Goal: Task Accomplishment & Management: Manage account settings

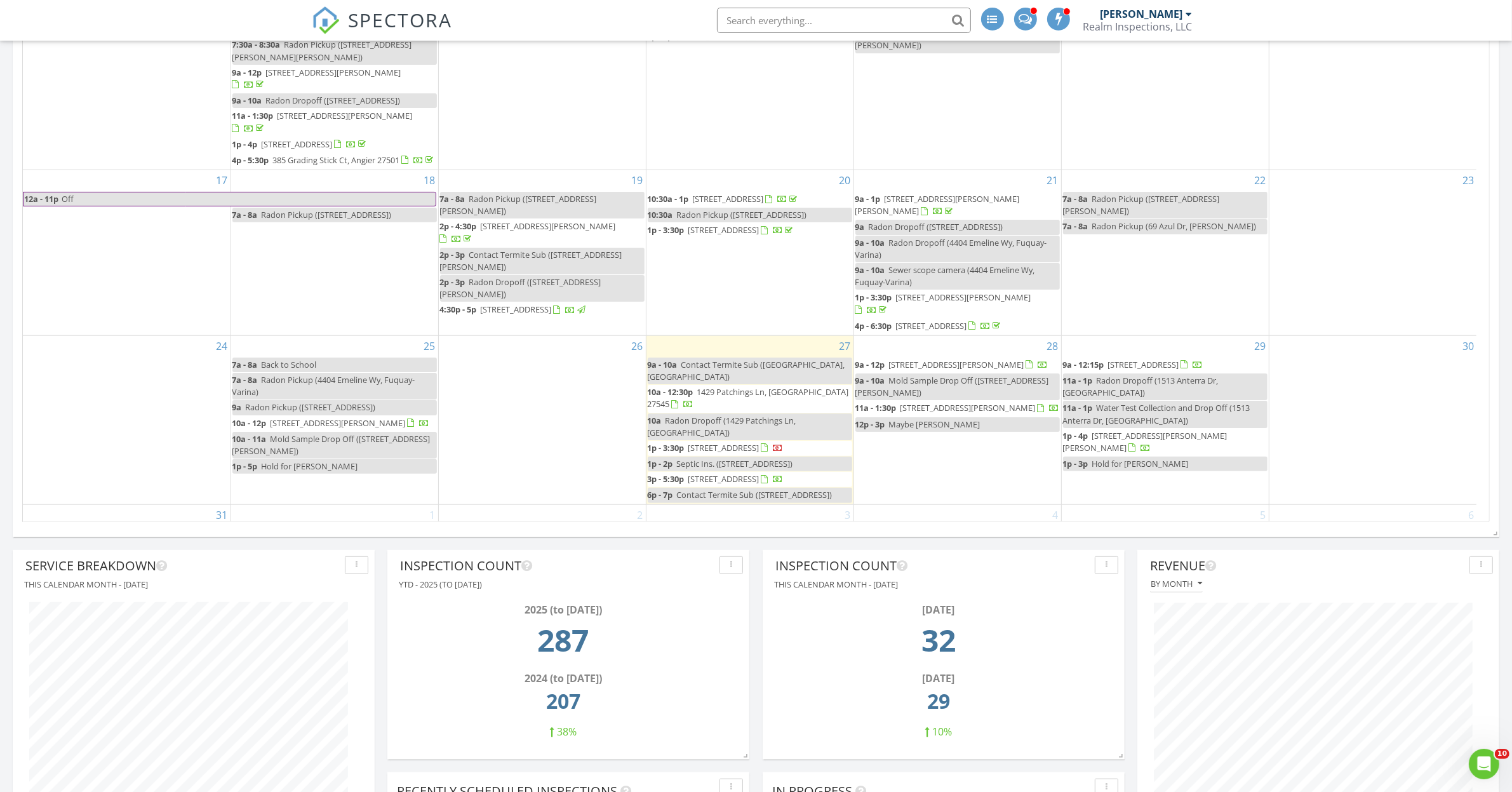
scroll to position [159, 0]
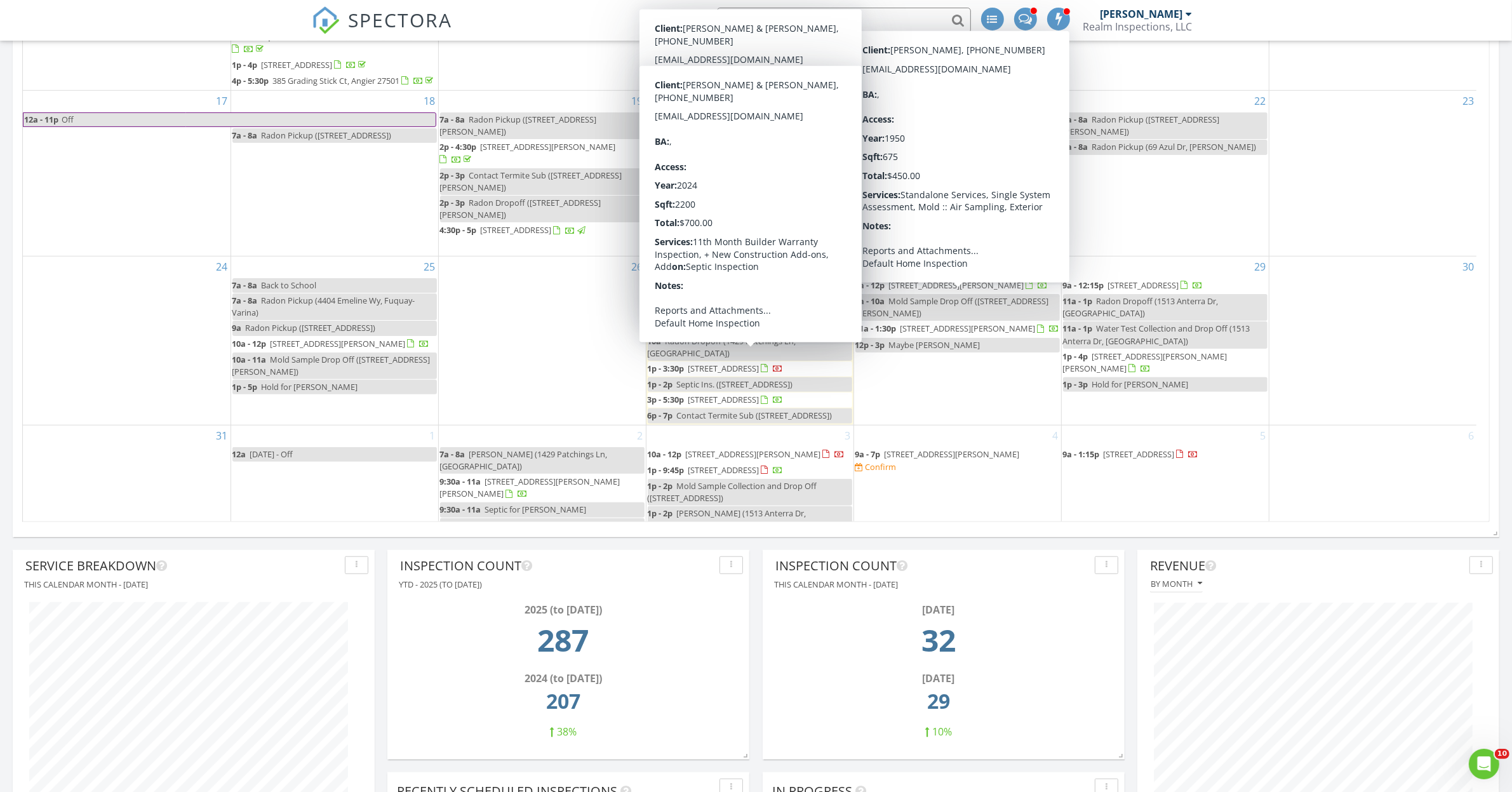
click at [737, 363] on span "78 Oriental St, Angier 27501" at bounding box center [724, 369] width 71 height 12
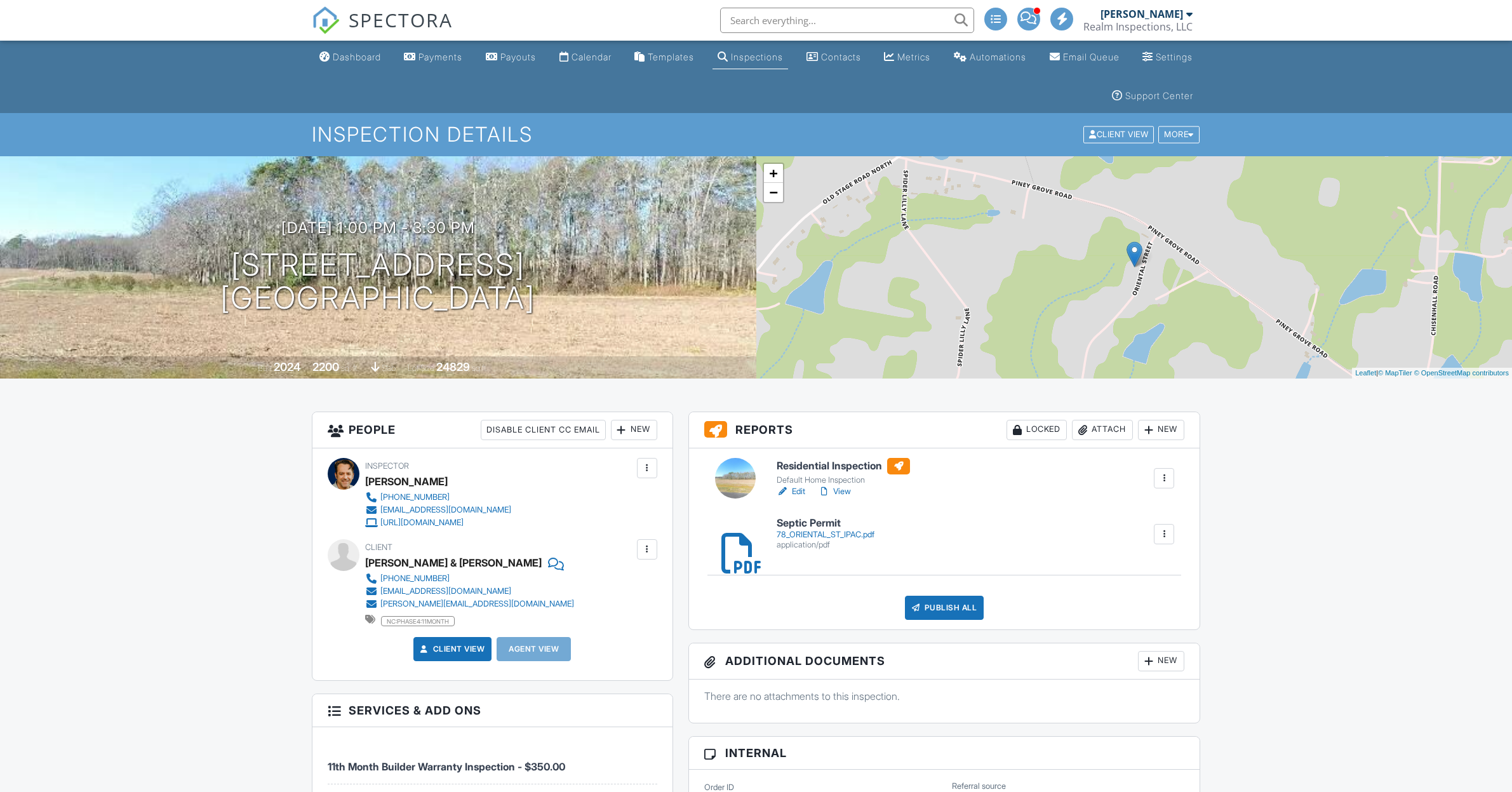
scroll to position [635, 0]
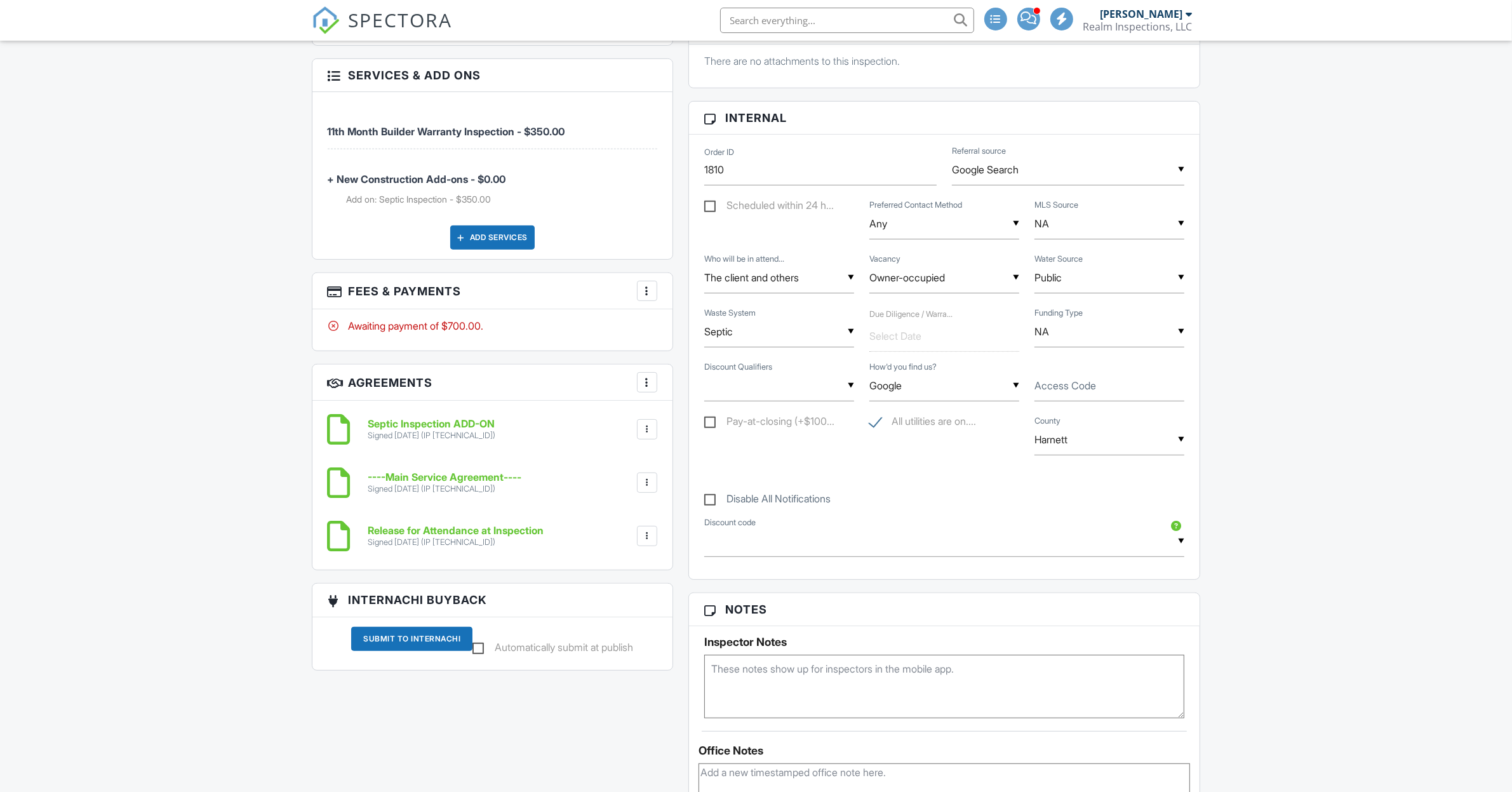
click at [649, 294] on div at bounding box center [647, 290] width 13 height 13
click at [700, 326] on li "Edit Fees & Payments" at bounding box center [710, 330] width 132 height 32
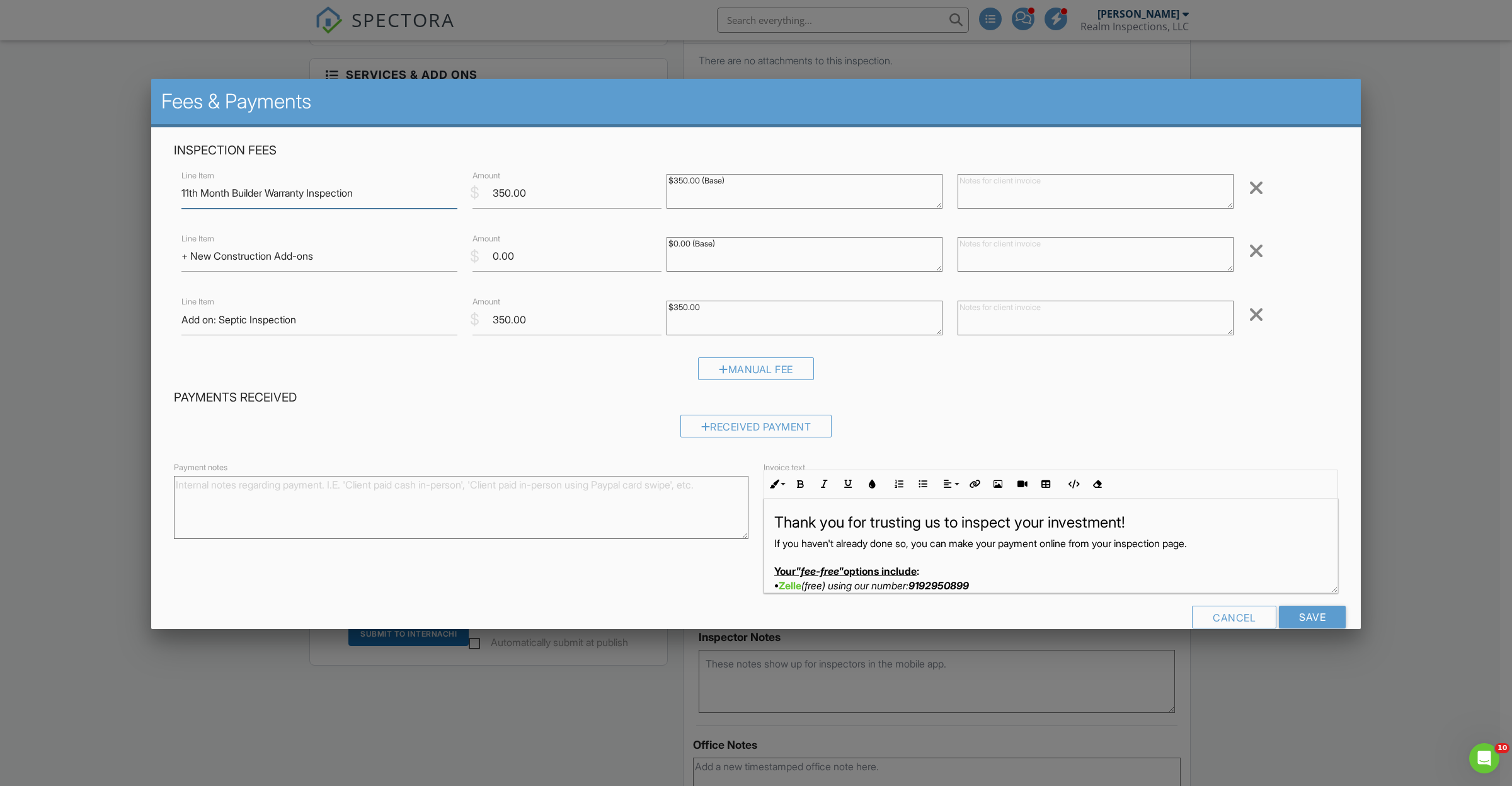
scroll to position [25, 0]
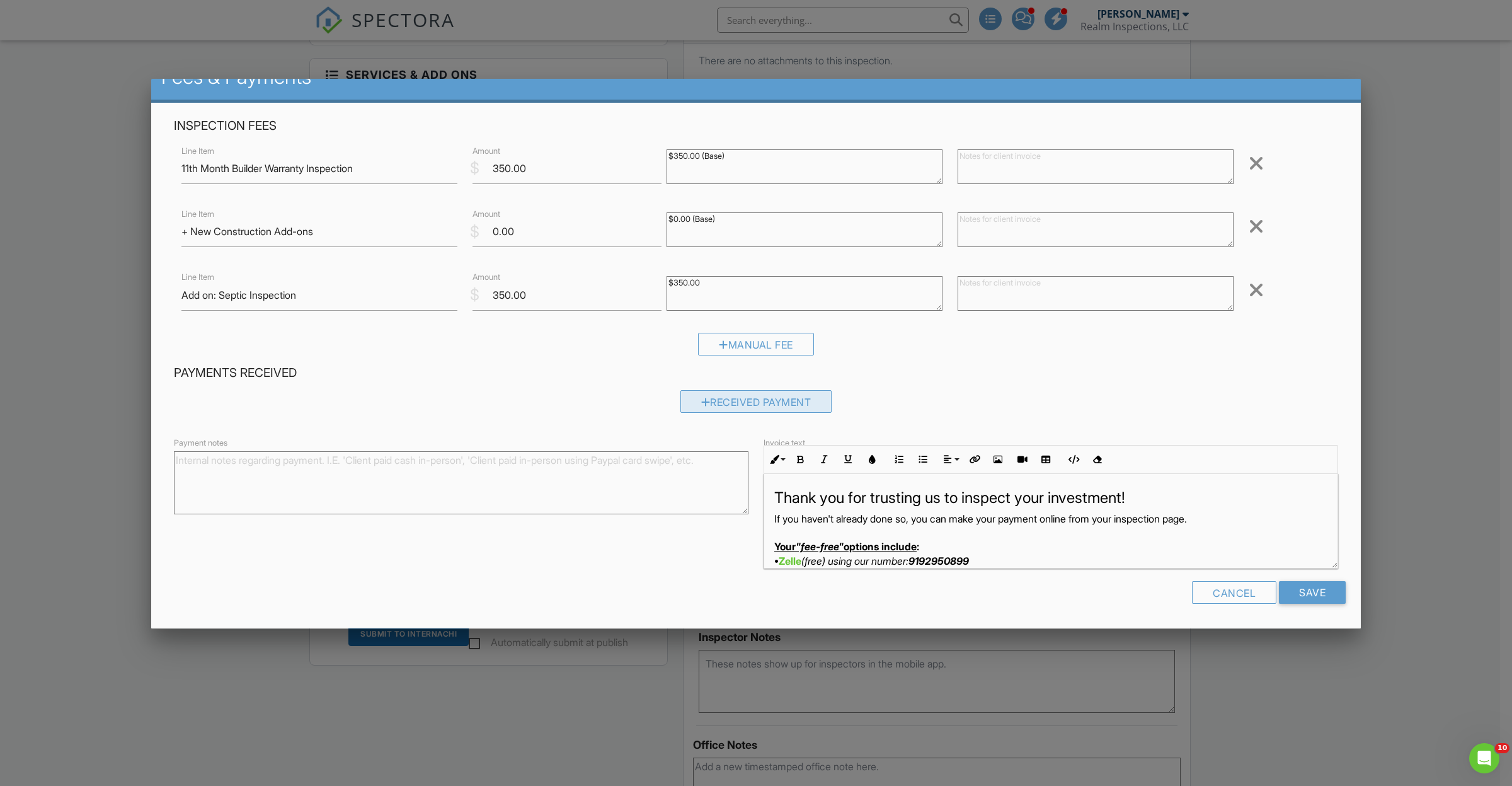
click at [719, 395] on div "Received Payment" at bounding box center [756, 401] width 151 height 23
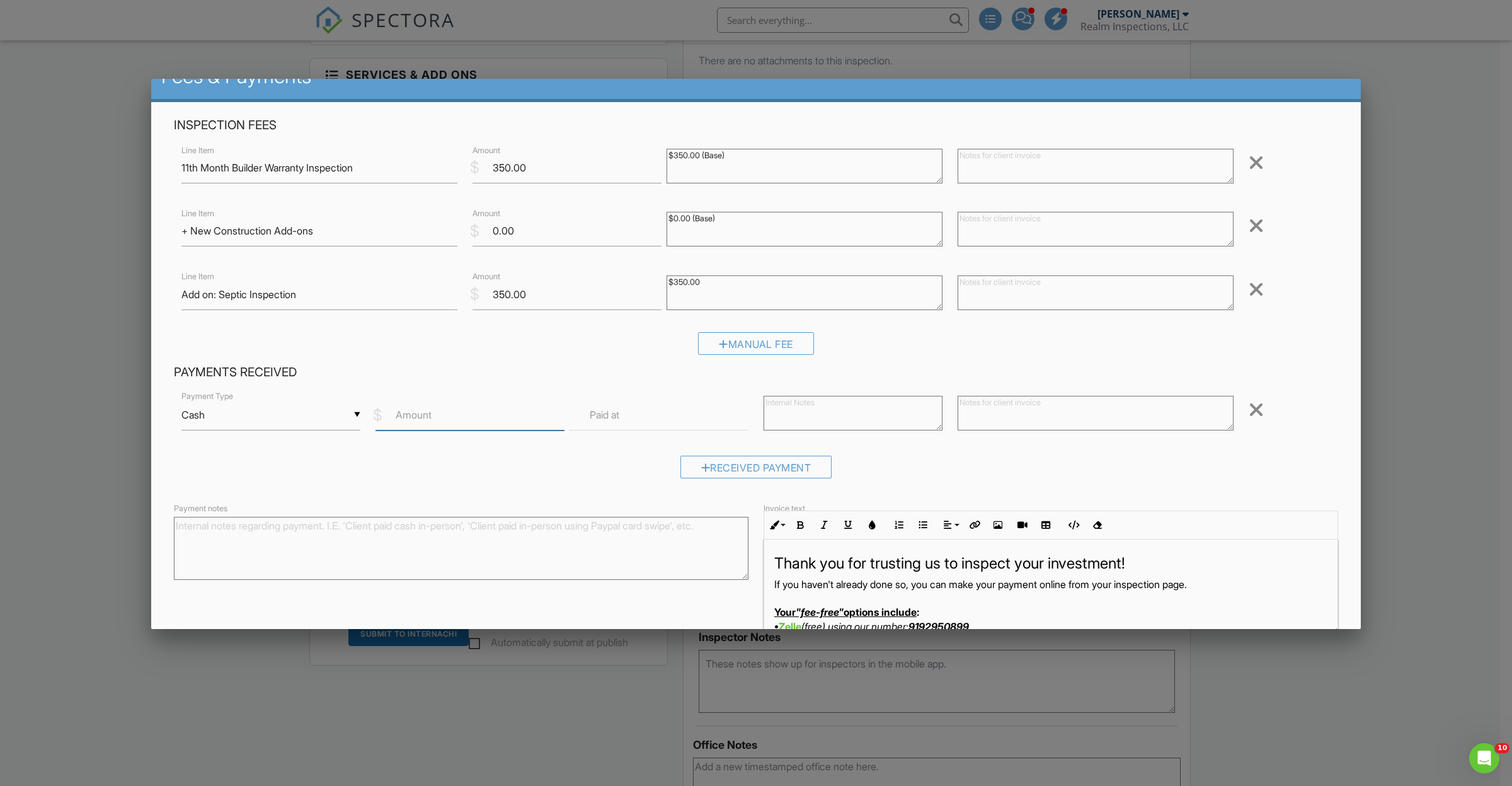
click at [462, 427] on input "Amount" at bounding box center [470, 414] width 189 height 31
type input "700"
click at [632, 416] on input "text" at bounding box center [659, 414] width 179 height 31
type input "08/27/2025 12:00 PM"
click at [1319, 452] on div "▼ Cash Cash Check On-Site Card Other Cash Check On-Site Card Other Payment Type…" at bounding box center [756, 438] width 1164 height 98
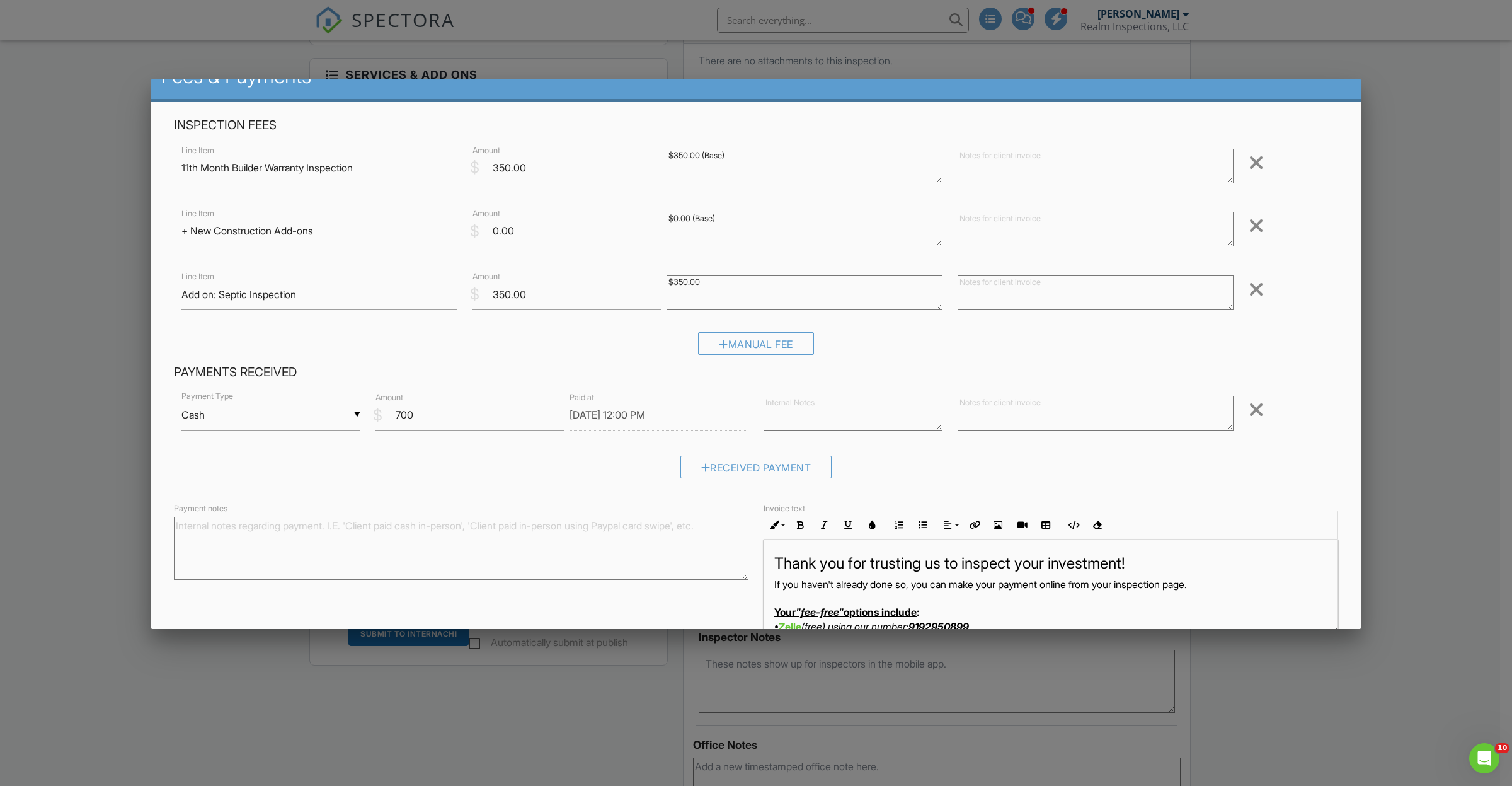
scroll to position [92, 0]
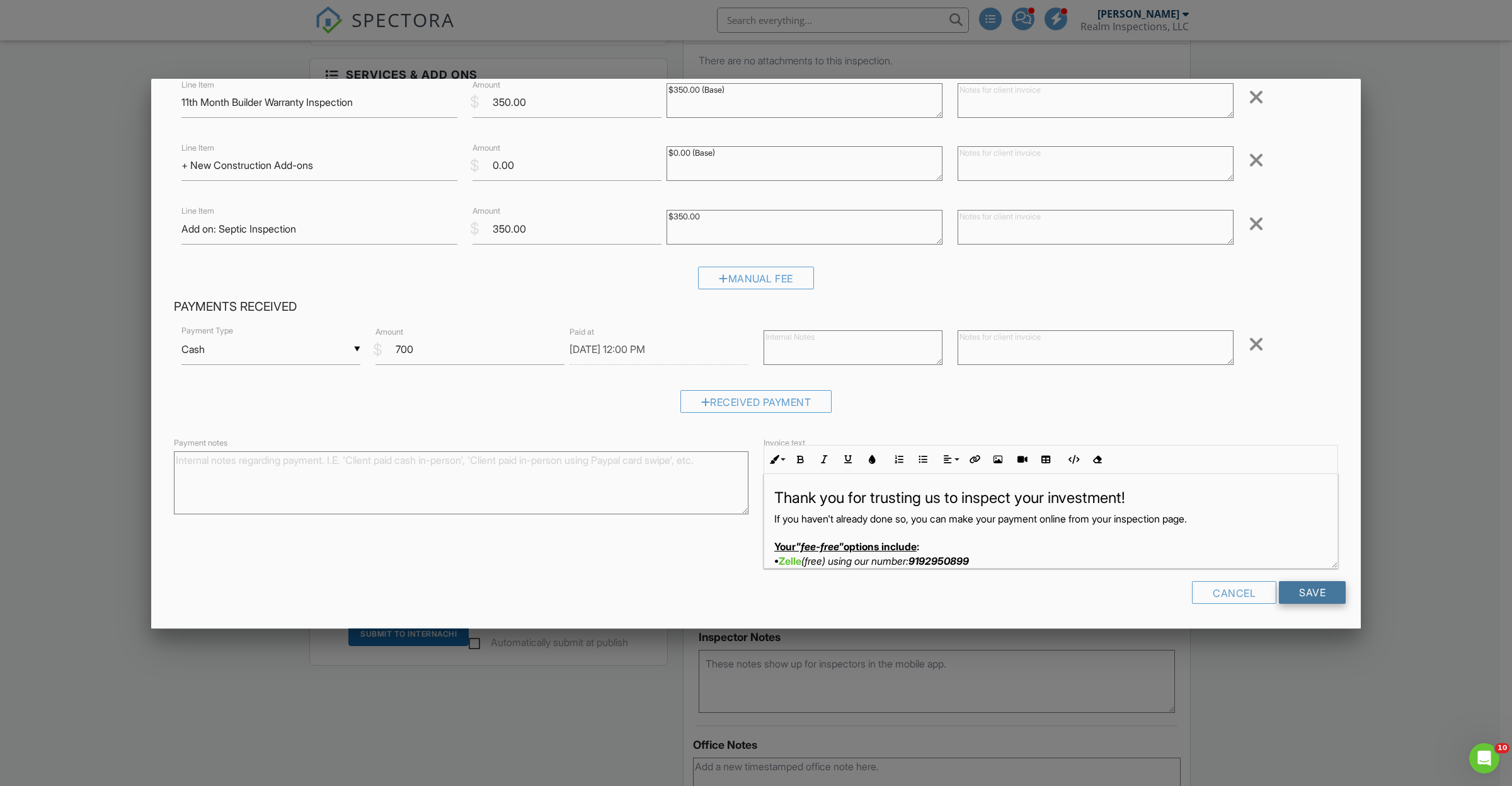
click at [1308, 595] on input "Save" at bounding box center [1312, 592] width 67 height 23
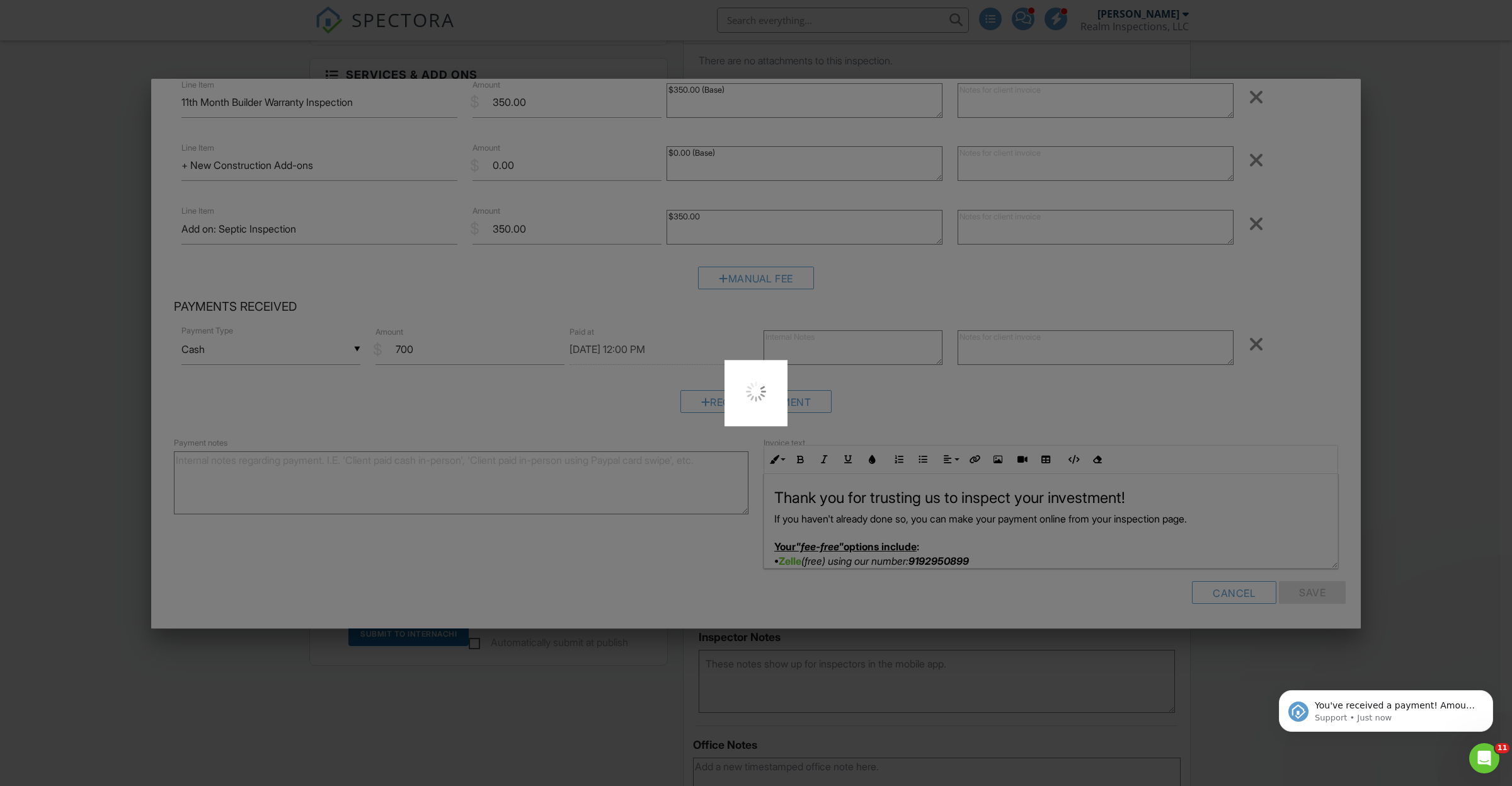
scroll to position [0, 0]
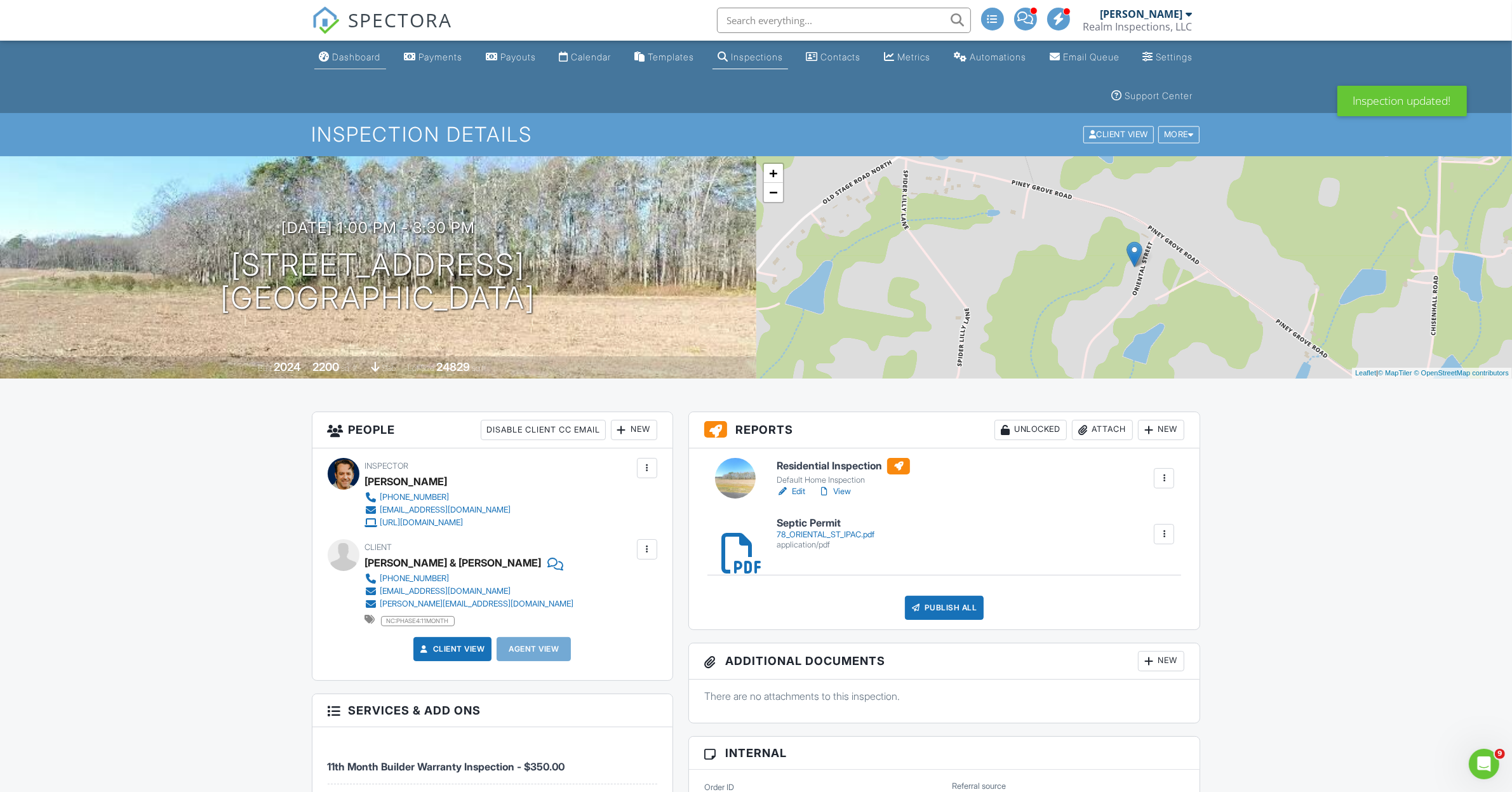
click at [362, 58] on div "Dashboard" at bounding box center [356, 57] width 48 height 11
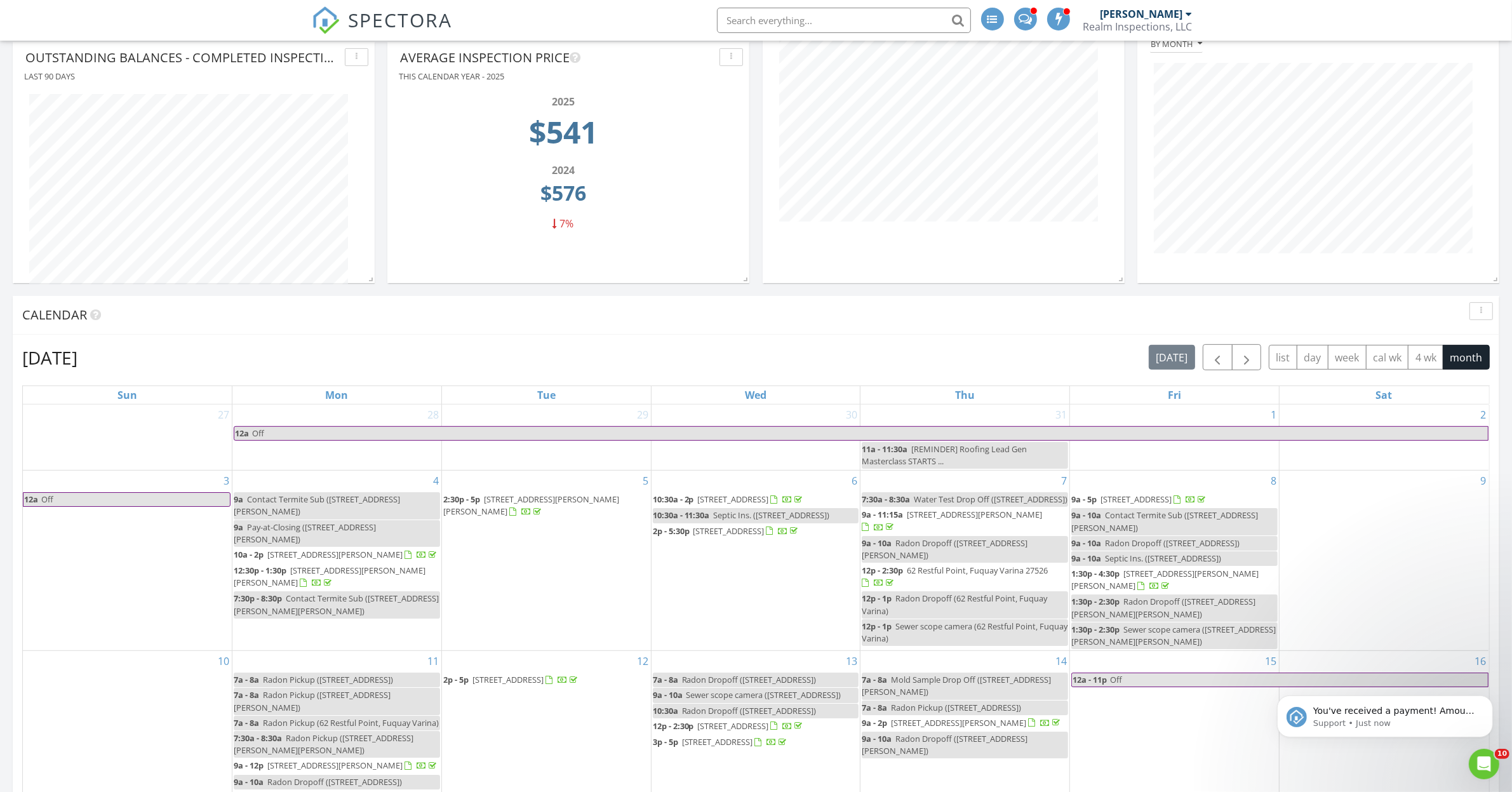
scroll to position [794, 0]
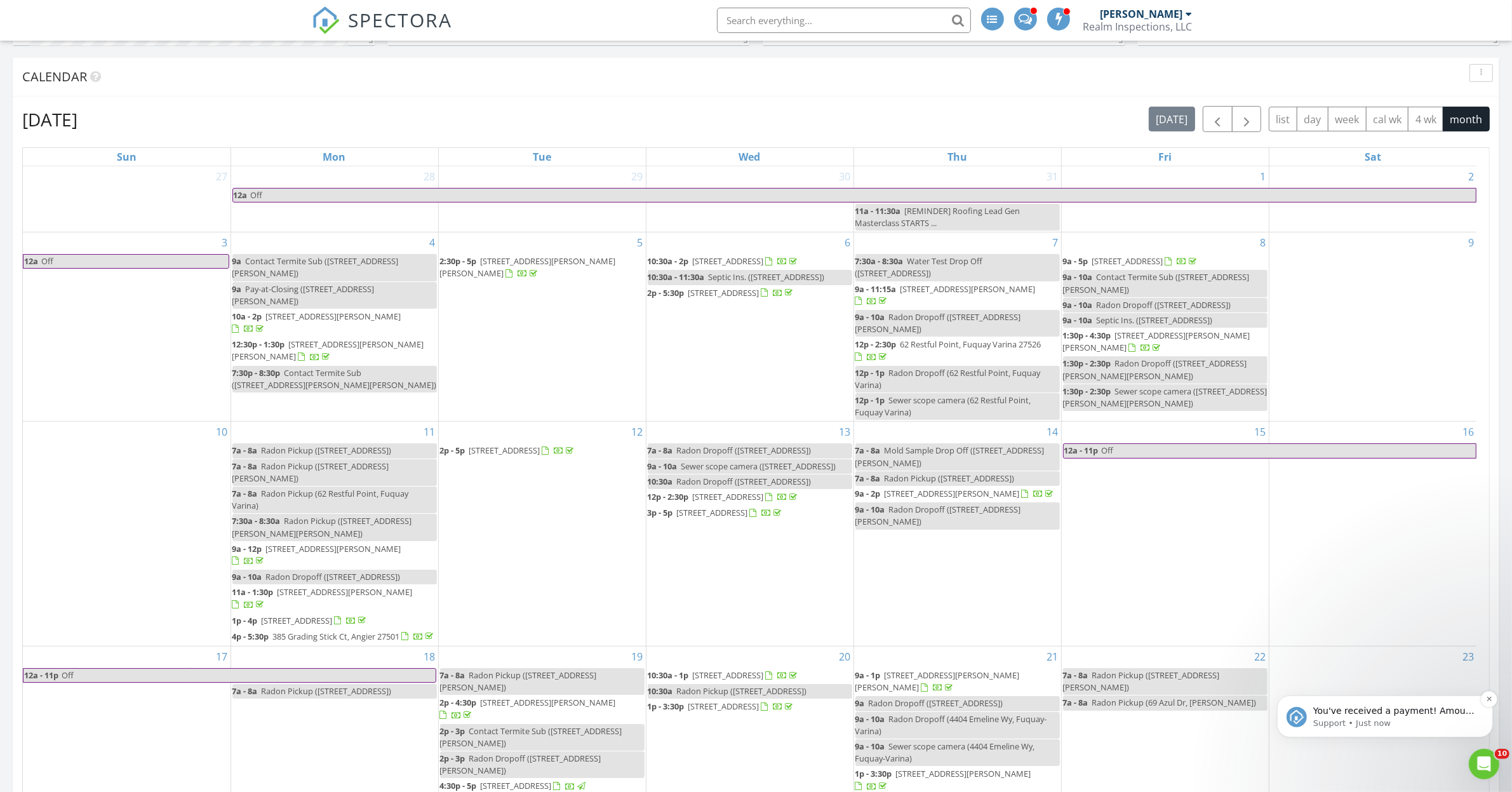
click at [1337, 717] on p "Support • Just now" at bounding box center [1395, 723] width 164 height 12
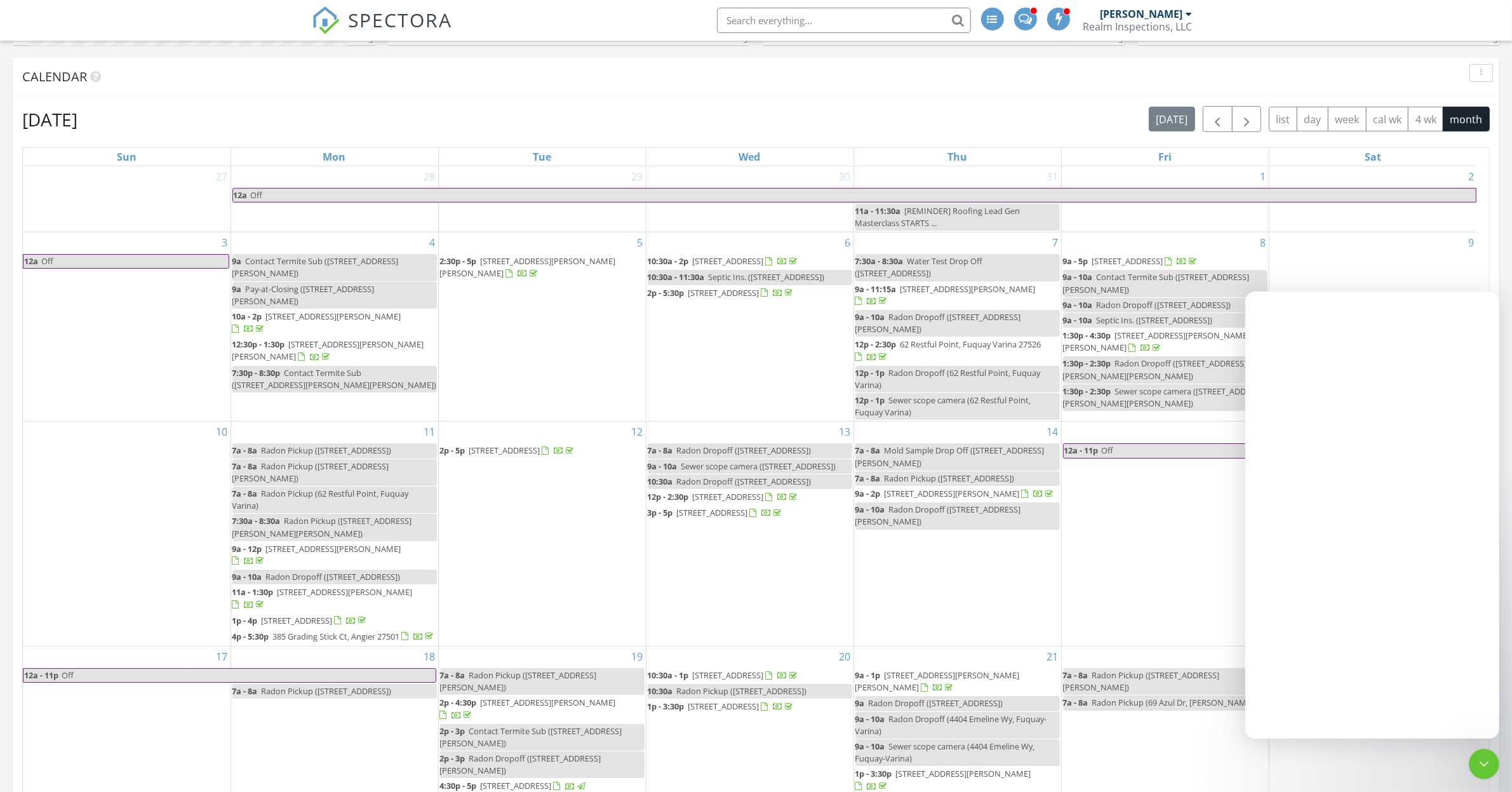
scroll to position [0, 0]
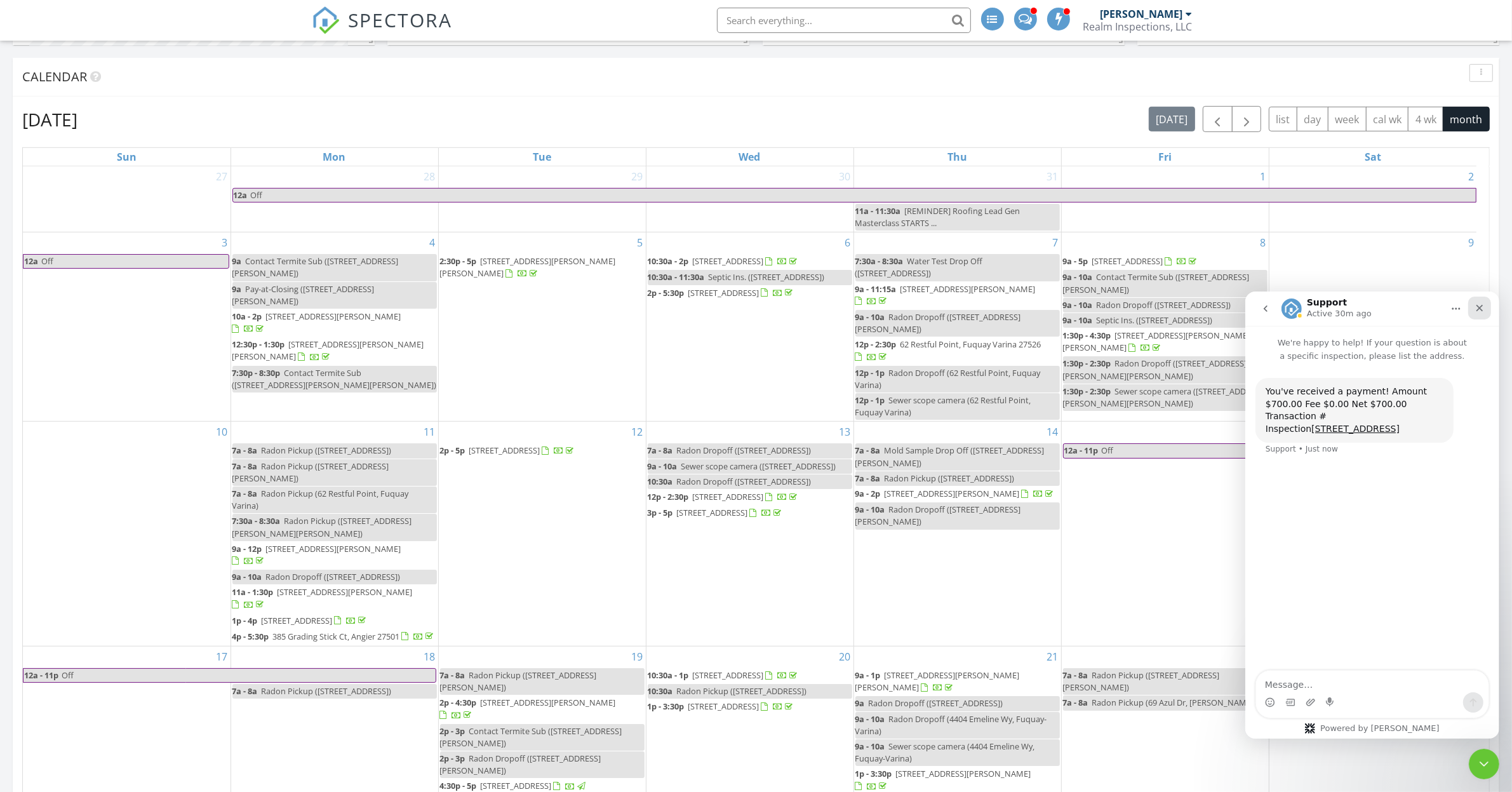
click at [1481, 307] on icon "Close" at bounding box center [1479, 307] width 10 height 10
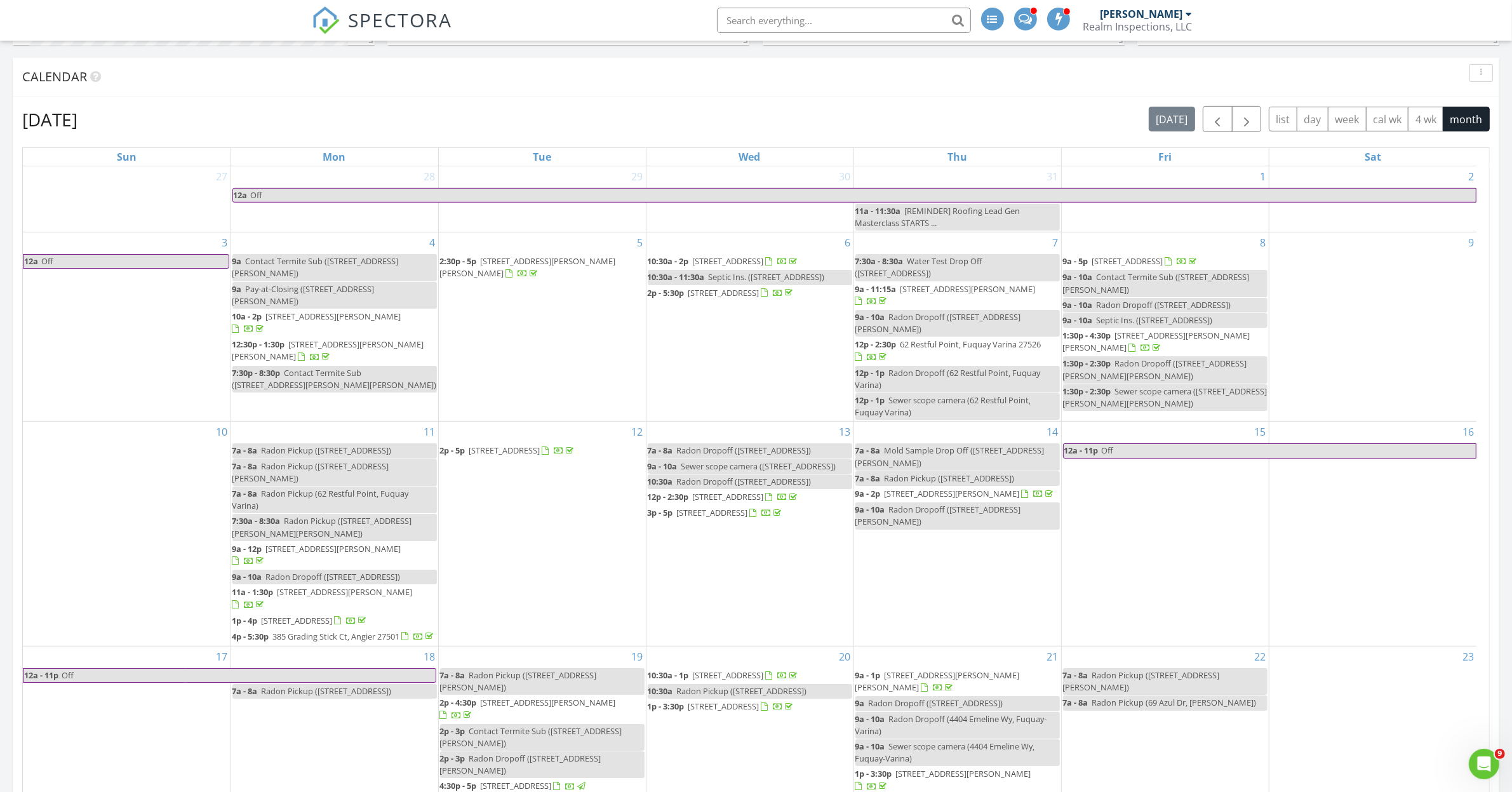
scroll to position [159, 0]
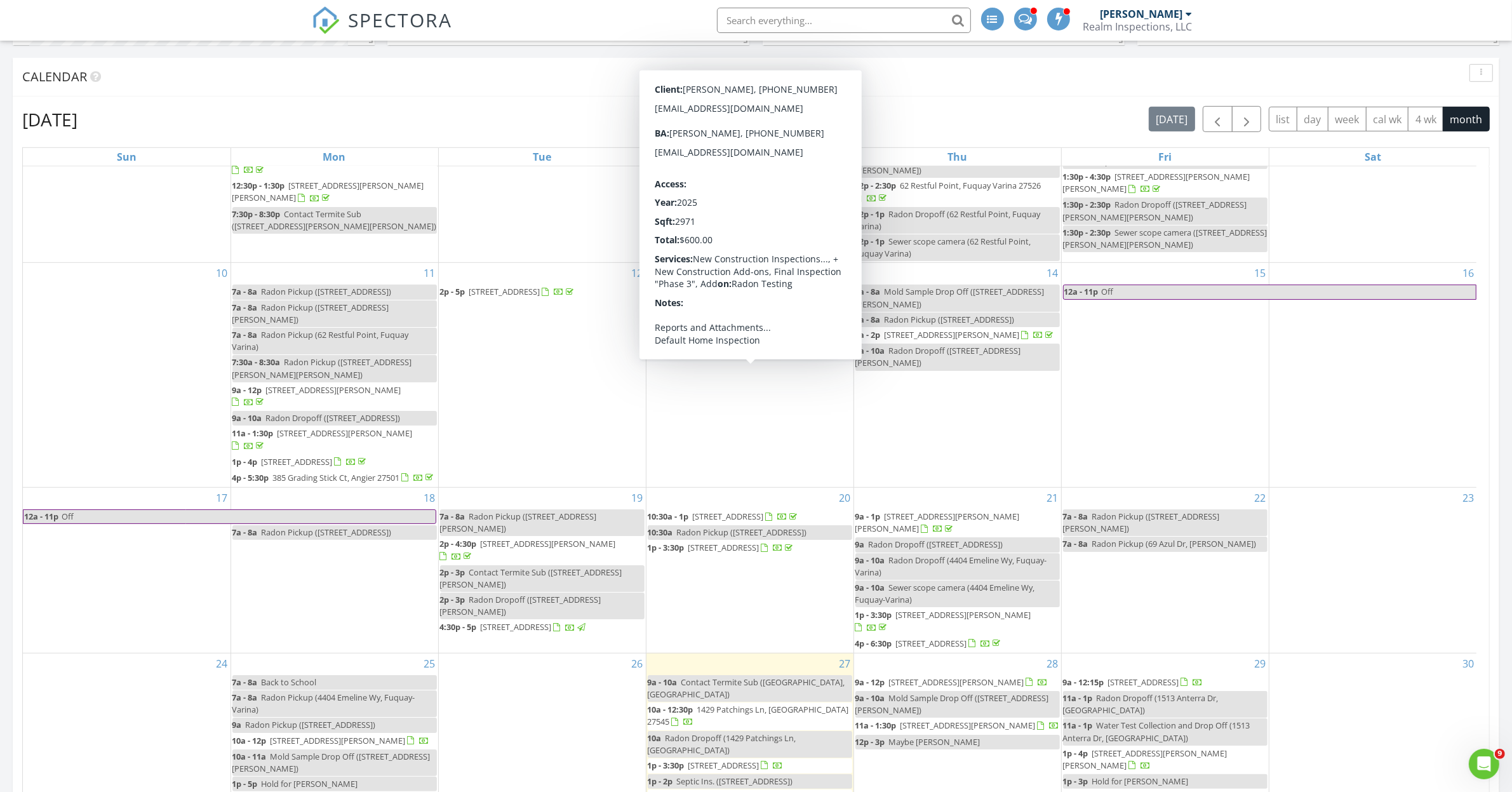
click at [718, 343] on span "2408 Eagle Shot Ct, Fuquay-Varina 27526" at bounding box center [728, 338] width 71 height 12
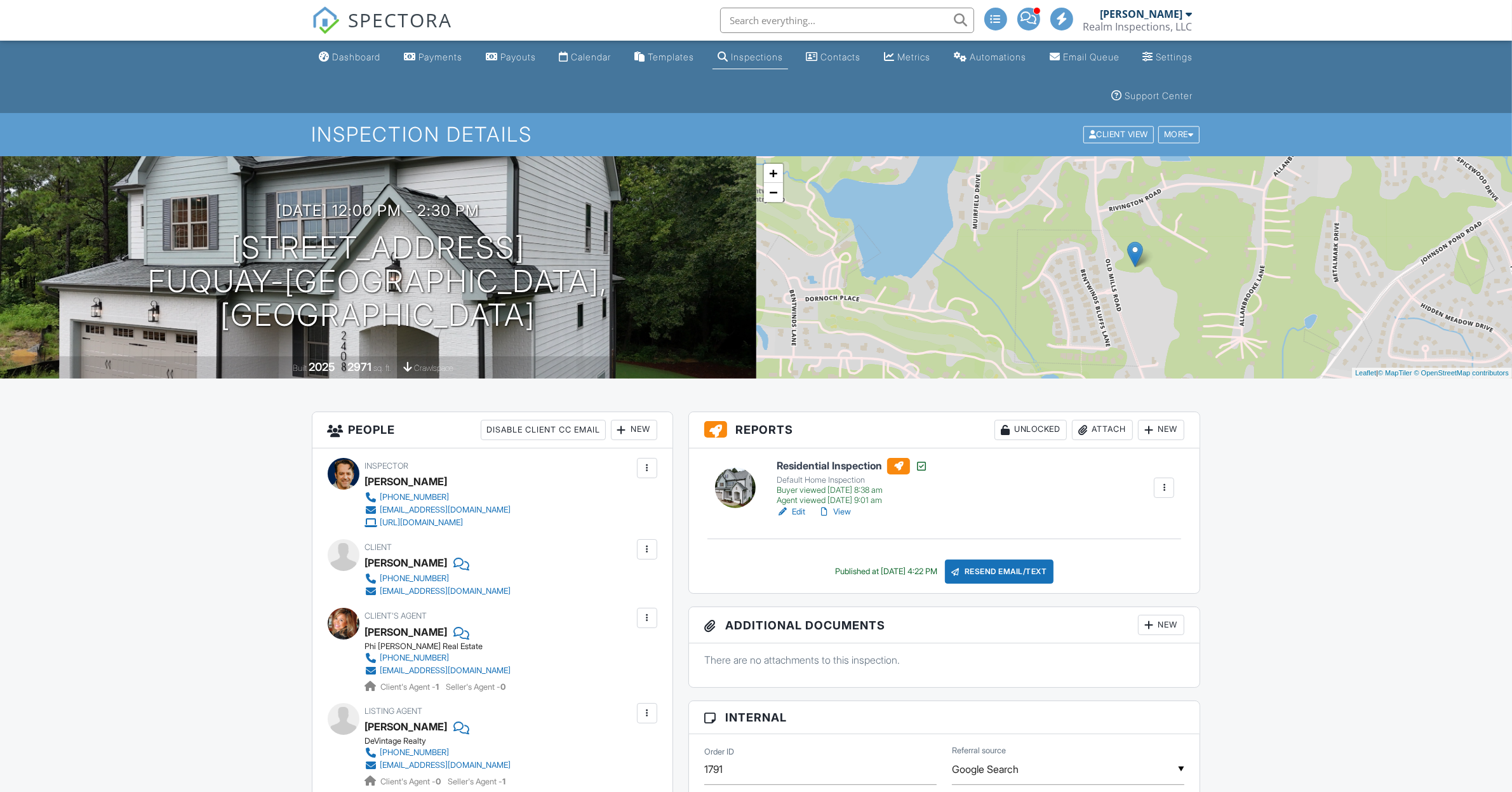
click at [797, 509] on link "Edit" at bounding box center [791, 511] width 29 height 13
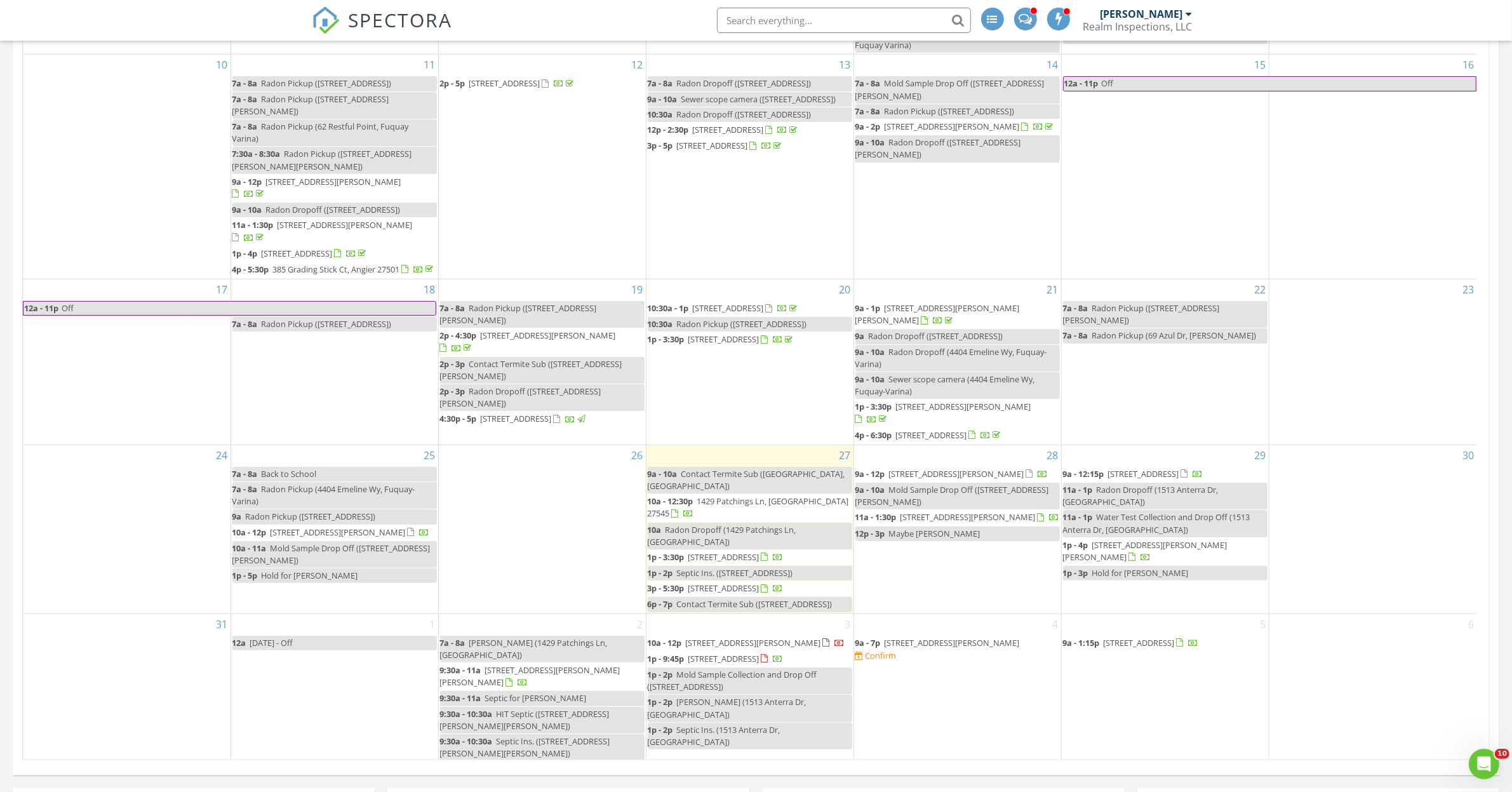
scroll to position [129, 0]
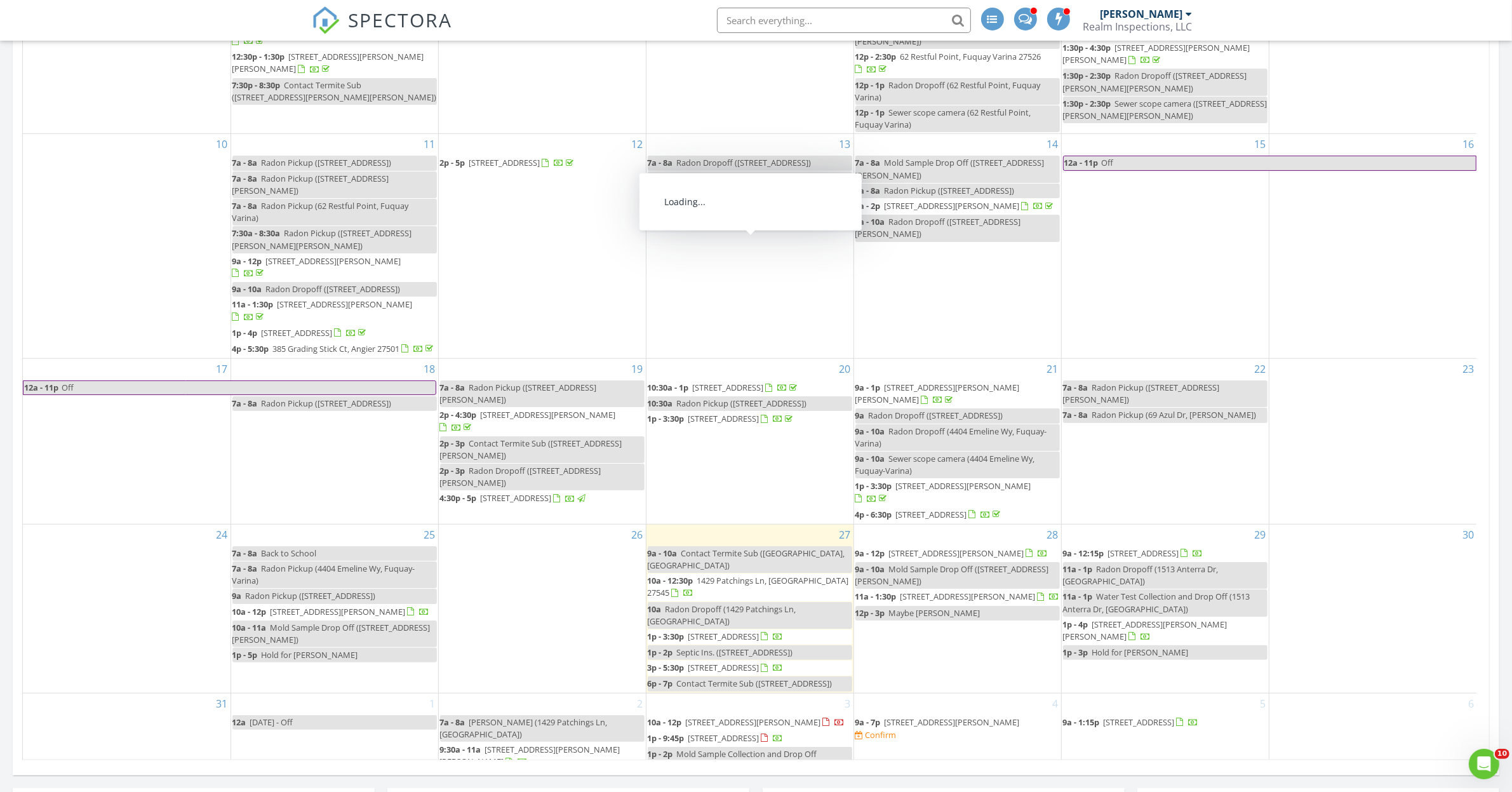
click at [718, 214] on span "2408 Eagle Shot Ct, Fuquay-Varina 27526" at bounding box center [728, 209] width 71 height 12
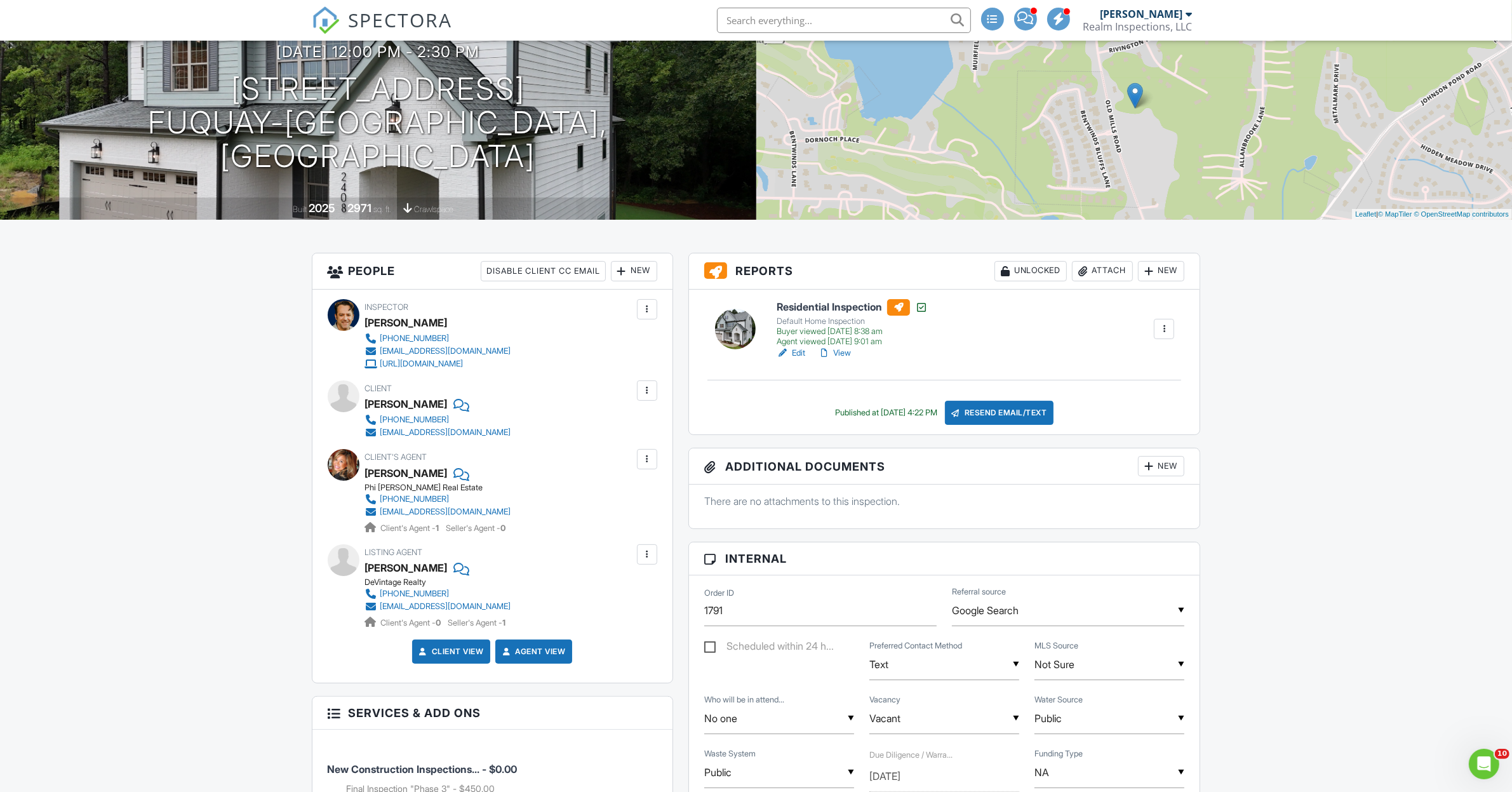
click at [1089, 267] on div "Attach" at bounding box center [1103, 271] width 61 height 20
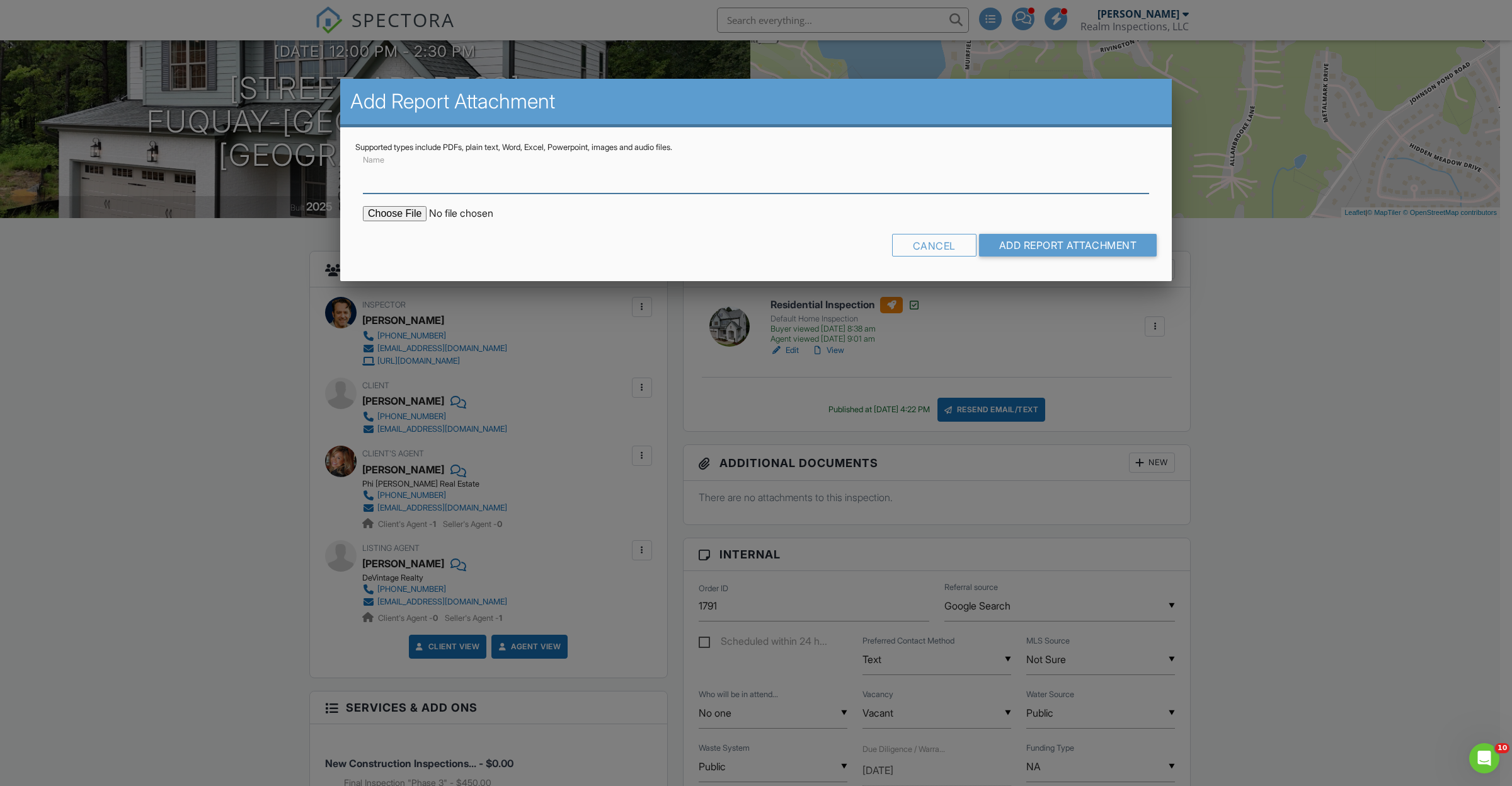
click at [489, 187] on input "Name" at bounding box center [756, 177] width 786 height 31
type input "Radon Report - Satisfactory"
click at [398, 218] on input "file" at bounding box center [470, 213] width 214 height 15
type input "C:\fakepath\E4A712FE-11D9-405E-9A2D-37865CD69F77.pdf"
click at [1025, 247] on input "Add Report Attachment" at bounding box center [1068, 244] width 178 height 23
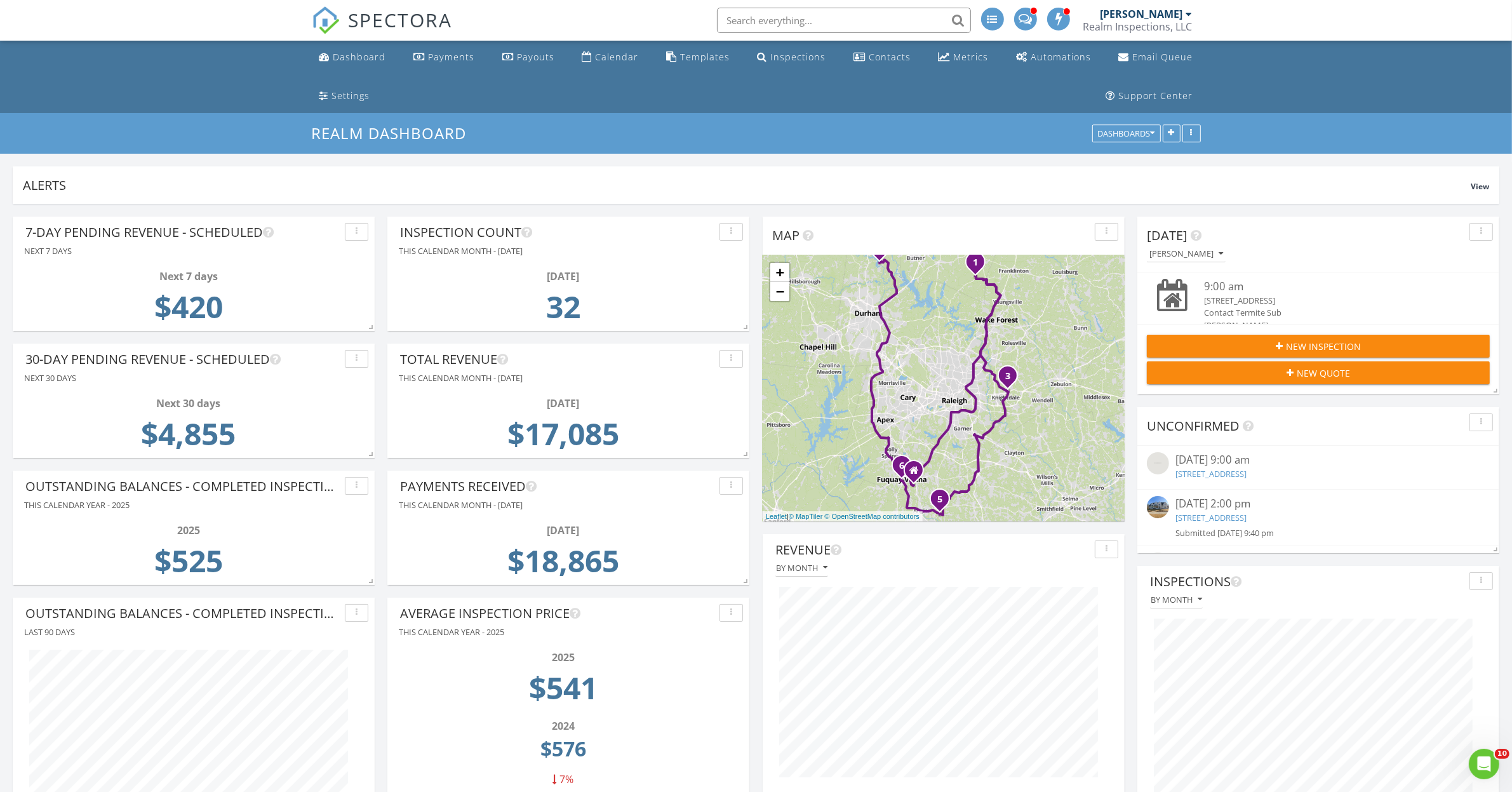
click at [1246, 471] on link "443 Bluebell Street,, Sanford, NC 27330" at bounding box center [1211, 474] width 71 height 12
click at [1236, 520] on link "1048 Montvale Ridge Dr, Cary, NC 27519" at bounding box center [1211, 518] width 71 height 12
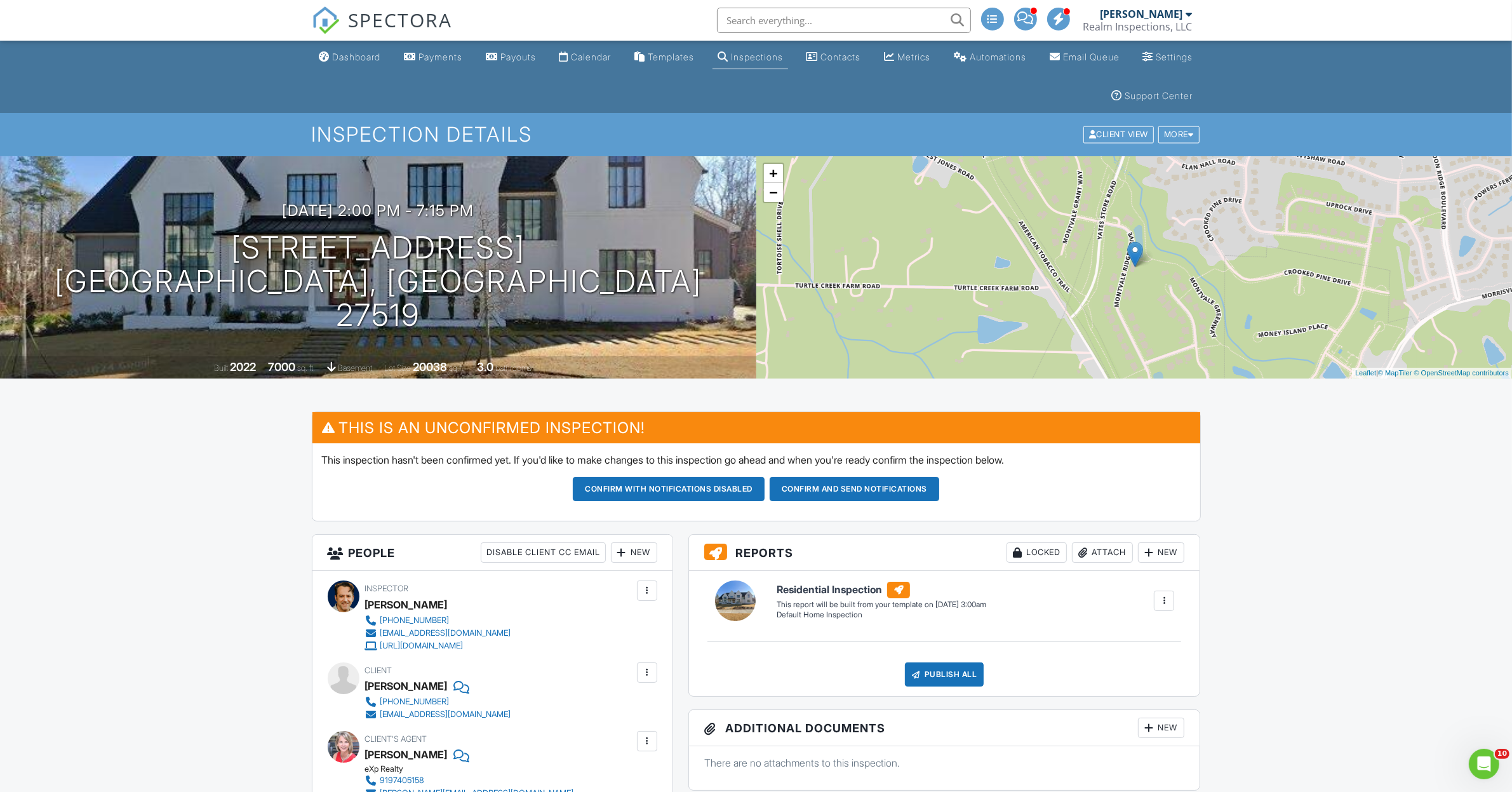
click at [341, 40] on div "SPECTORA" at bounding box center [382, 20] width 141 height 40
click at [340, 54] on div "Dashboard" at bounding box center [356, 57] width 48 height 11
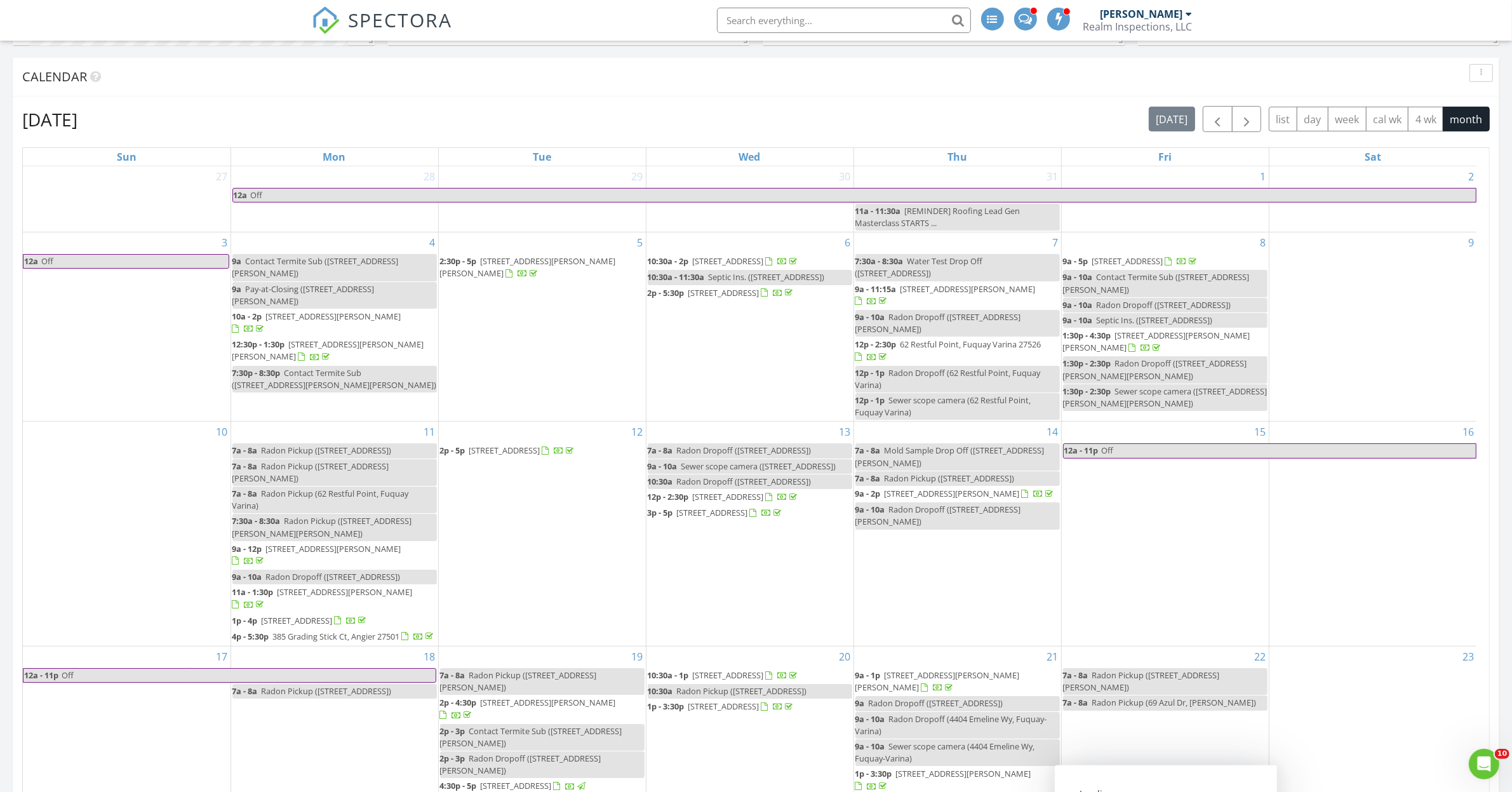
scroll to position [477, 0]
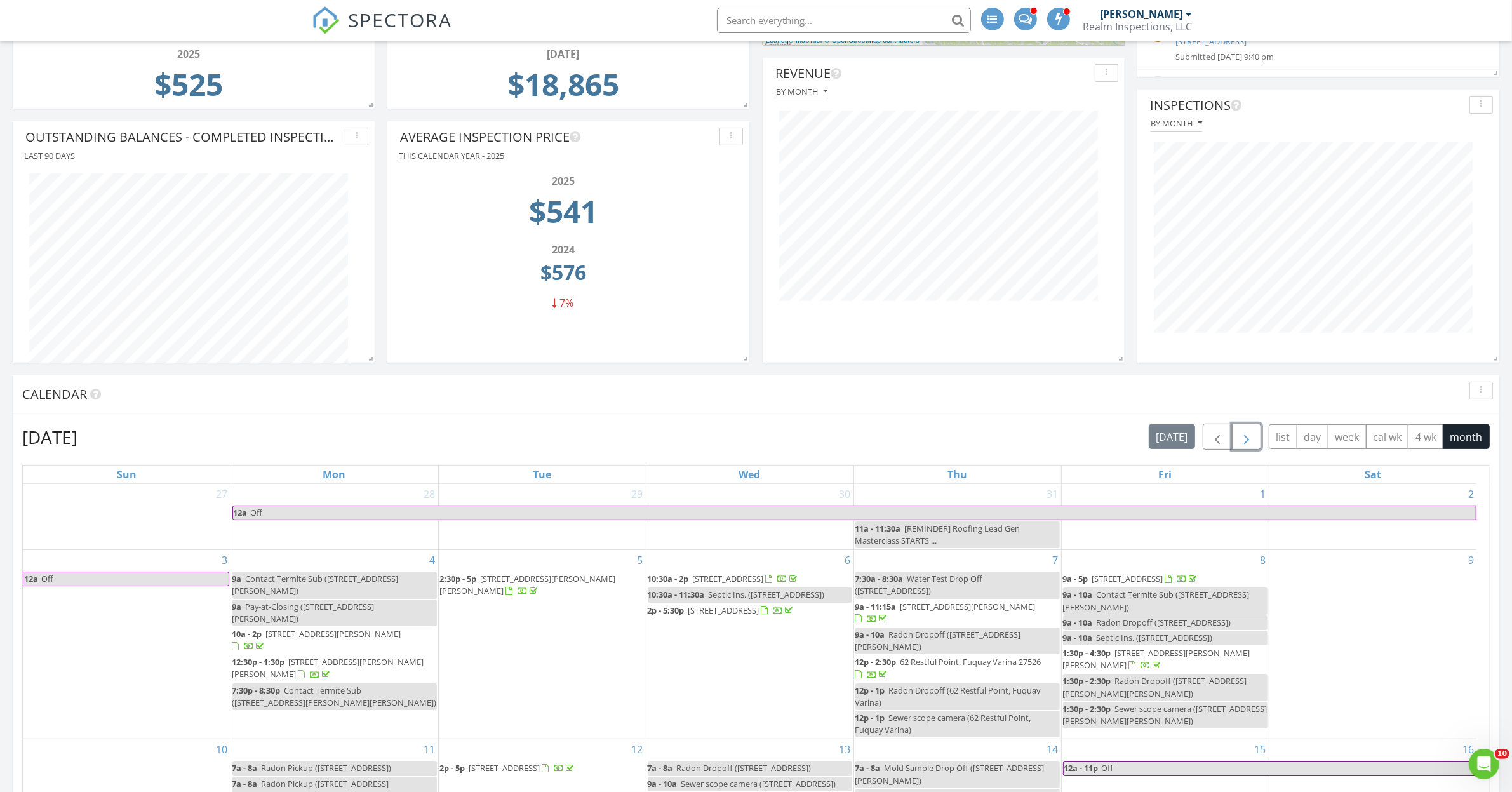
click at [1242, 439] on span "button" at bounding box center [1247, 437] width 15 height 15
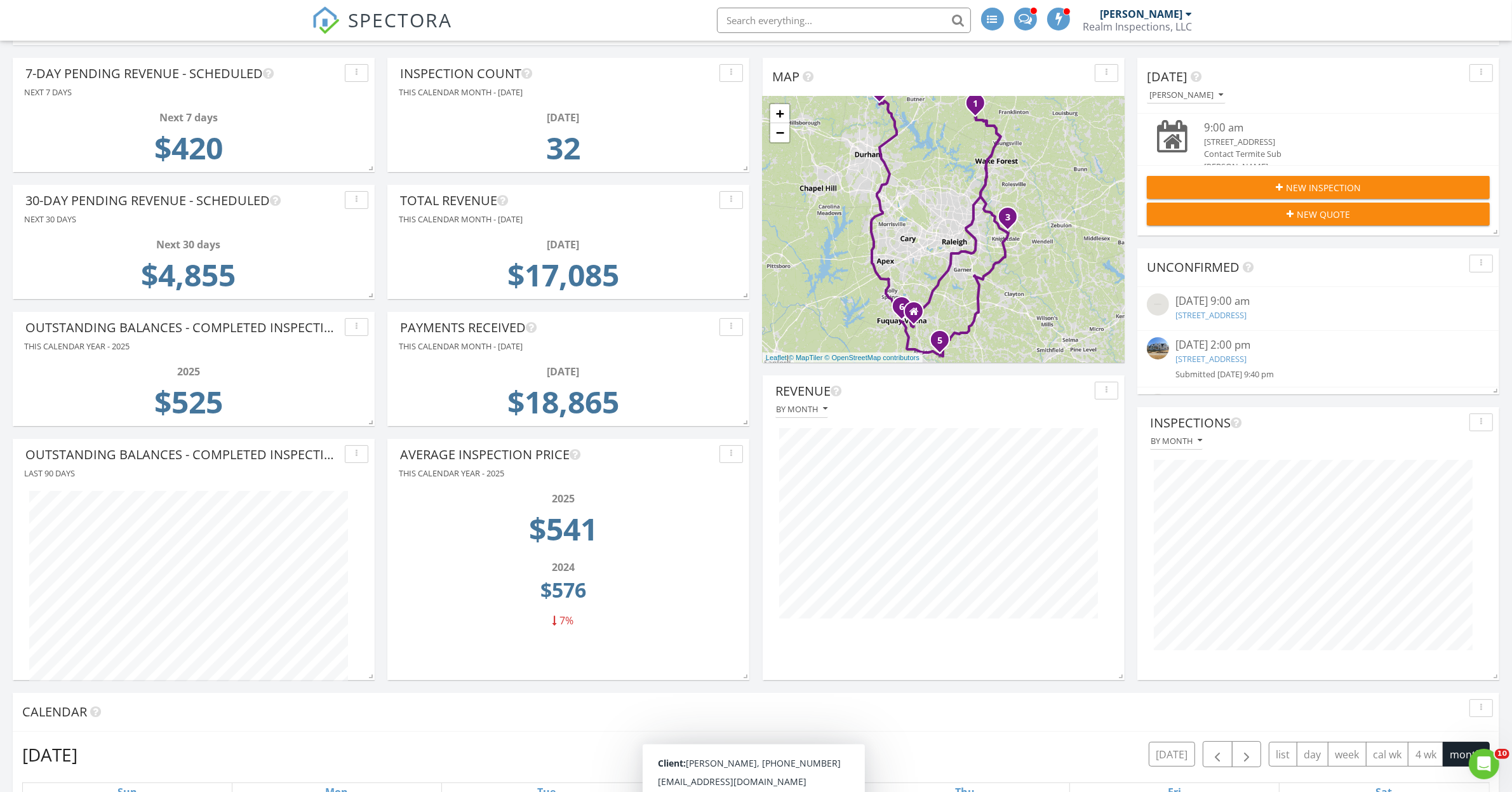
scroll to position [794, 0]
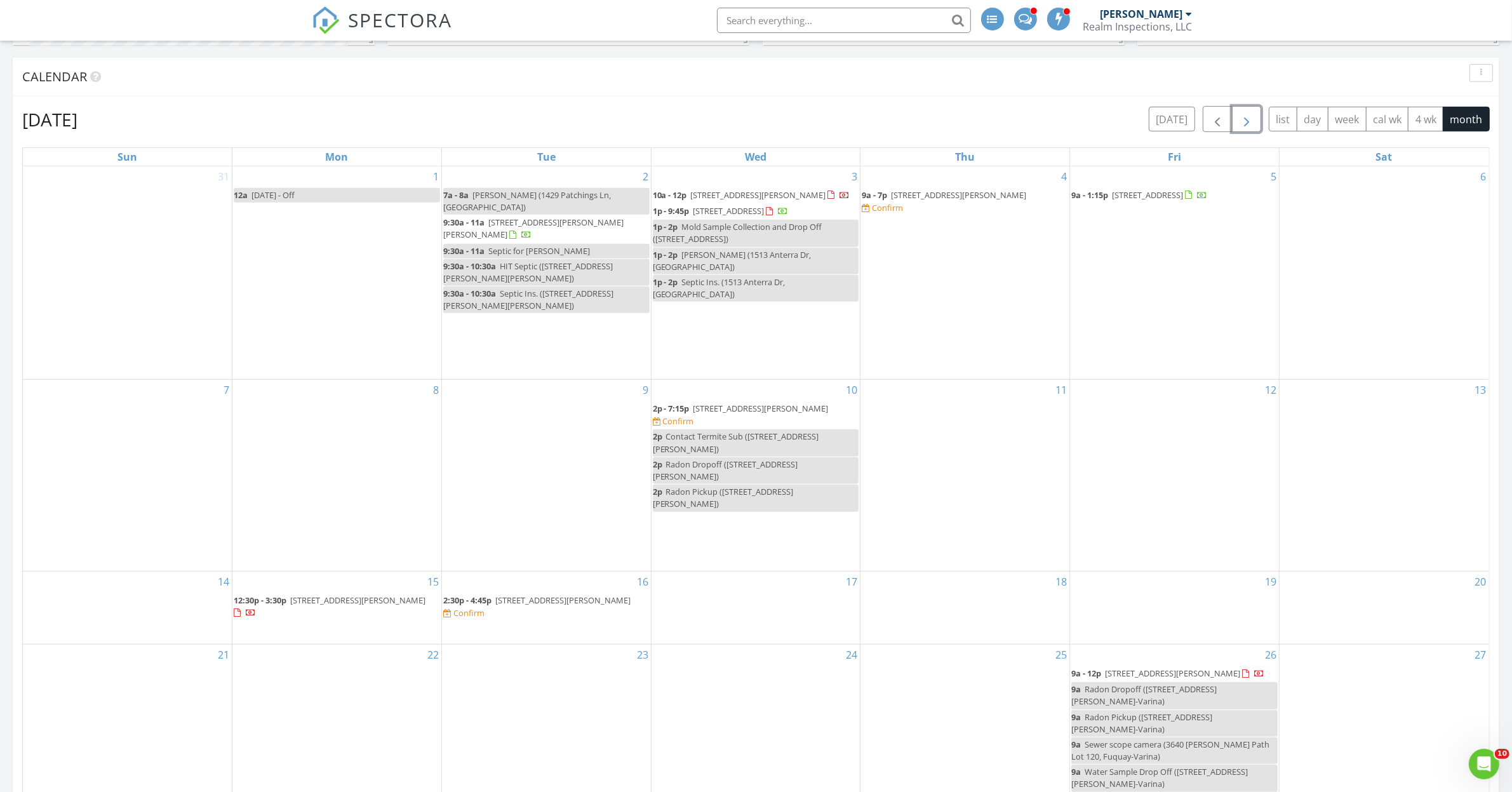
click at [737, 402] on span "1048 Montvale Ridge Dr, Cary 27519" at bounding box center [761, 408] width 135 height 12
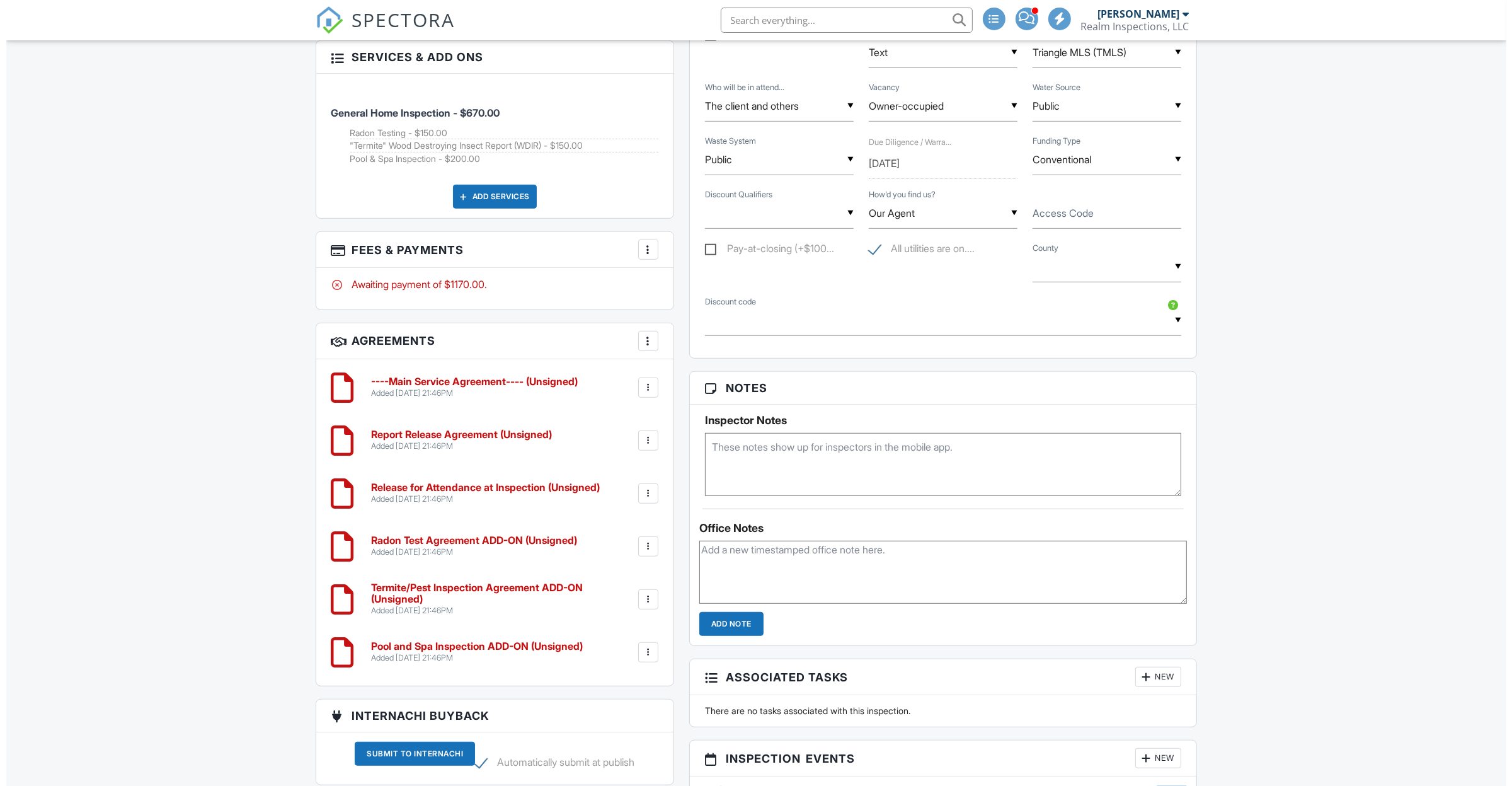
scroll to position [1261, 0]
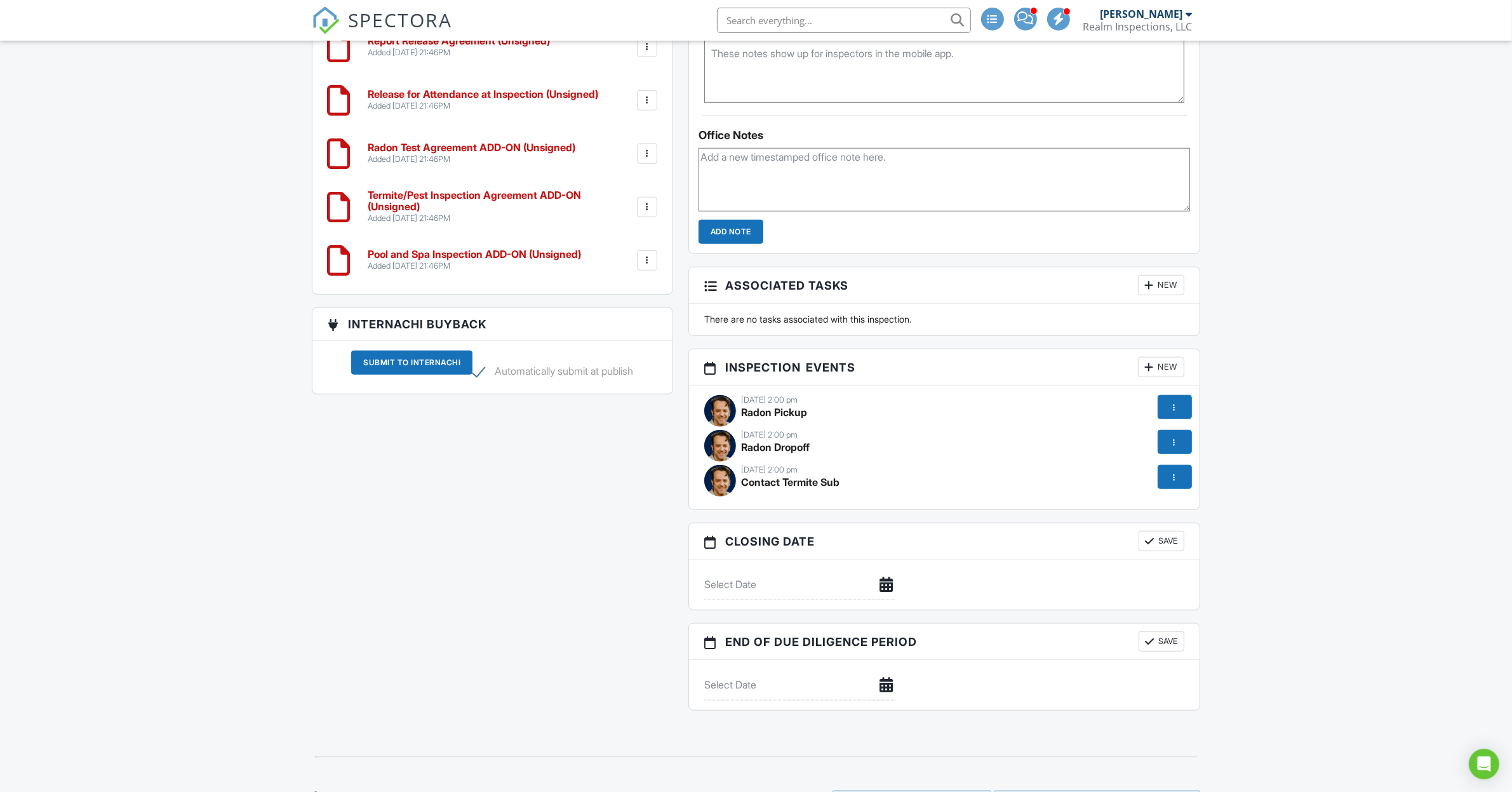
click at [1177, 477] on div at bounding box center [1174, 477] width 13 height 13
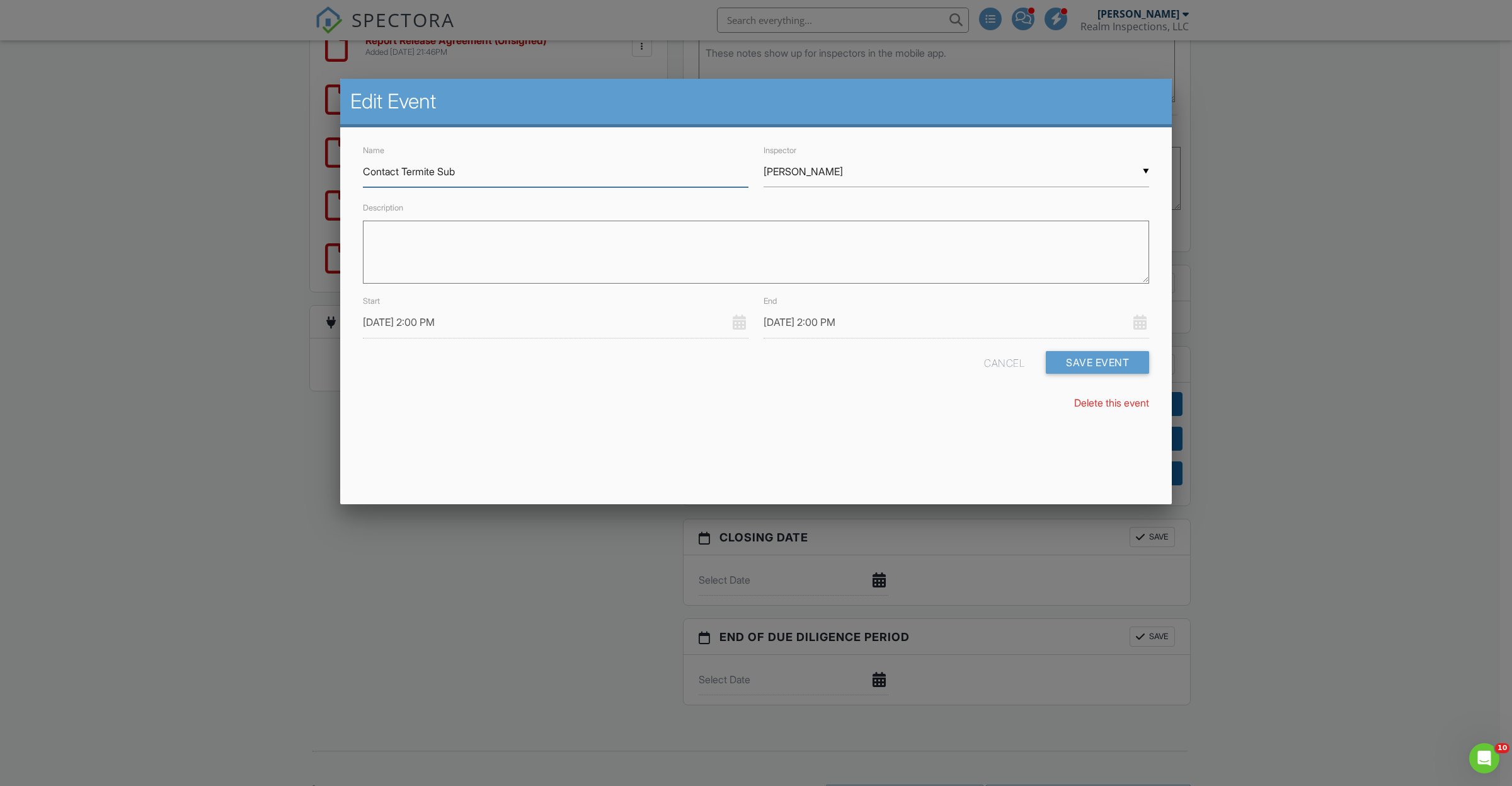
scroll to position [0, 0]
click at [418, 325] on input "09/10/2025 2:00 PM" at bounding box center [556, 322] width 386 height 31
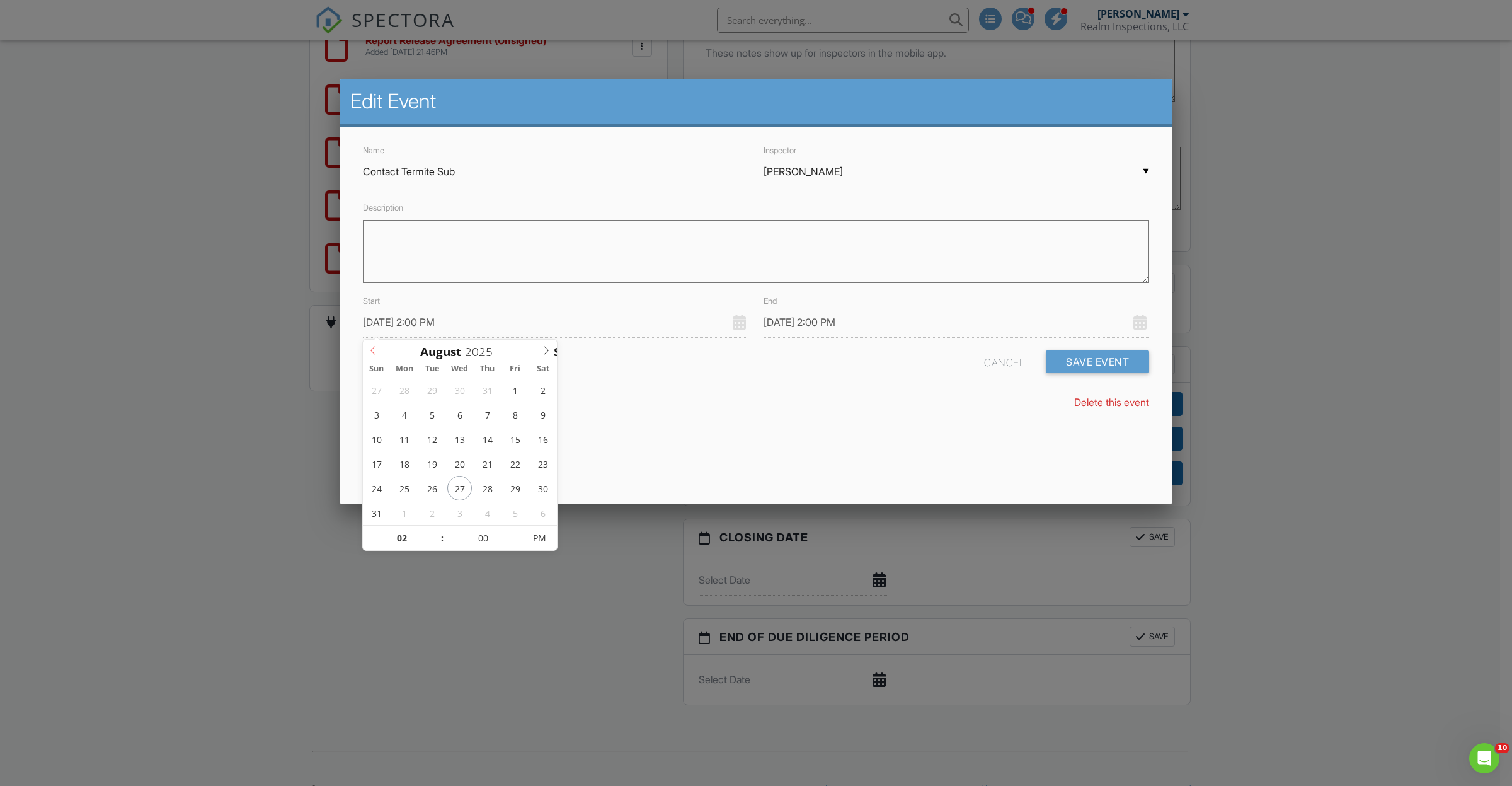
click at [370, 347] on icon at bounding box center [372, 350] width 9 height 9
type input "08/27/2025 2:00 PM"
type input "08/27/2025 3:00 PM"
type input "03"
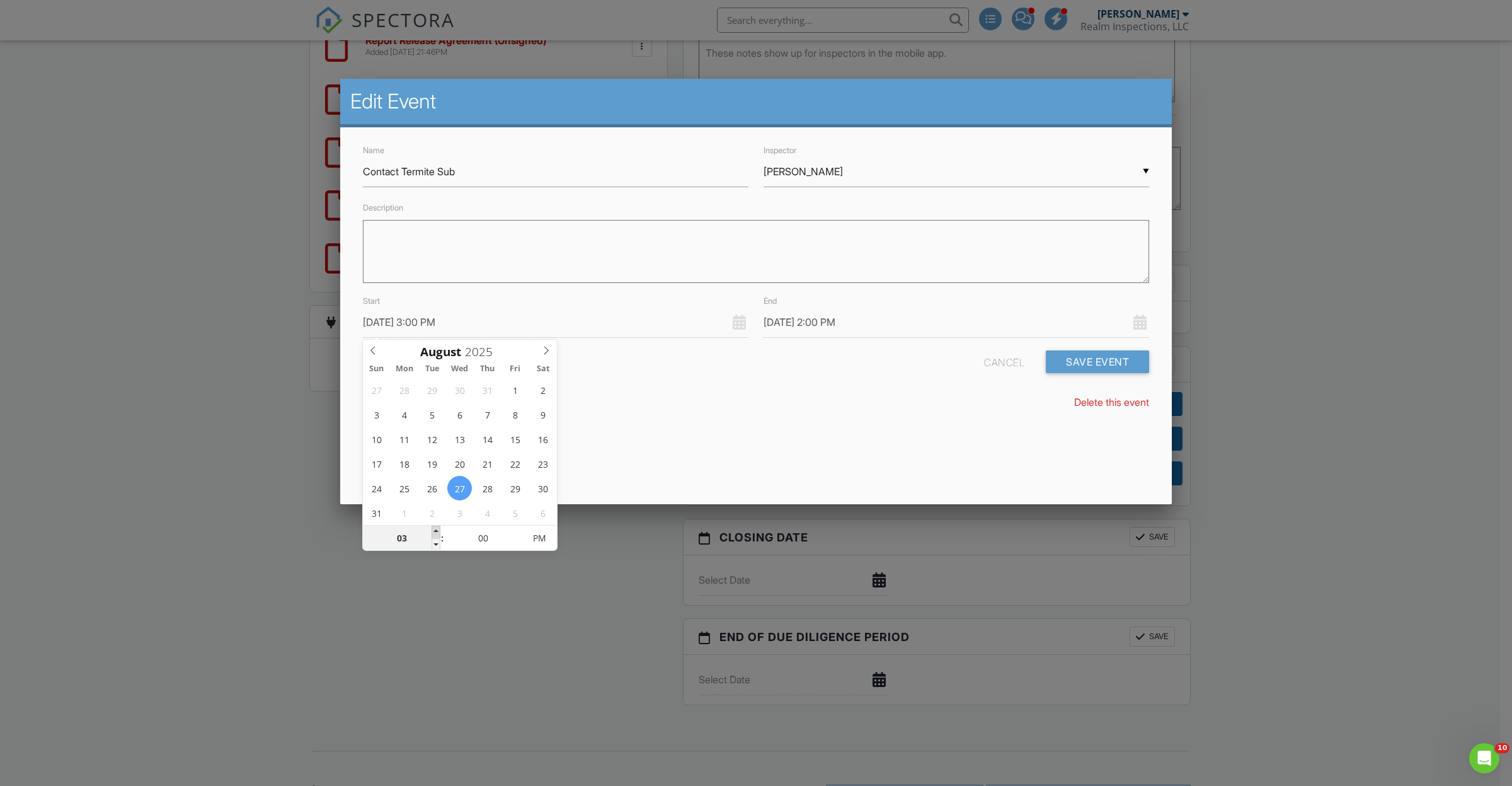
click at [439, 532] on span at bounding box center [436, 532] width 9 height 13
type input "08/27/2025 4:00 PM"
type input "04"
click at [439, 532] on span at bounding box center [436, 532] width 9 height 13
type input "08/27/2025 5:00 PM"
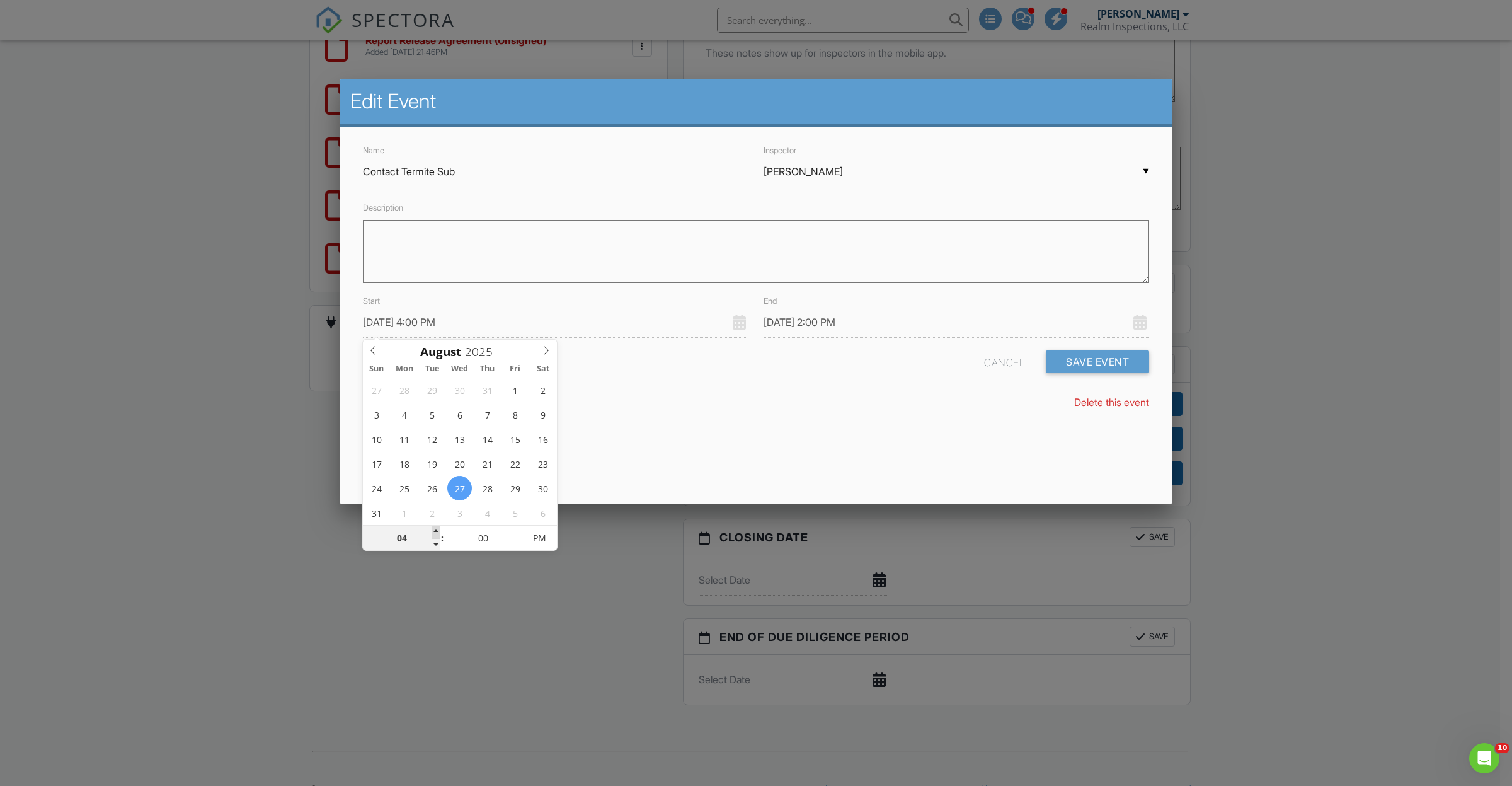
type input "05"
click at [439, 532] on span at bounding box center [436, 532] width 9 height 13
type input "08/27/2025 6:00 PM"
type input "06"
click at [439, 532] on span at bounding box center [436, 532] width 9 height 13
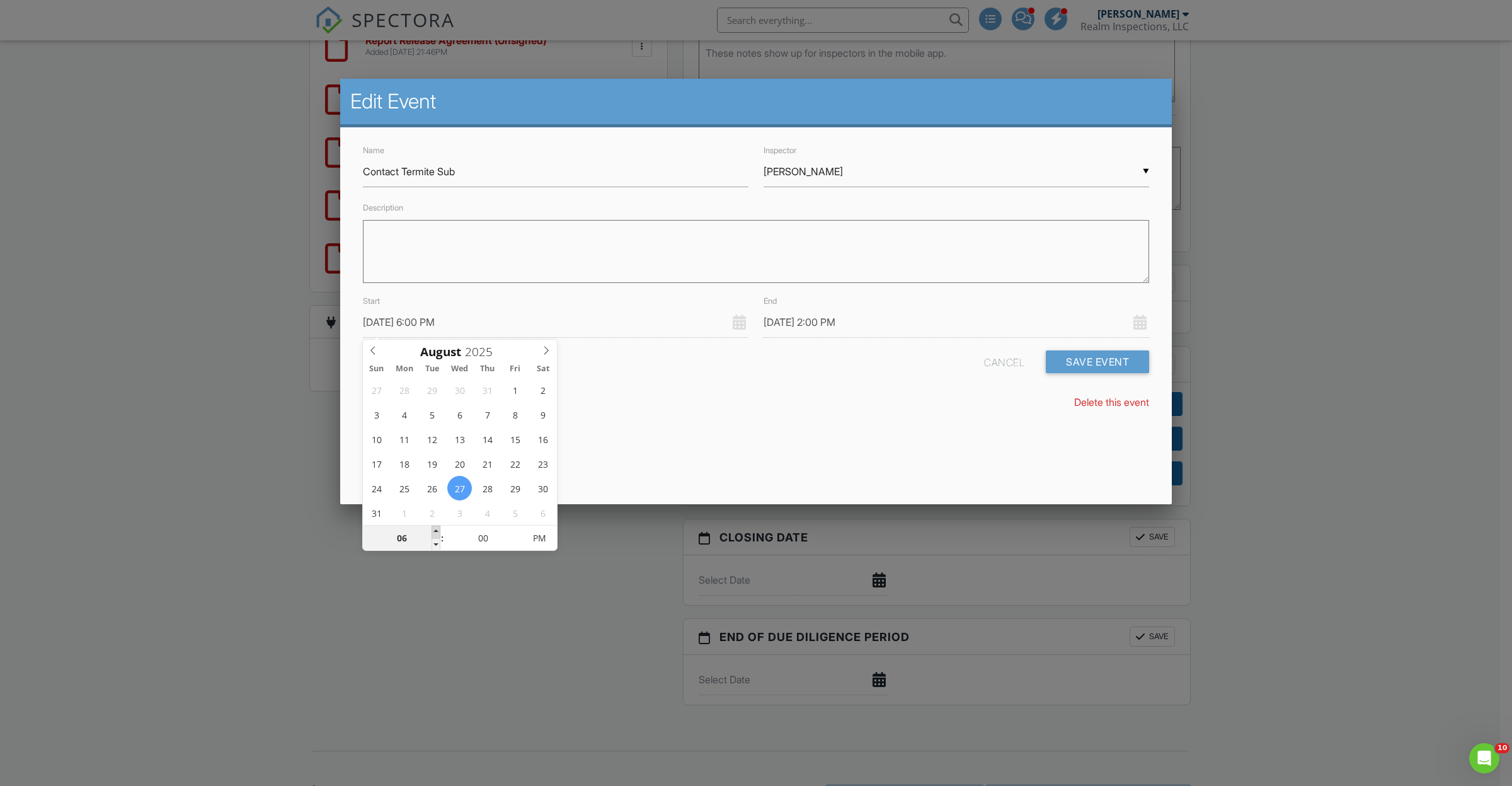
type input "08/27/2025 7:00 PM"
type input "07"
click at [439, 532] on span at bounding box center [436, 532] width 9 height 13
type input "08/27/2025 8:00 PM"
type input "08"
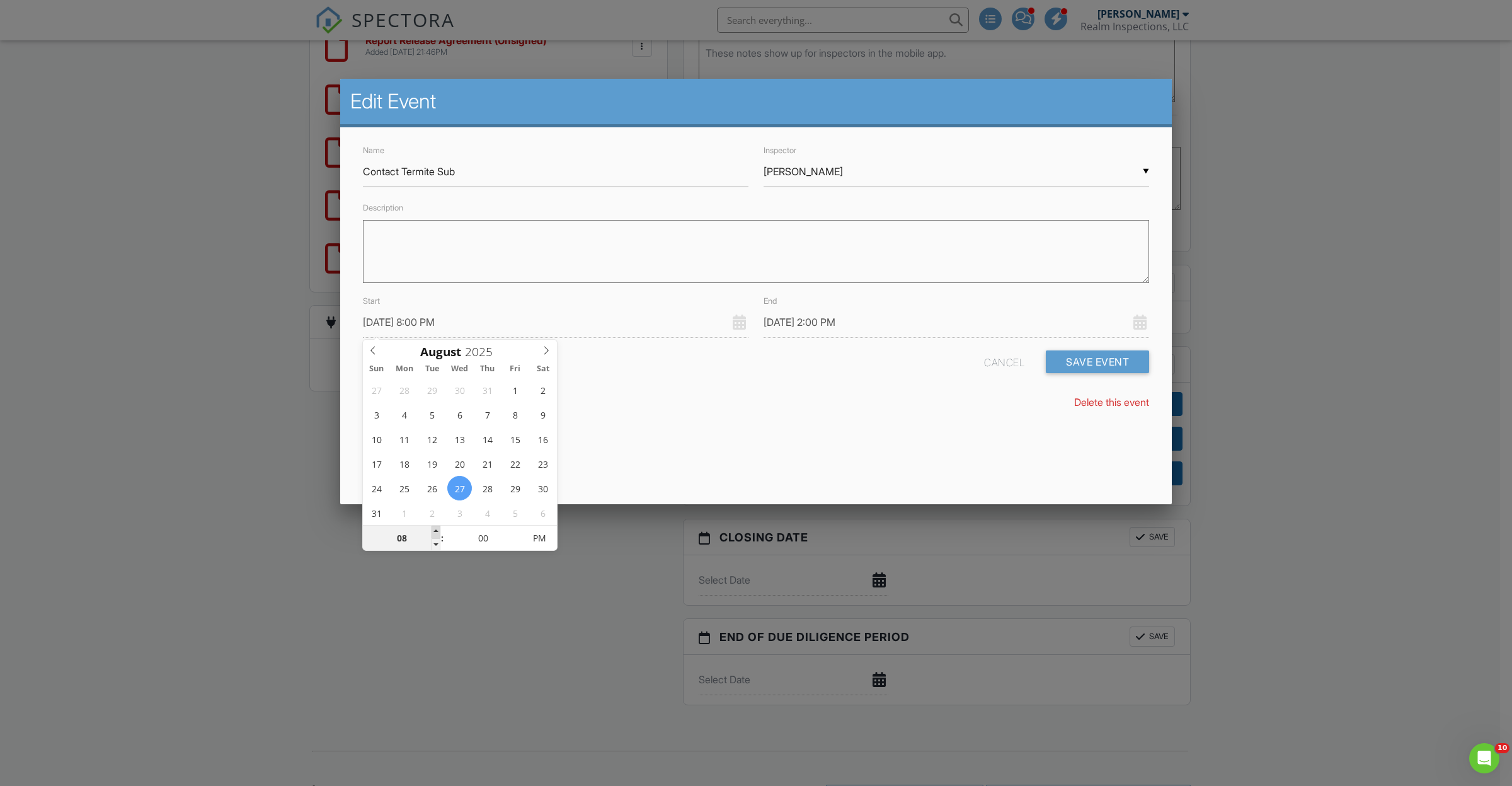
click at [439, 532] on span at bounding box center [436, 532] width 9 height 13
type input "08/27/2025 9:00 PM"
type input "09"
click at [439, 532] on span at bounding box center [436, 532] width 9 height 13
type input "08/27/2025 9:00 PM"
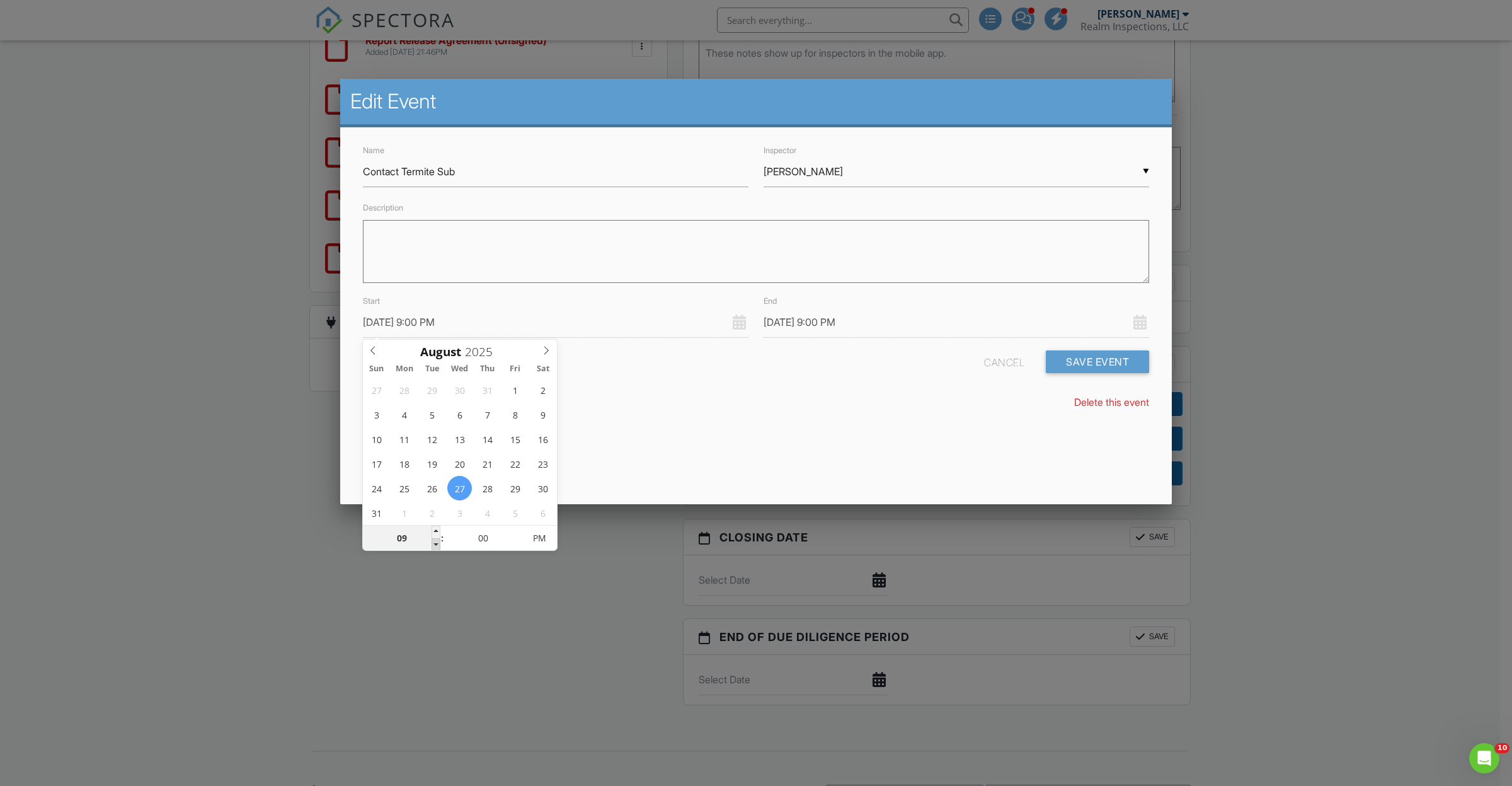
type input "08/27/2025 8:00 PM"
type input "08"
click at [439, 543] on span at bounding box center [436, 544] width 9 height 13
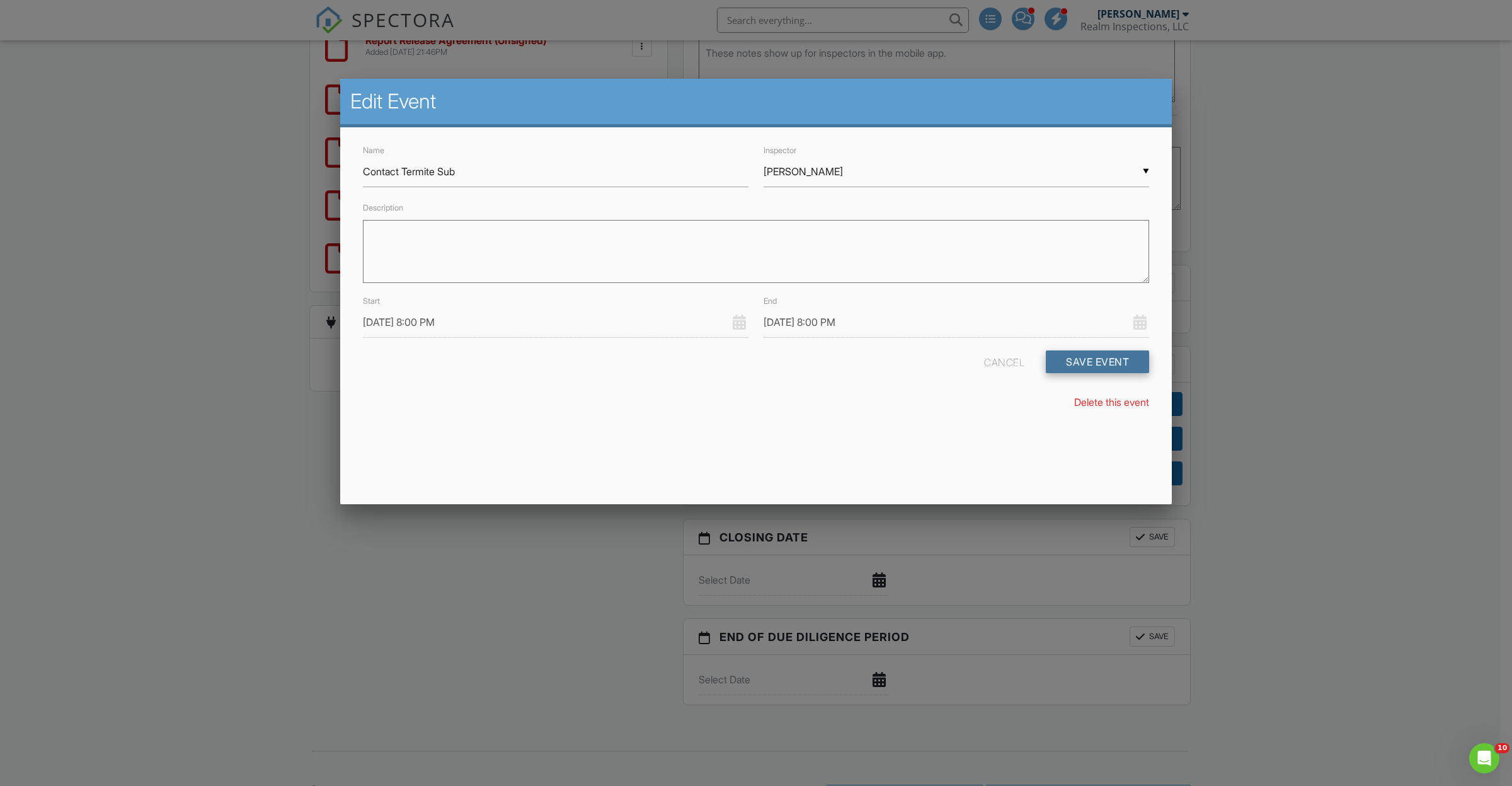
click at [1104, 359] on button "Save Event" at bounding box center [1097, 362] width 103 height 23
click at [803, 325] on input "08/27/2025 8:00 PM" at bounding box center [956, 322] width 386 height 31
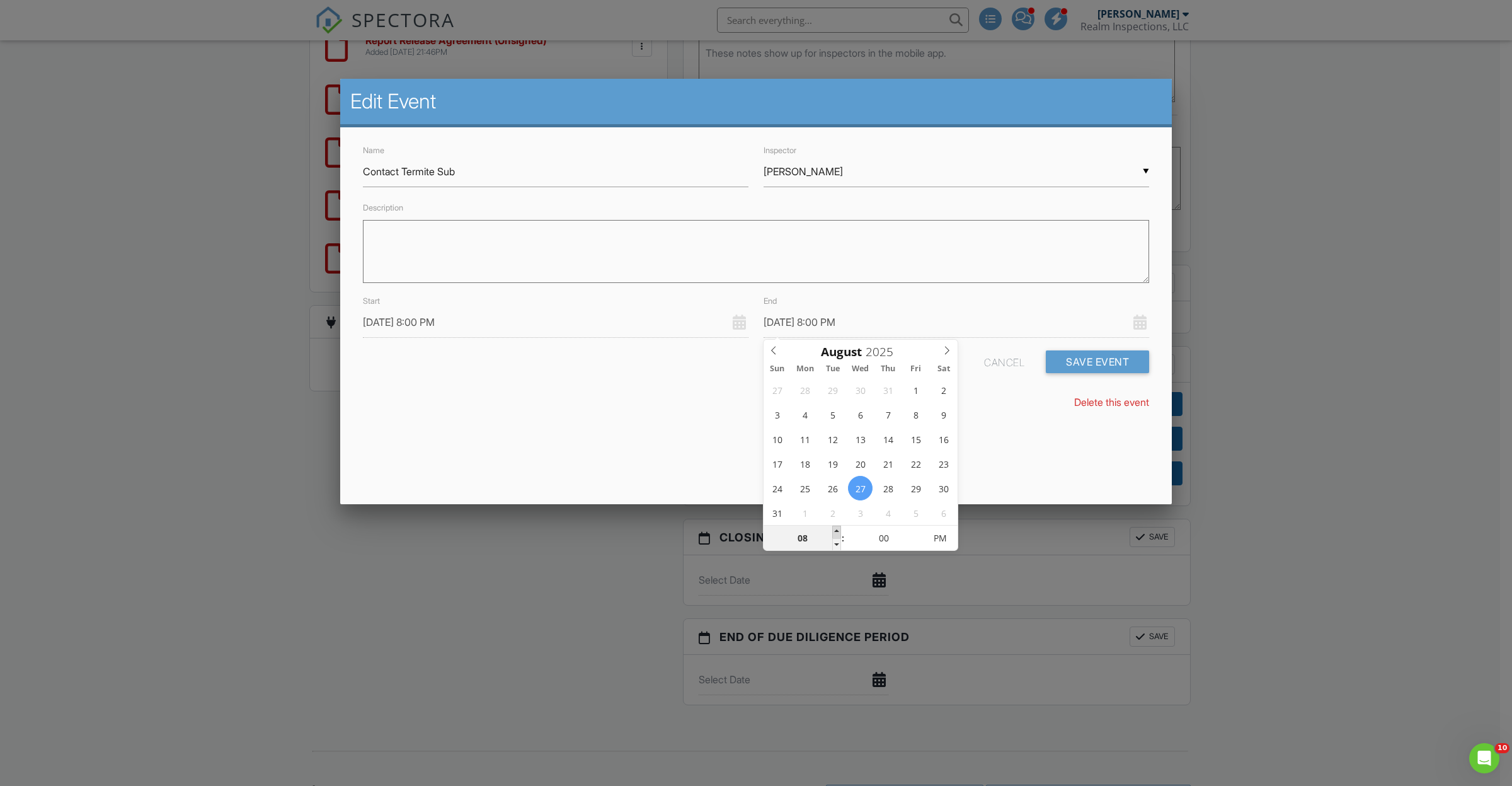
type input "08/27/2025 9:00 PM"
type input "09"
click at [838, 530] on span at bounding box center [836, 532] width 9 height 13
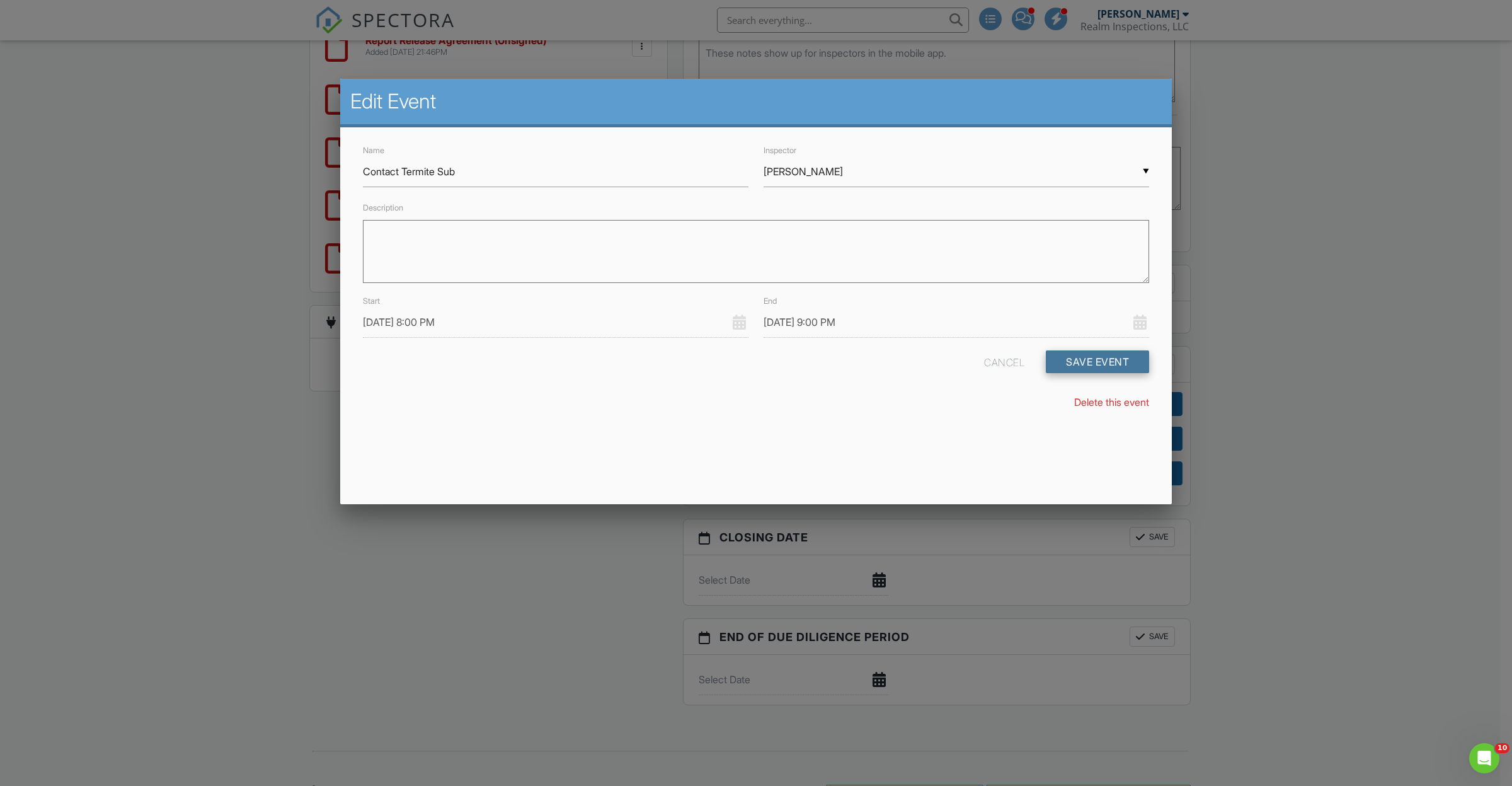
click at [1081, 357] on button "Save Event" at bounding box center [1097, 362] width 103 height 23
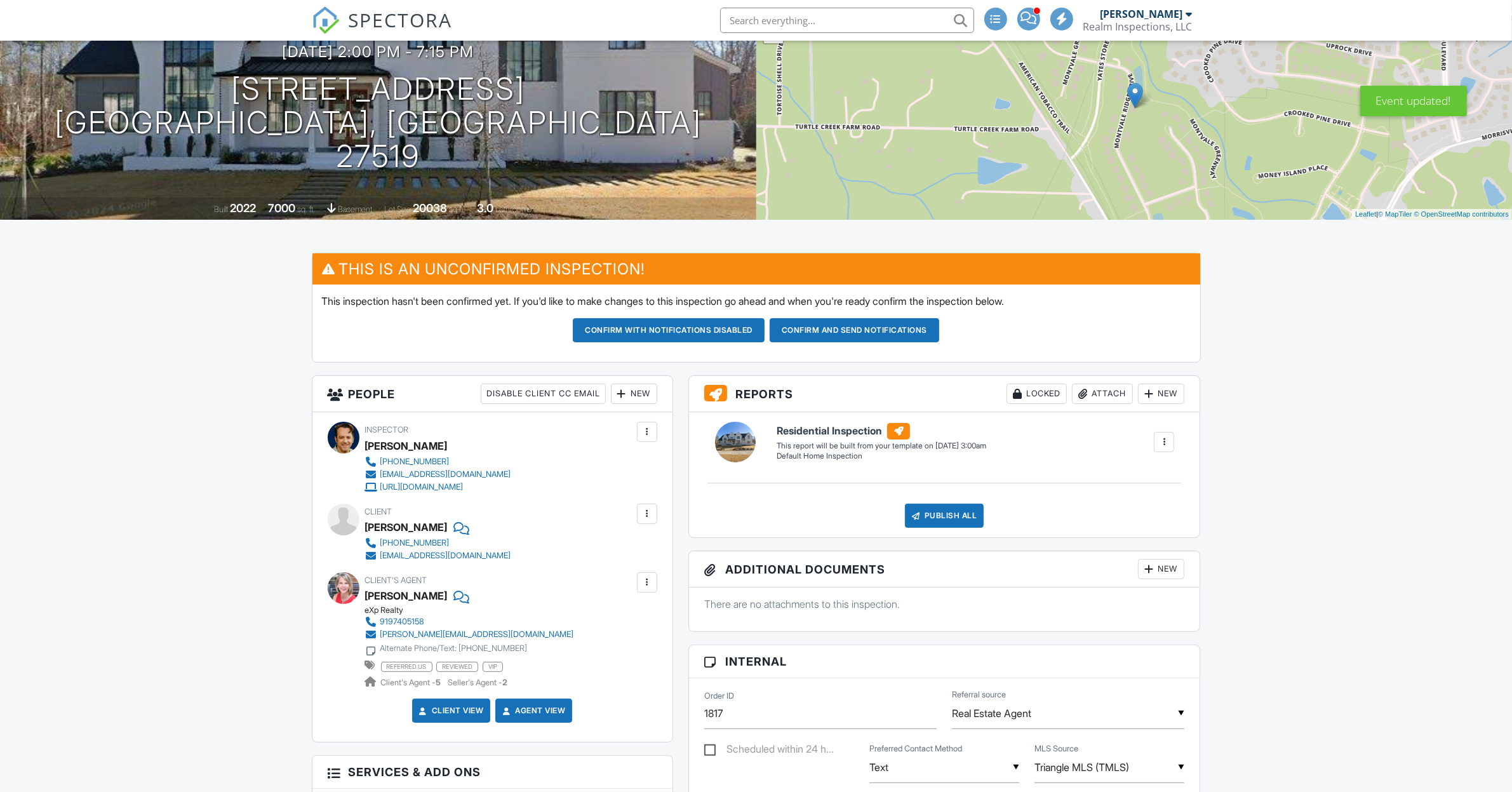
scroll to position [238, 0]
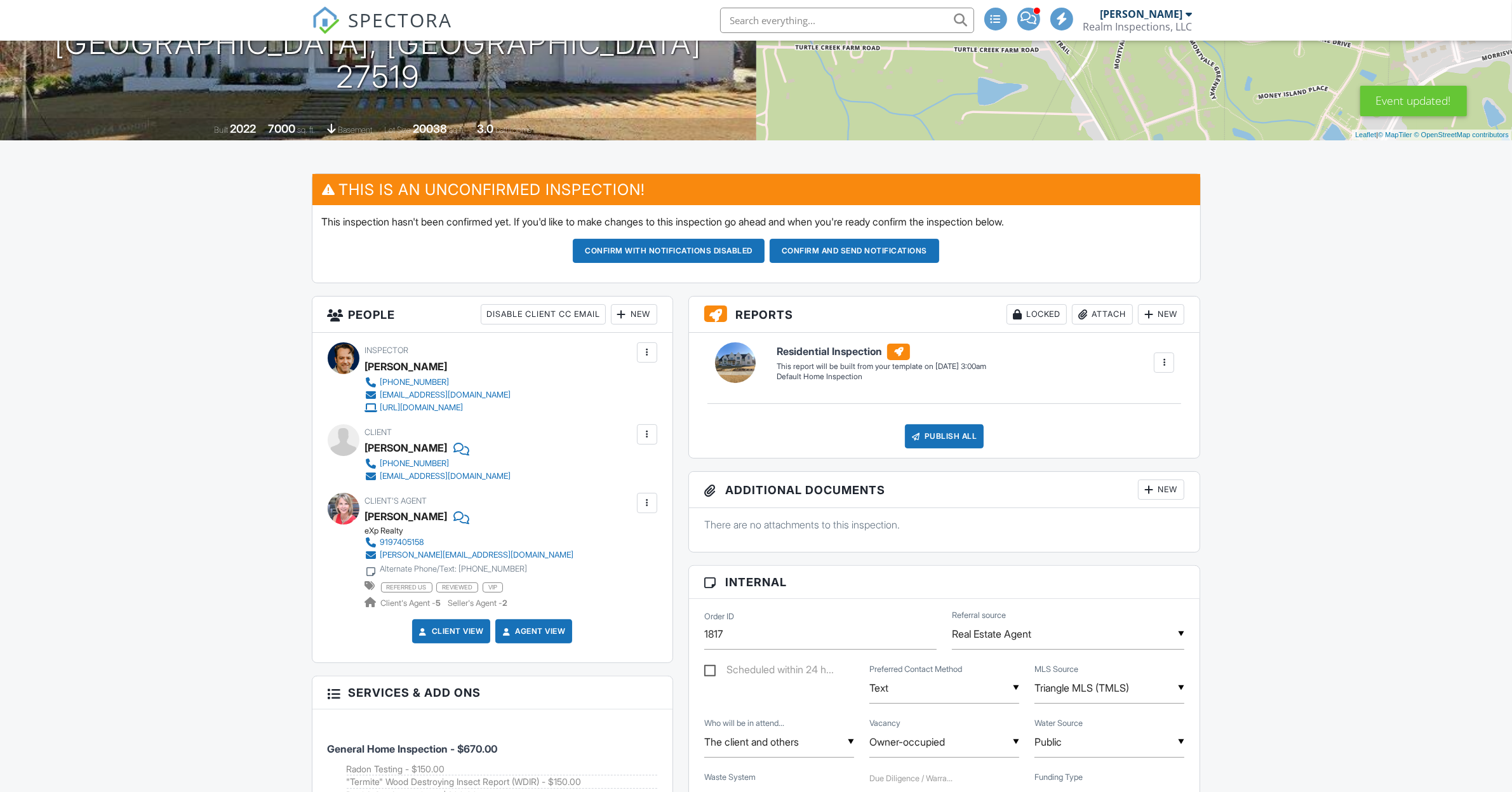
click at [639, 311] on div "New" at bounding box center [634, 315] width 46 height 20
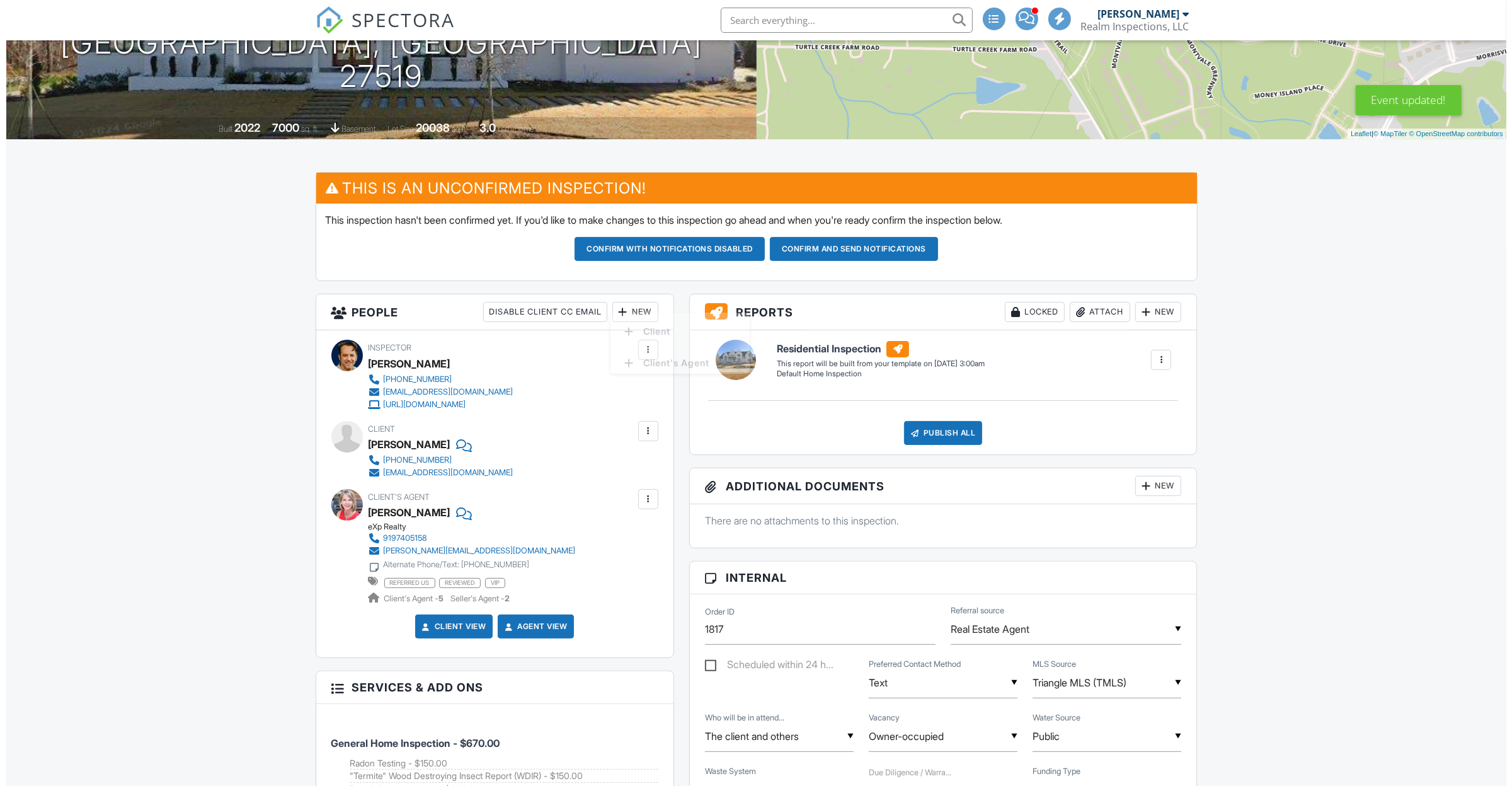
scroll to position [0, 0]
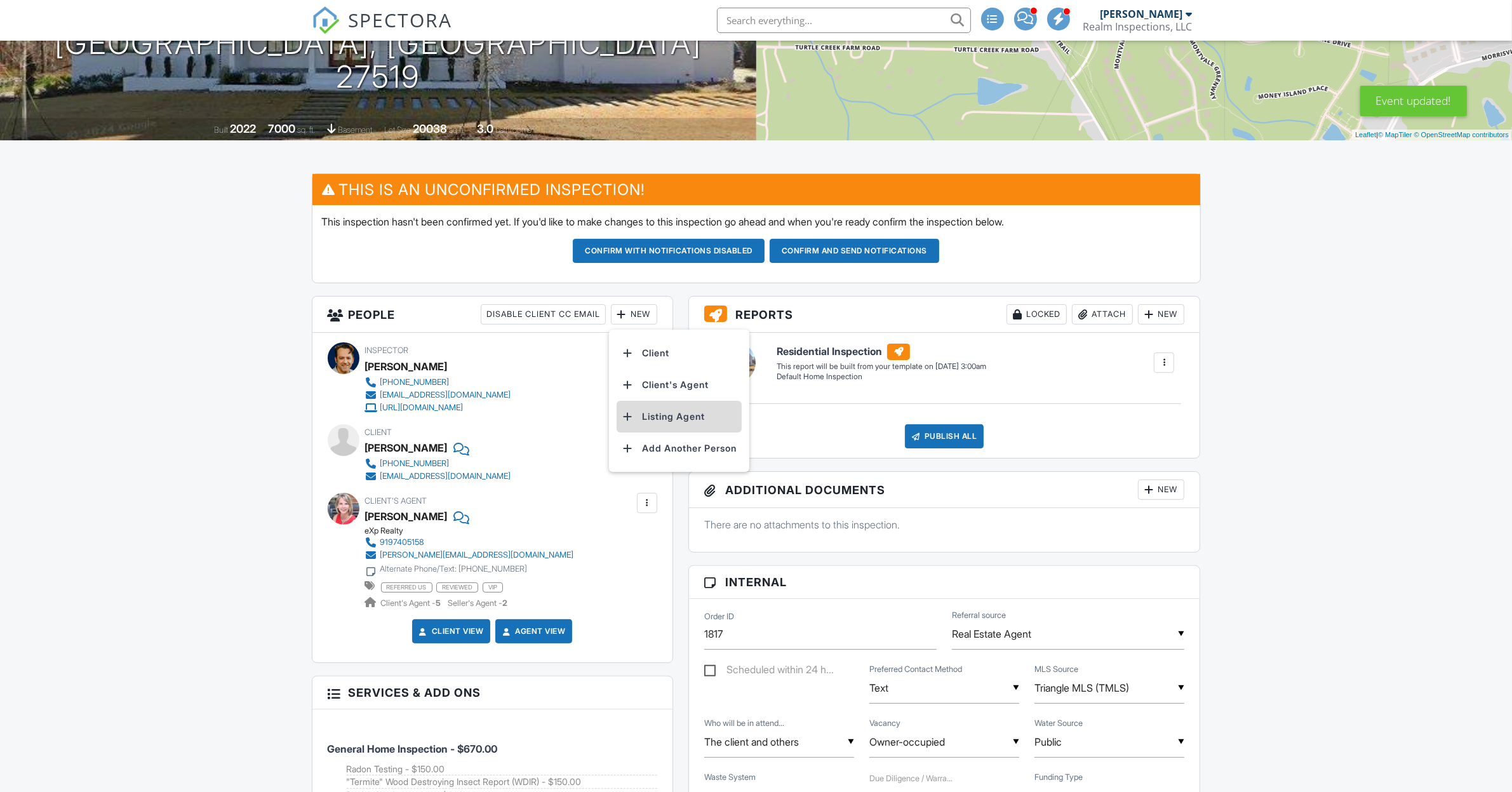
click at [677, 423] on li "Listing Agent" at bounding box center [679, 417] width 125 height 32
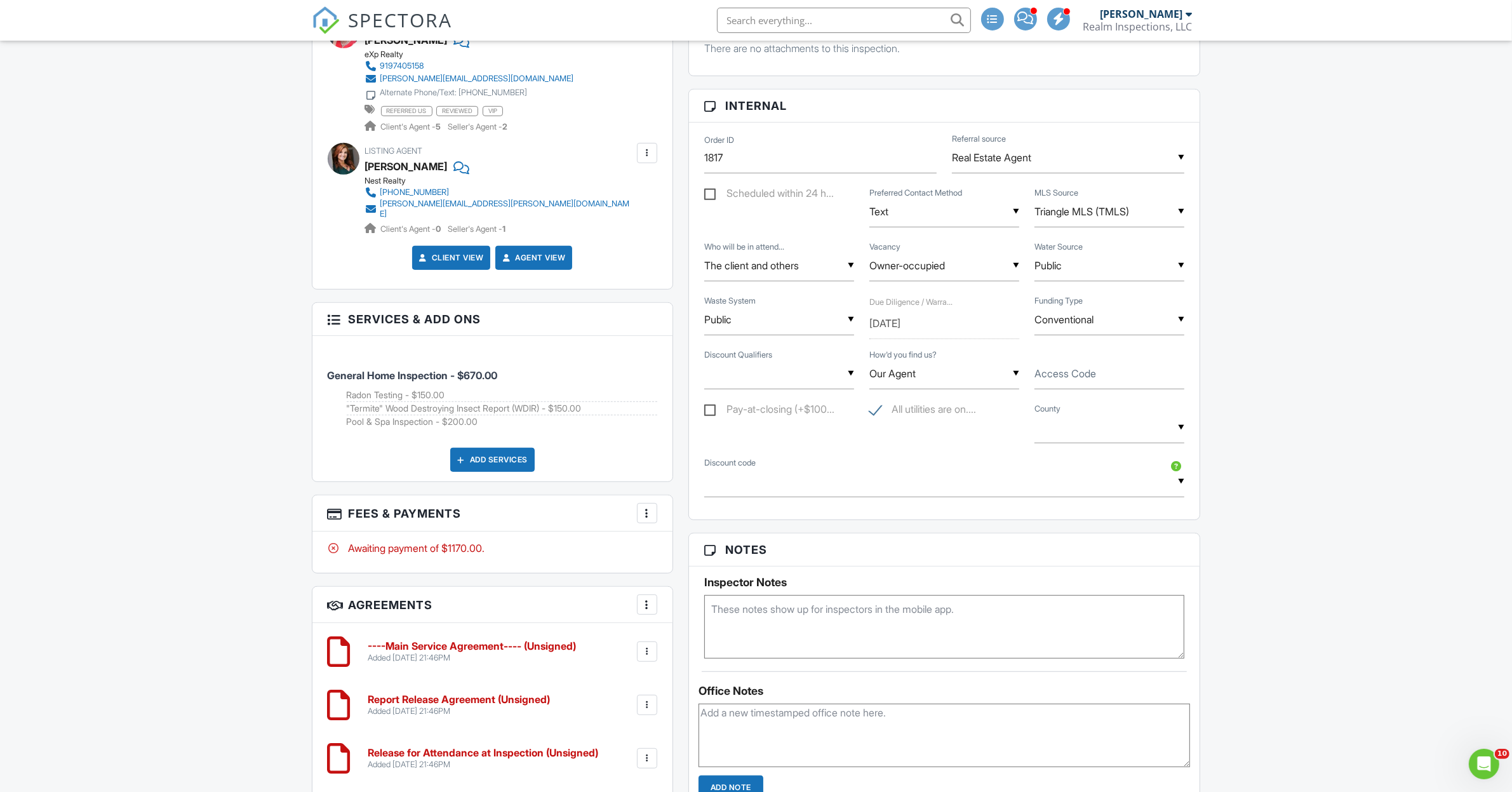
scroll to position [794, 0]
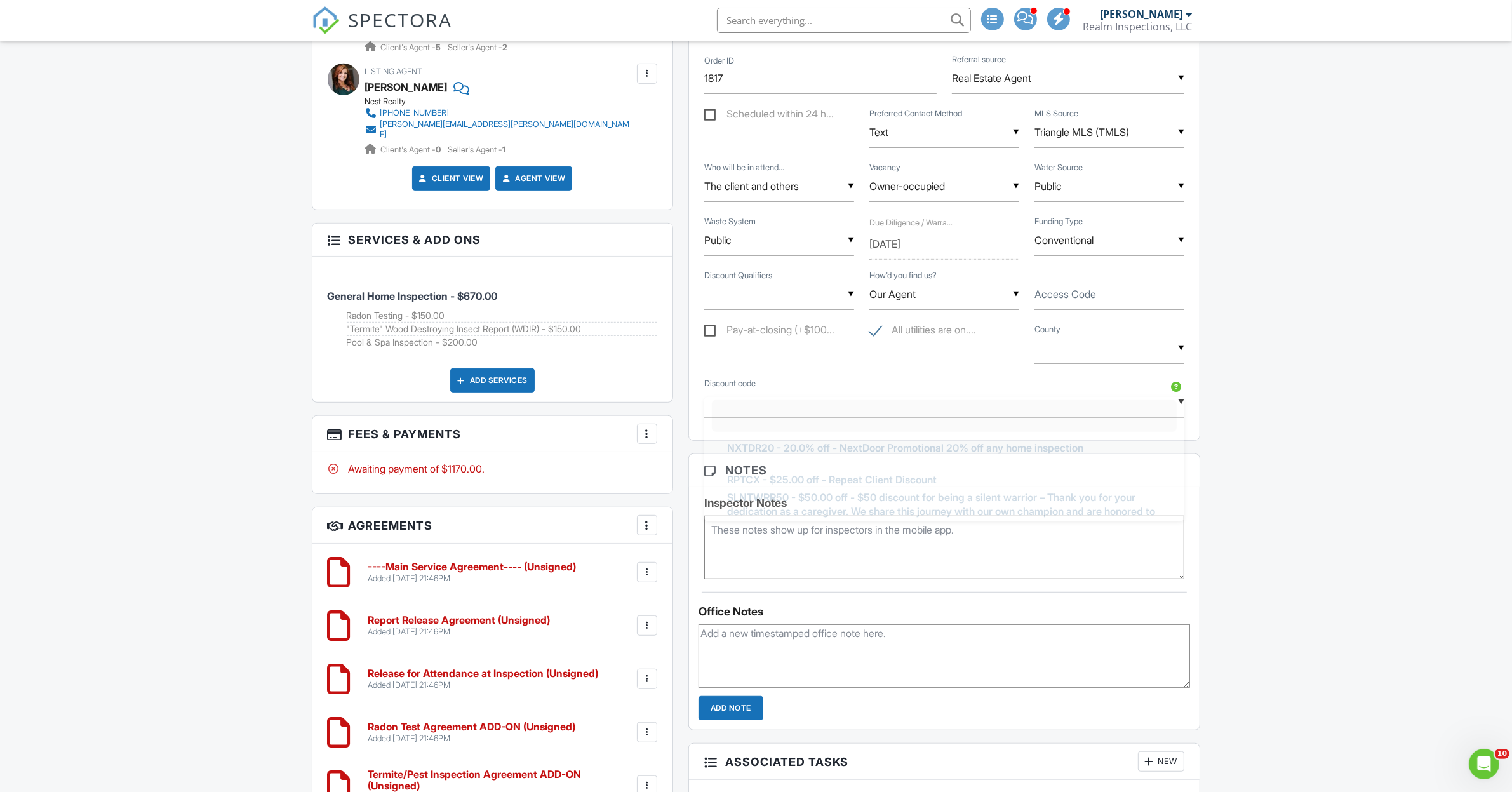
click at [754, 401] on input "text" at bounding box center [945, 401] width 481 height 31
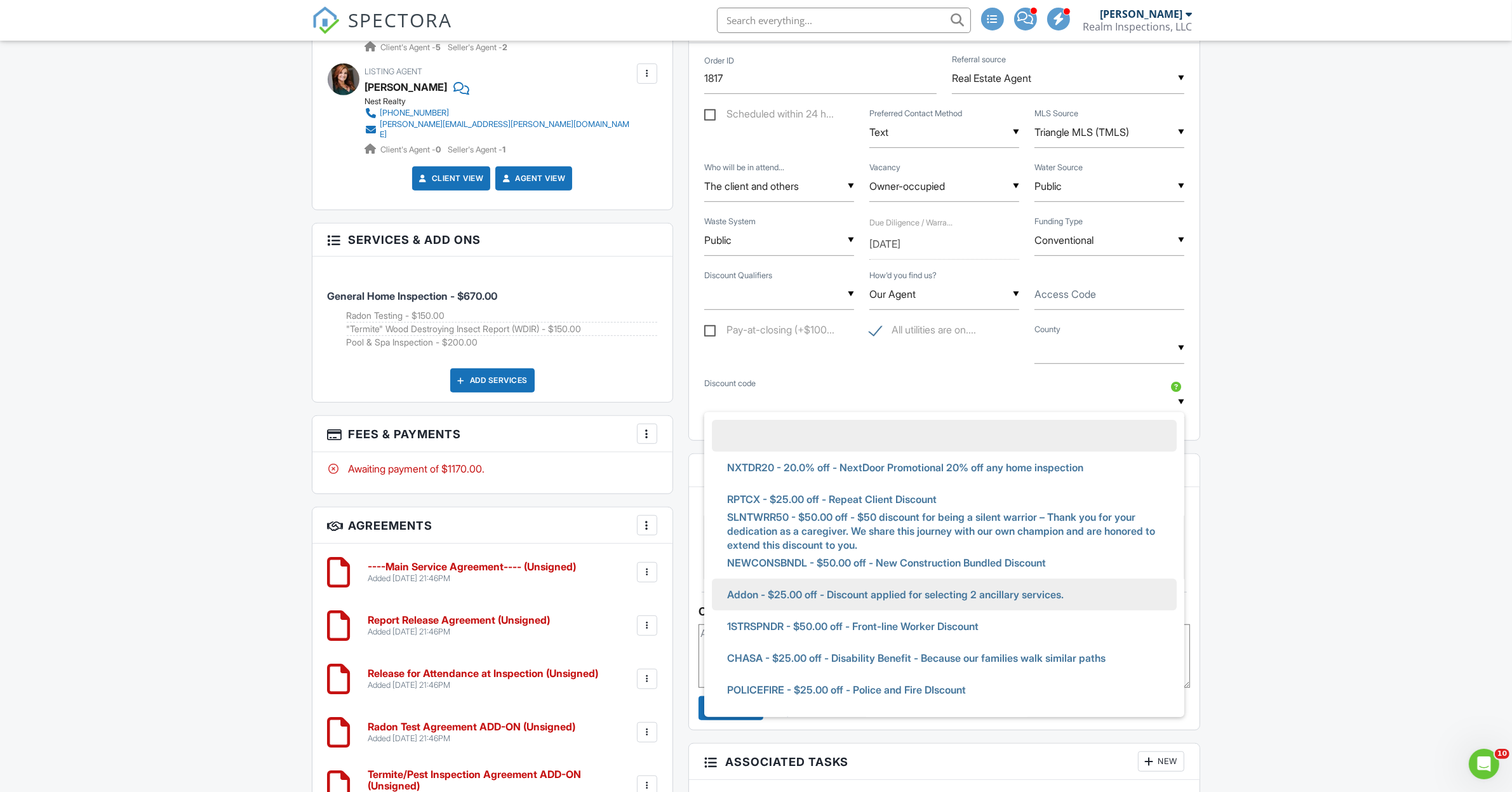
click at [811, 597] on span "Addon - $25.00 off - Discount applied for selecting 2 ancillary services." at bounding box center [895, 595] width 357 height 32
type input "Addon - $25.00 off - Discount applied for selecting 2 ancillary services."
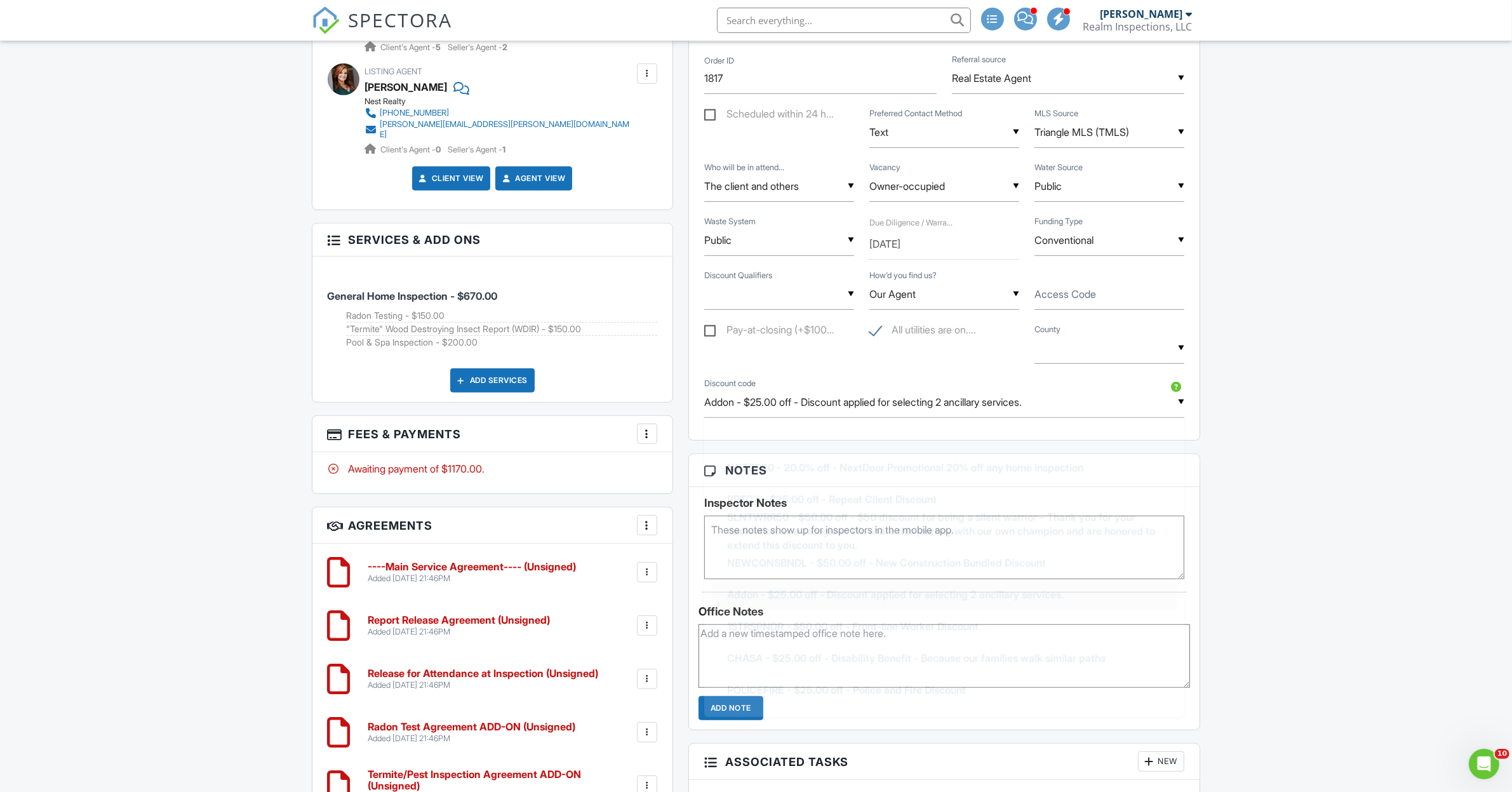
scroll to position [166, 0]
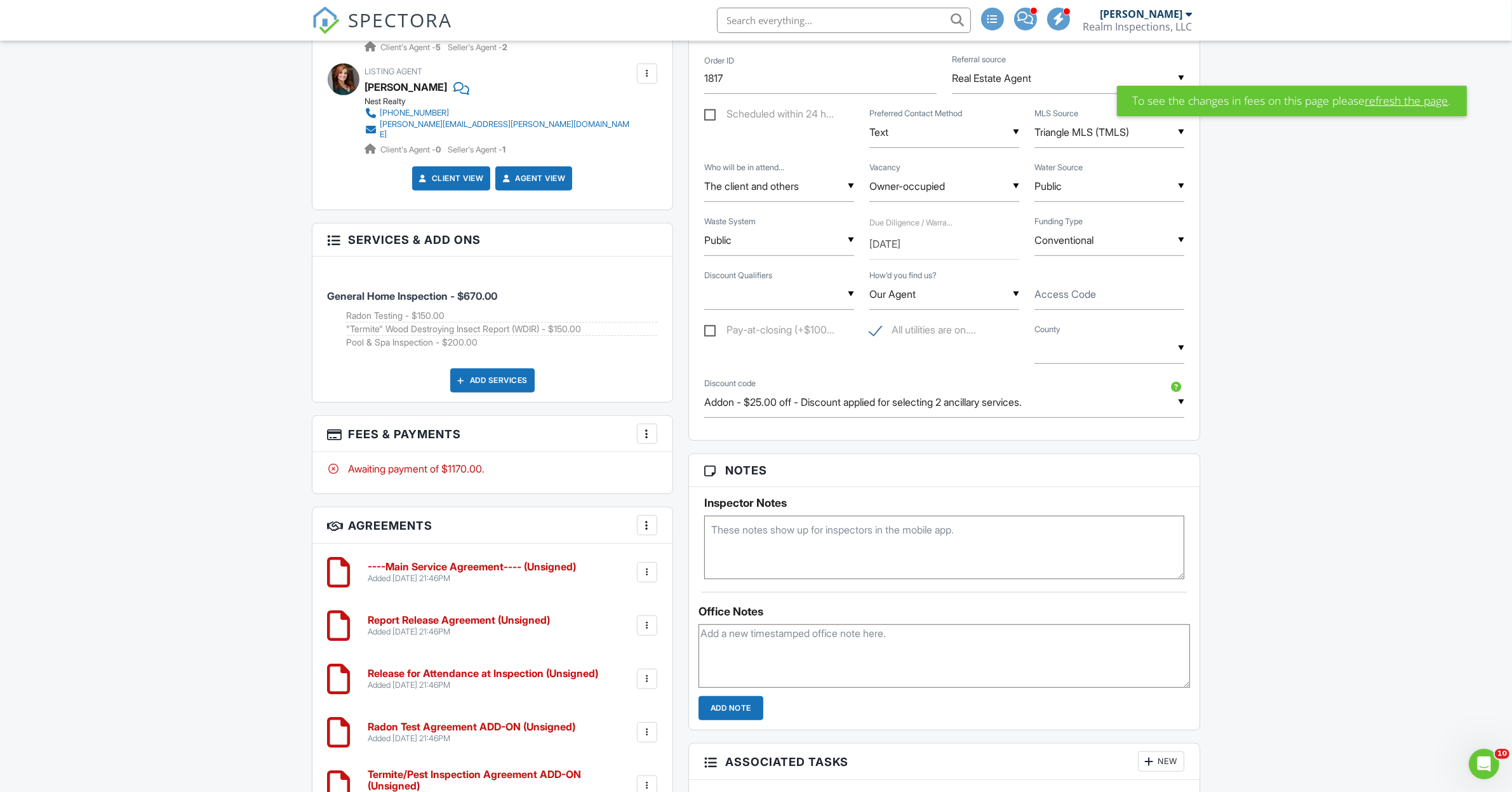
click at [1389, 100] on link "refresh the page" at bounding box center [1407, 100] width 84 height 17
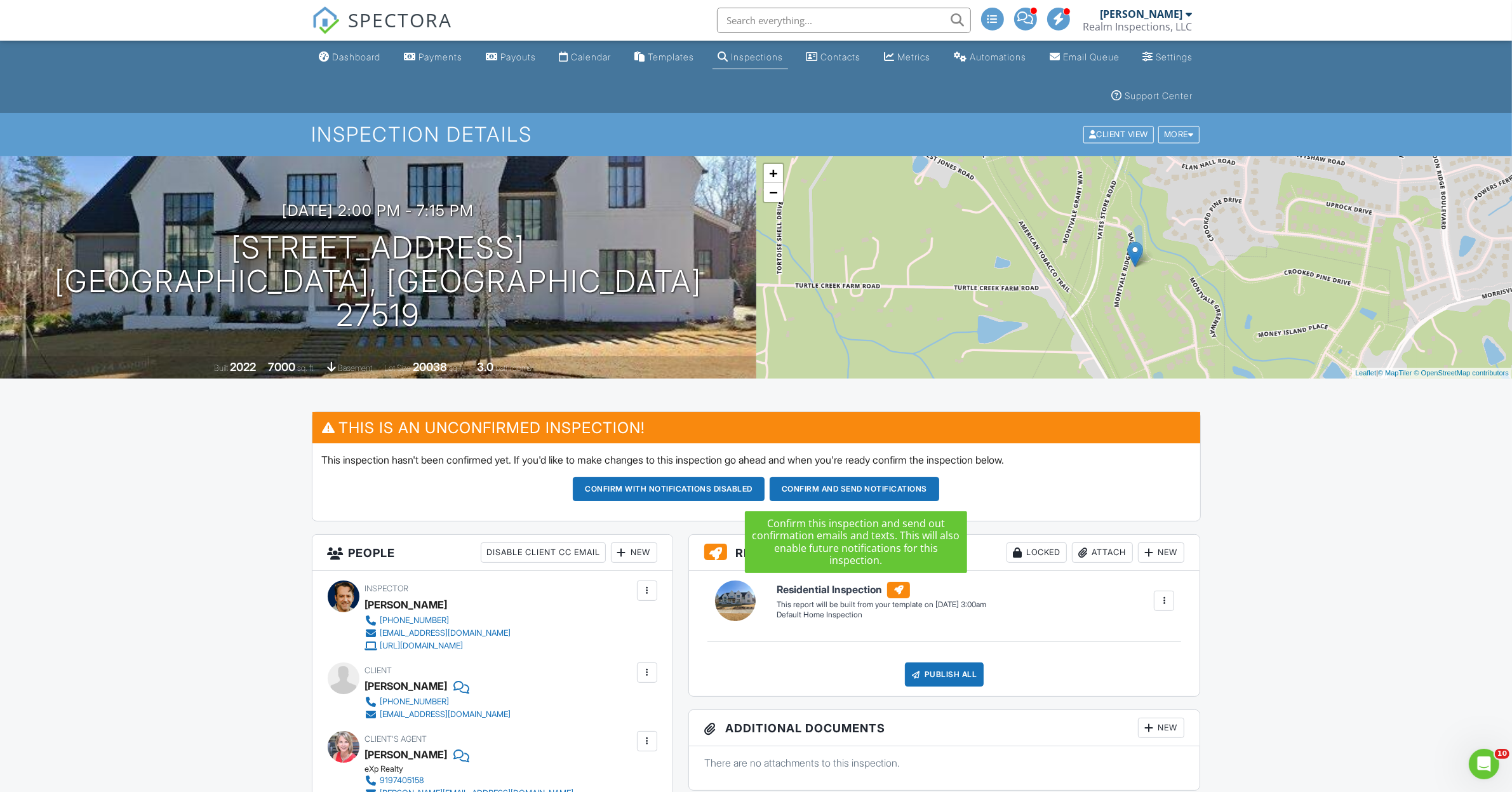
click at [764, 488] on button "Confirm and send notifications" at bounding box center [668, 488] width 192 height 24
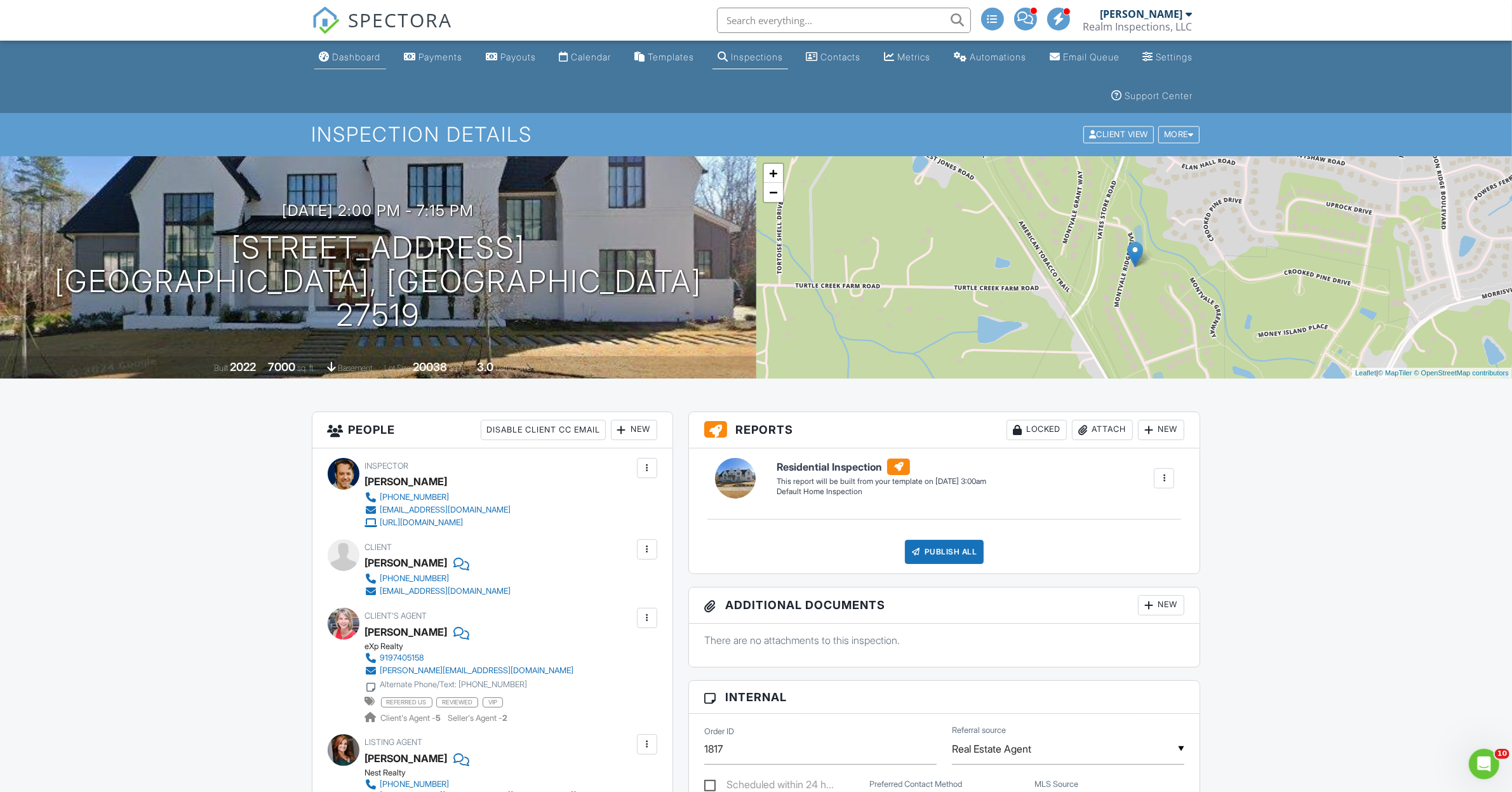
click at [356, 55] on div "Dashboard" at bounding box center [356, 57] width 48 height 11
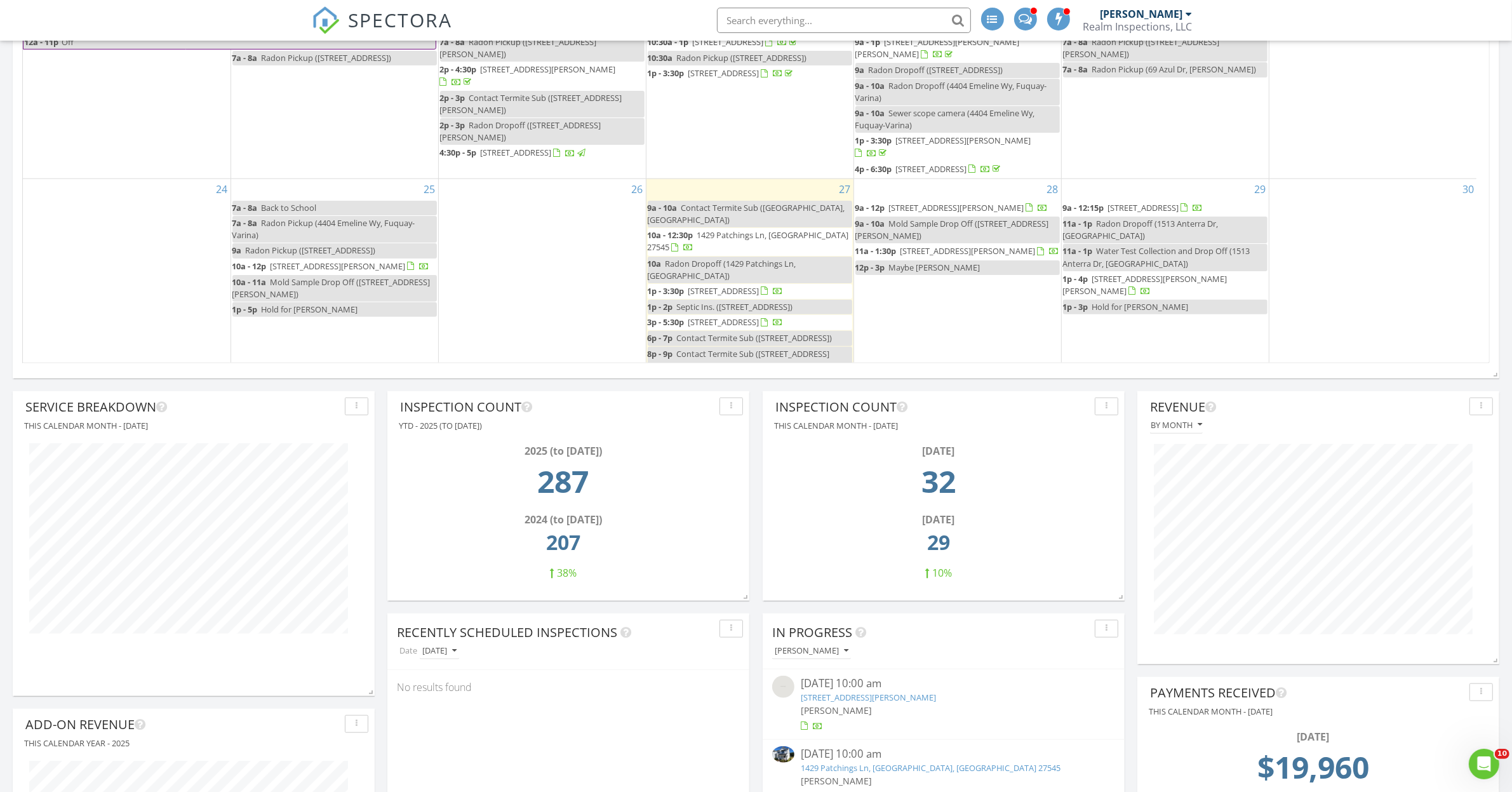
scroll to position [157, 0]
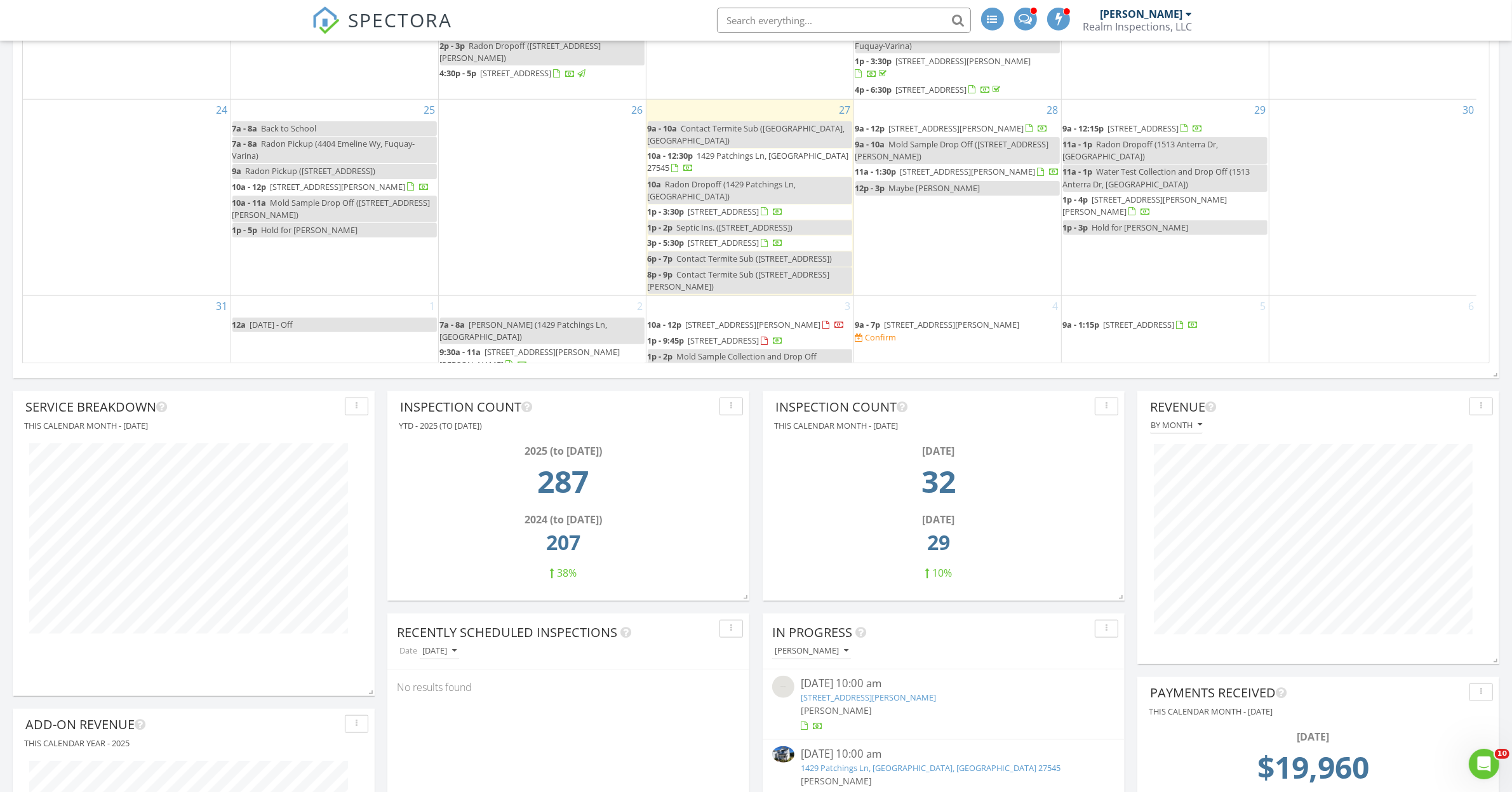
click at [744, 157] on span "1429 Patchings Ln, Knightdale 27545" at bounding box center [748, 162] width 202 height 24
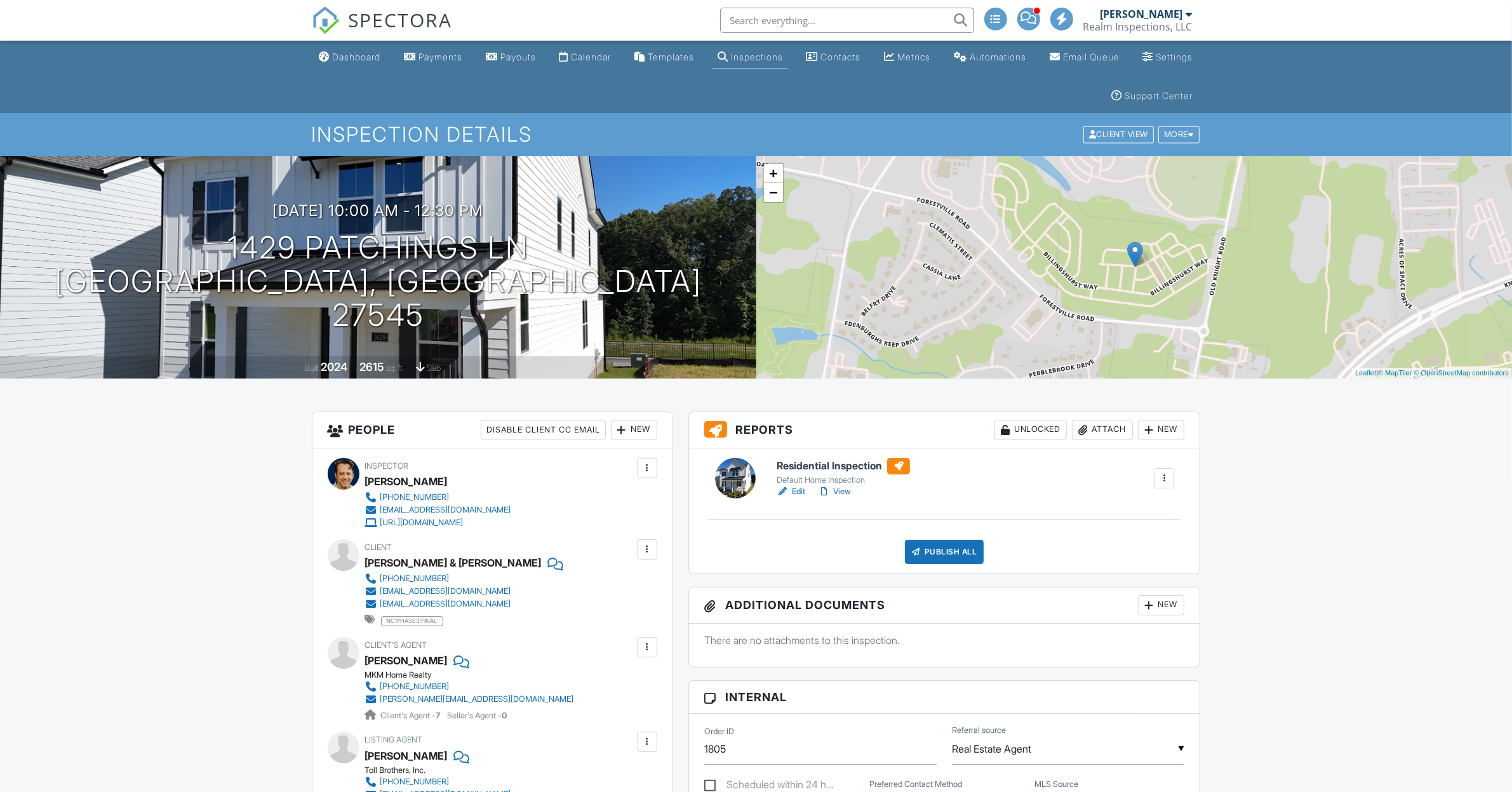
click at [799, 487] on link "Edit" at bounding box center [791, 491] width 29 height 13
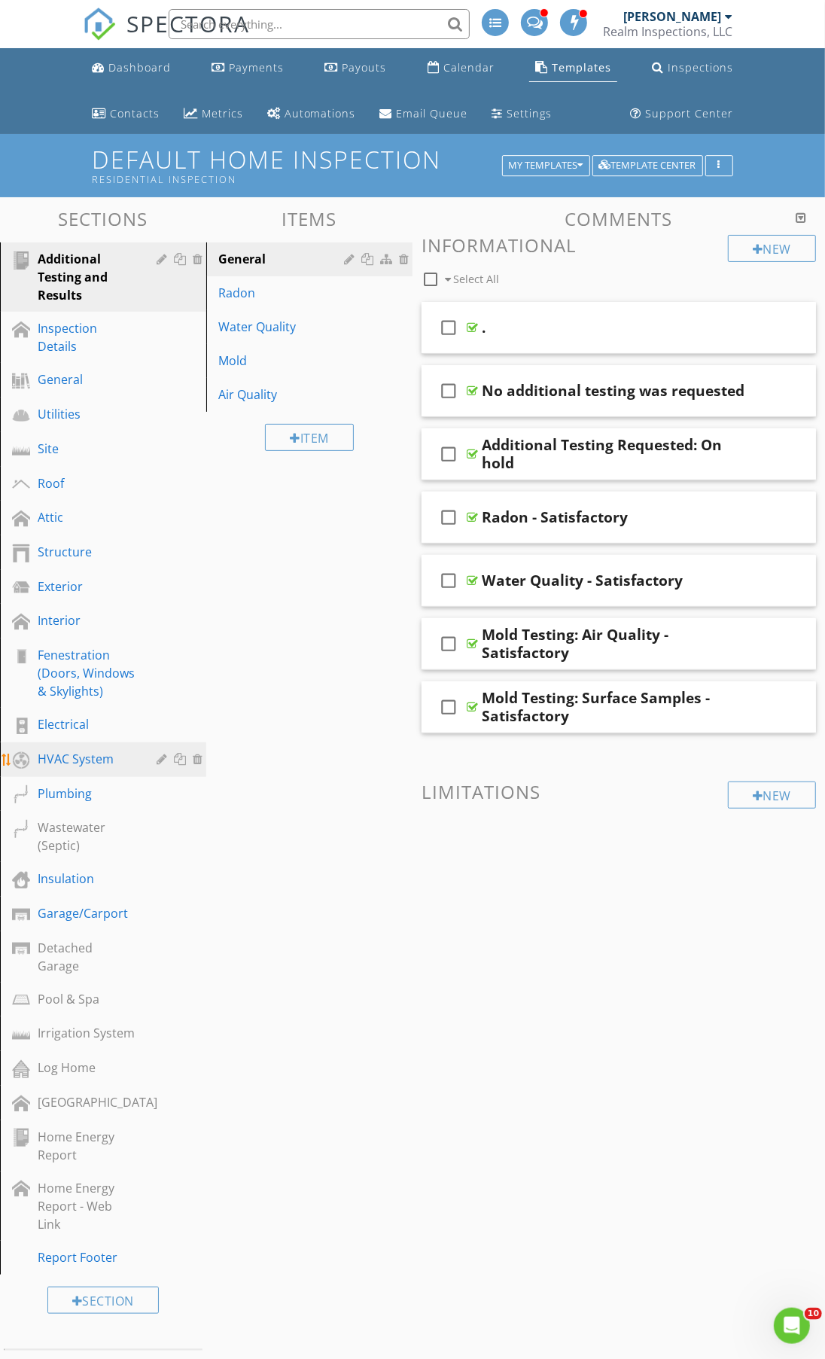
click at [117, 763] on div "HVAC System" at bounding box center [86, 759] width 97 height 18
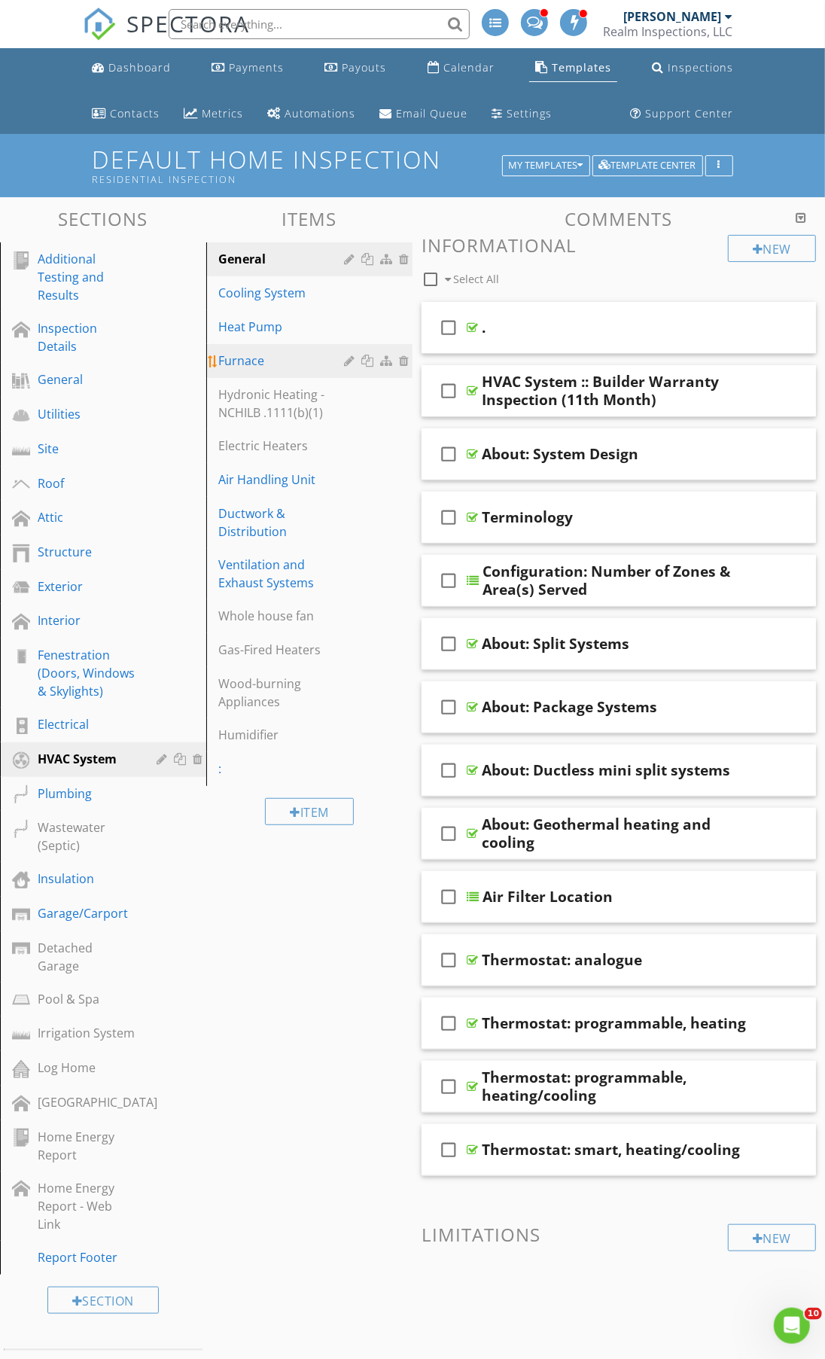
click at [313, 367] on div "Furnace" at bounding box center [283, 361] width 130 height 18
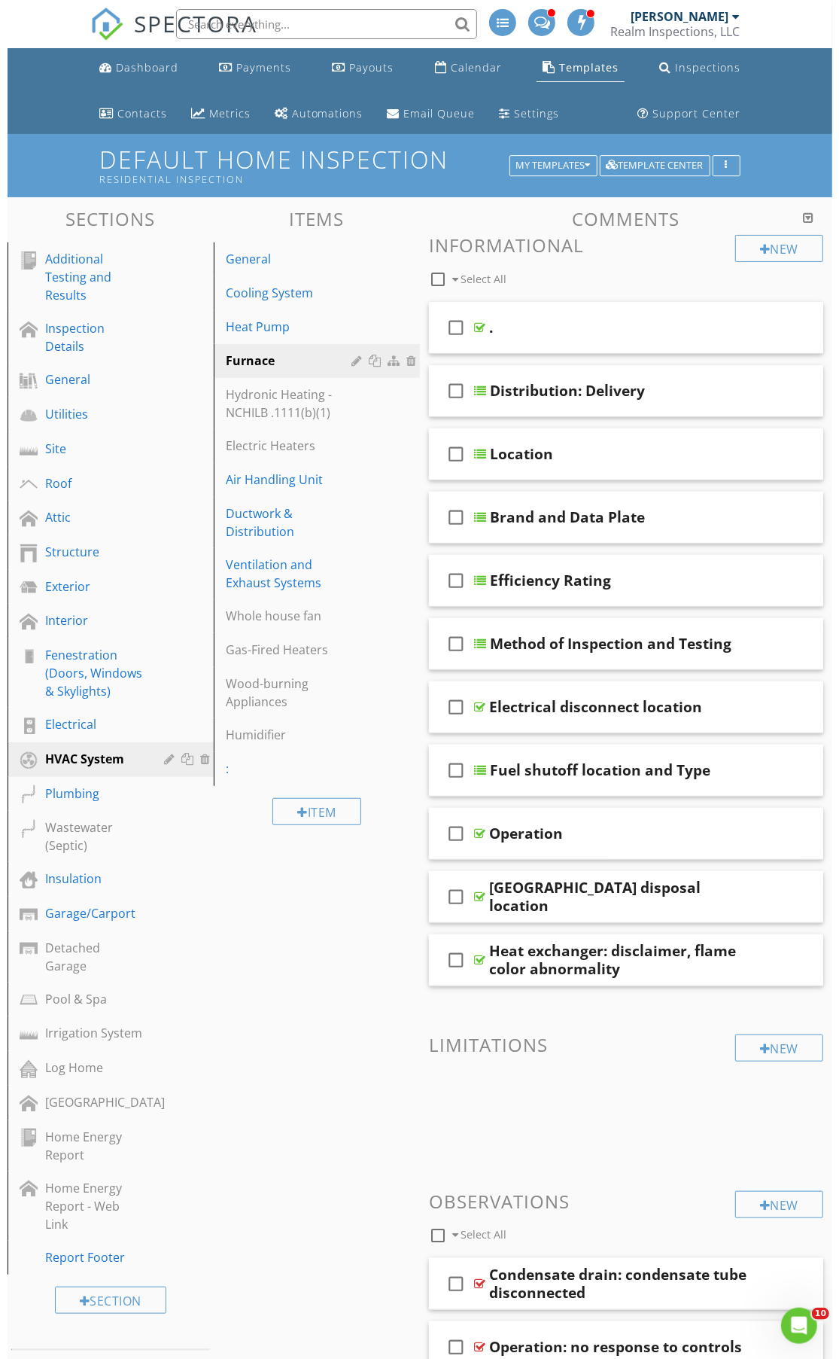
scroll to position [282, 0]
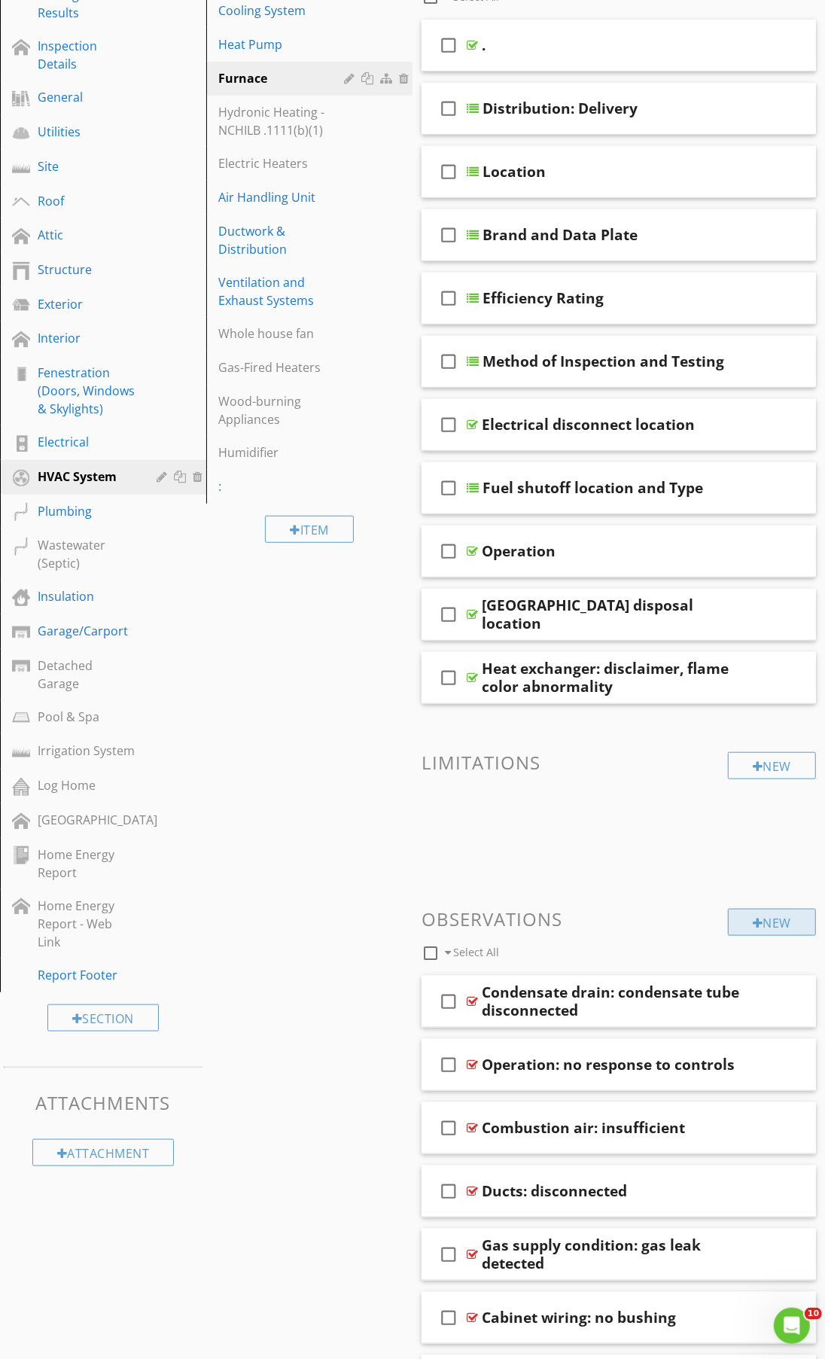
click at [754, 924] on div at bounding box center [758, 923] width 11 height 12
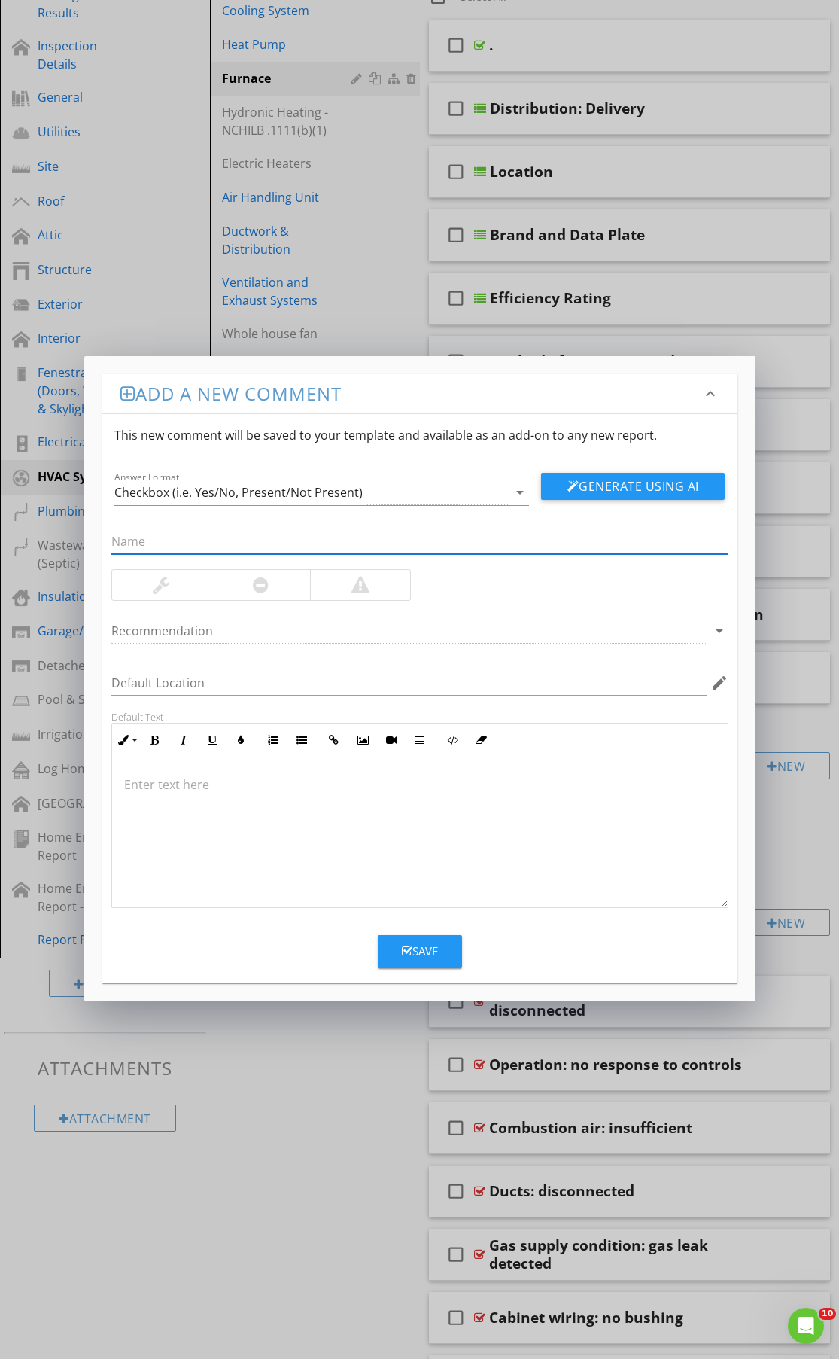
click at [302, 843] on div at bounding box center [420, 832] width 616 height 151
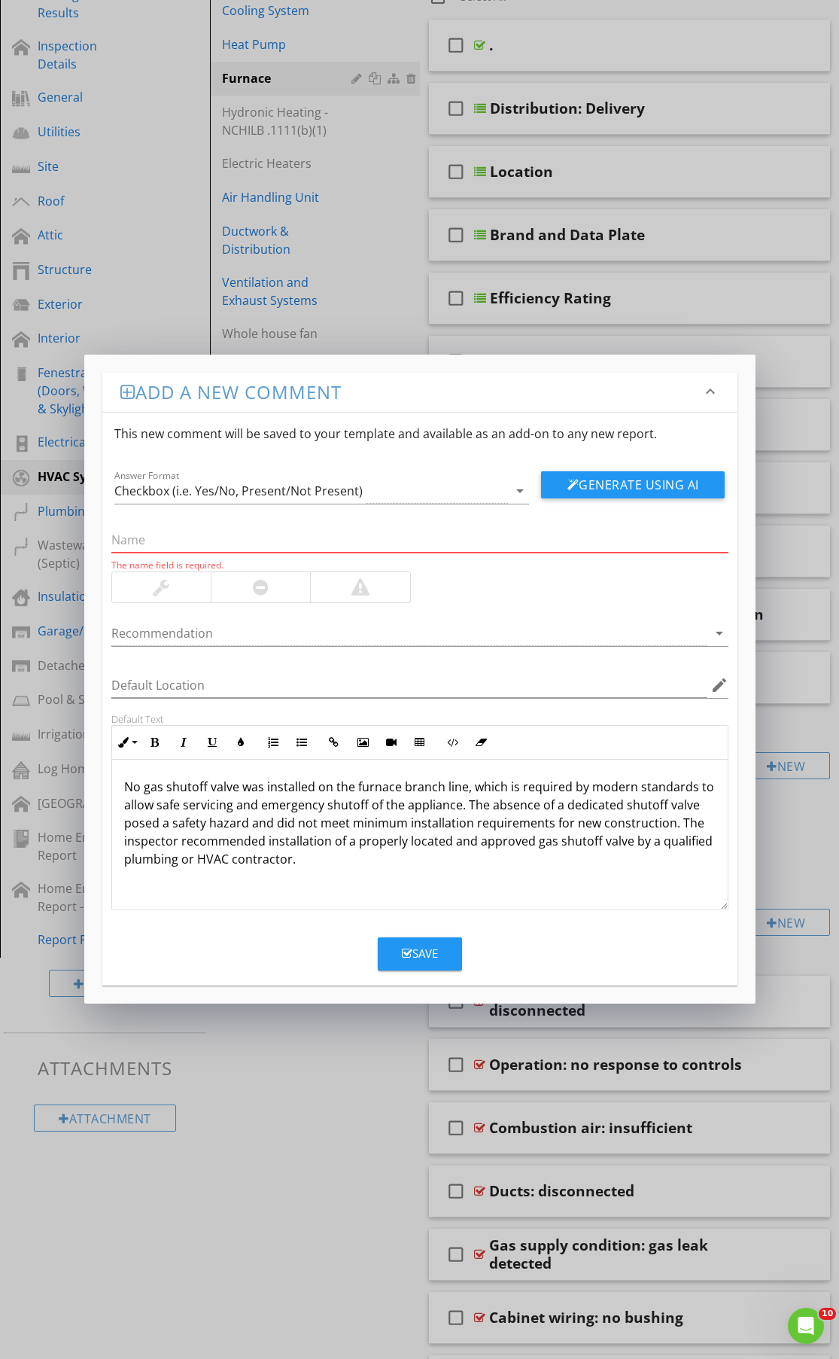
click at [190, 533] on input "text" at bounding box center [419, 540] width 617 height 25
paste input "Gas valve: none installed for furnace branch"
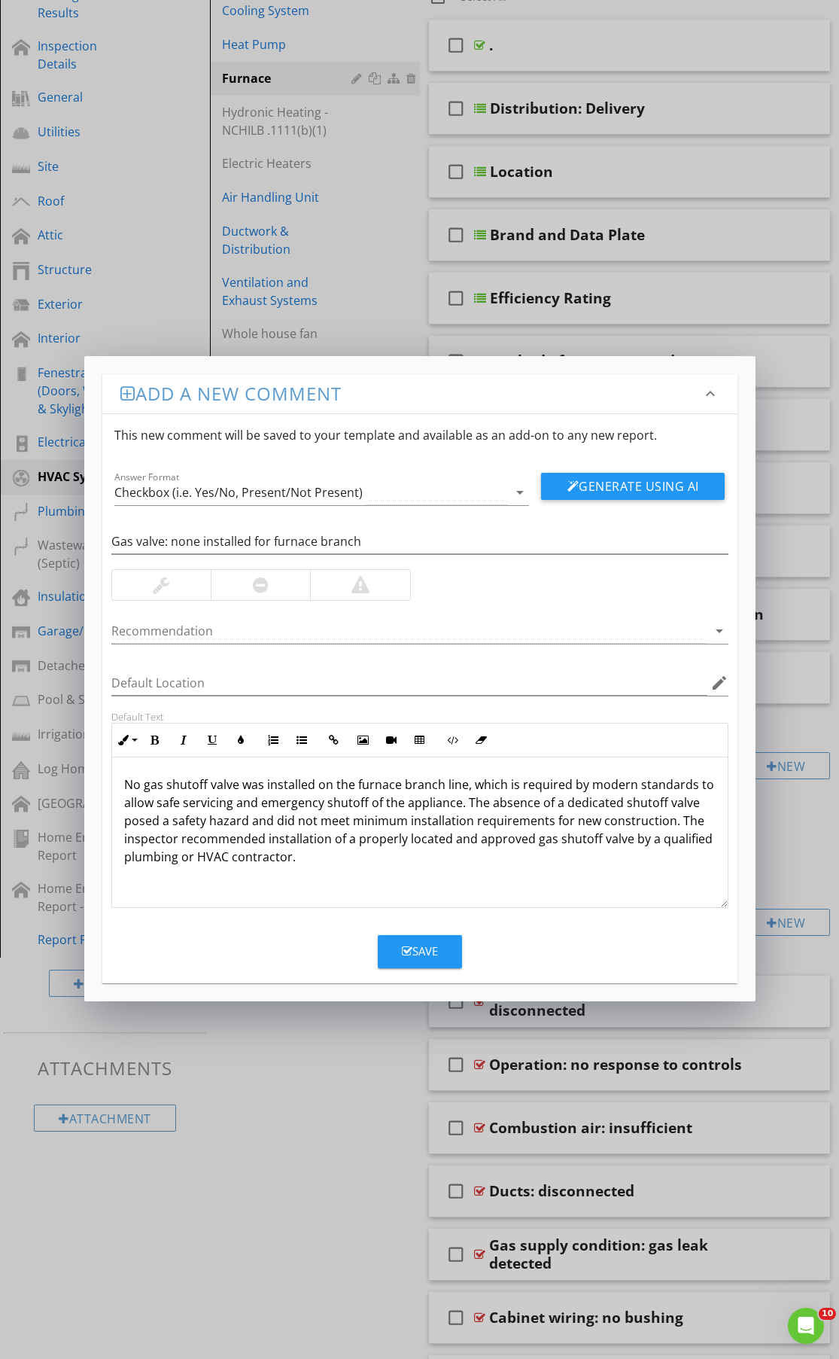
click at [385, 591] on div at bounding box center [359, 585] width 99 height 30
click at [163, 640] on div at bounding box center [409, 631] width 596 height 25
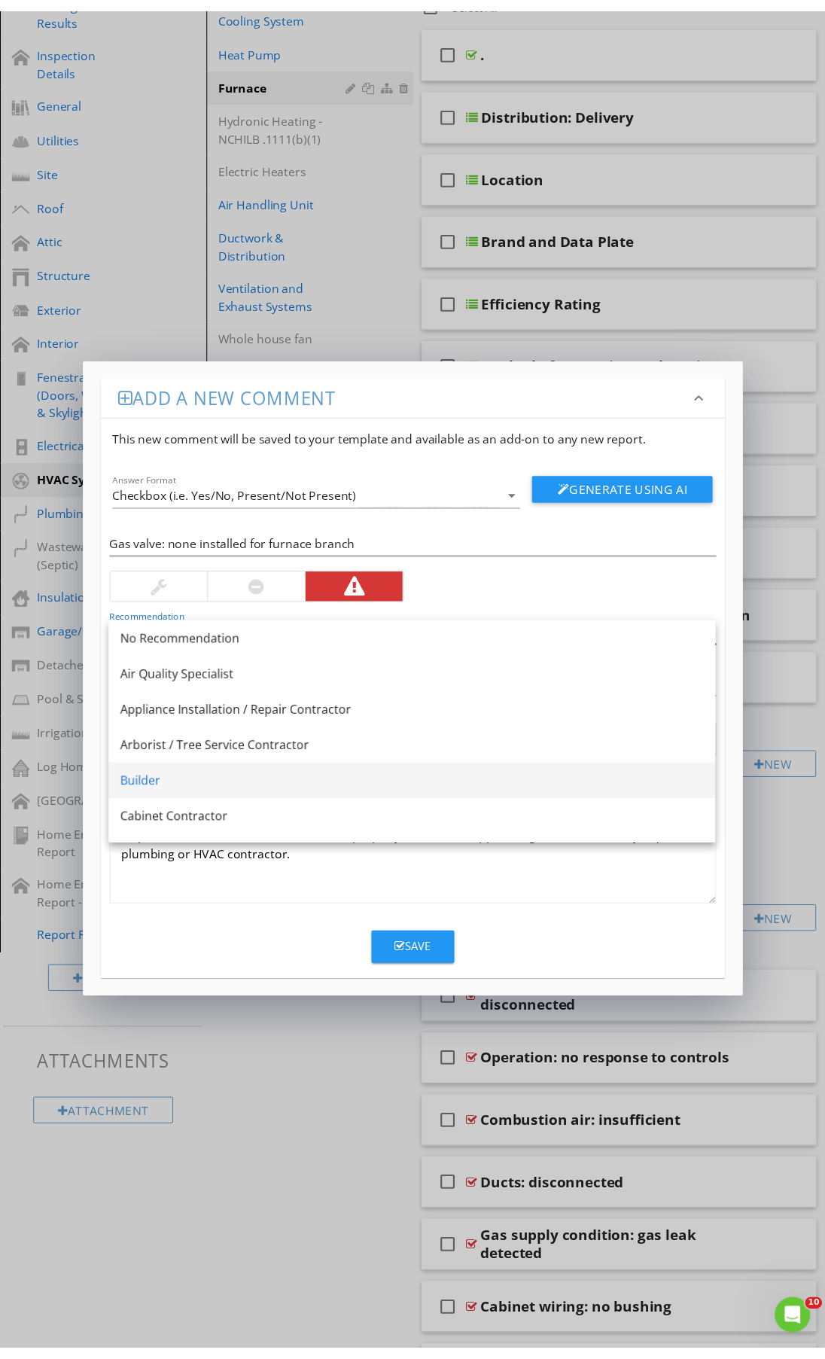
scroll to position [108, 0]
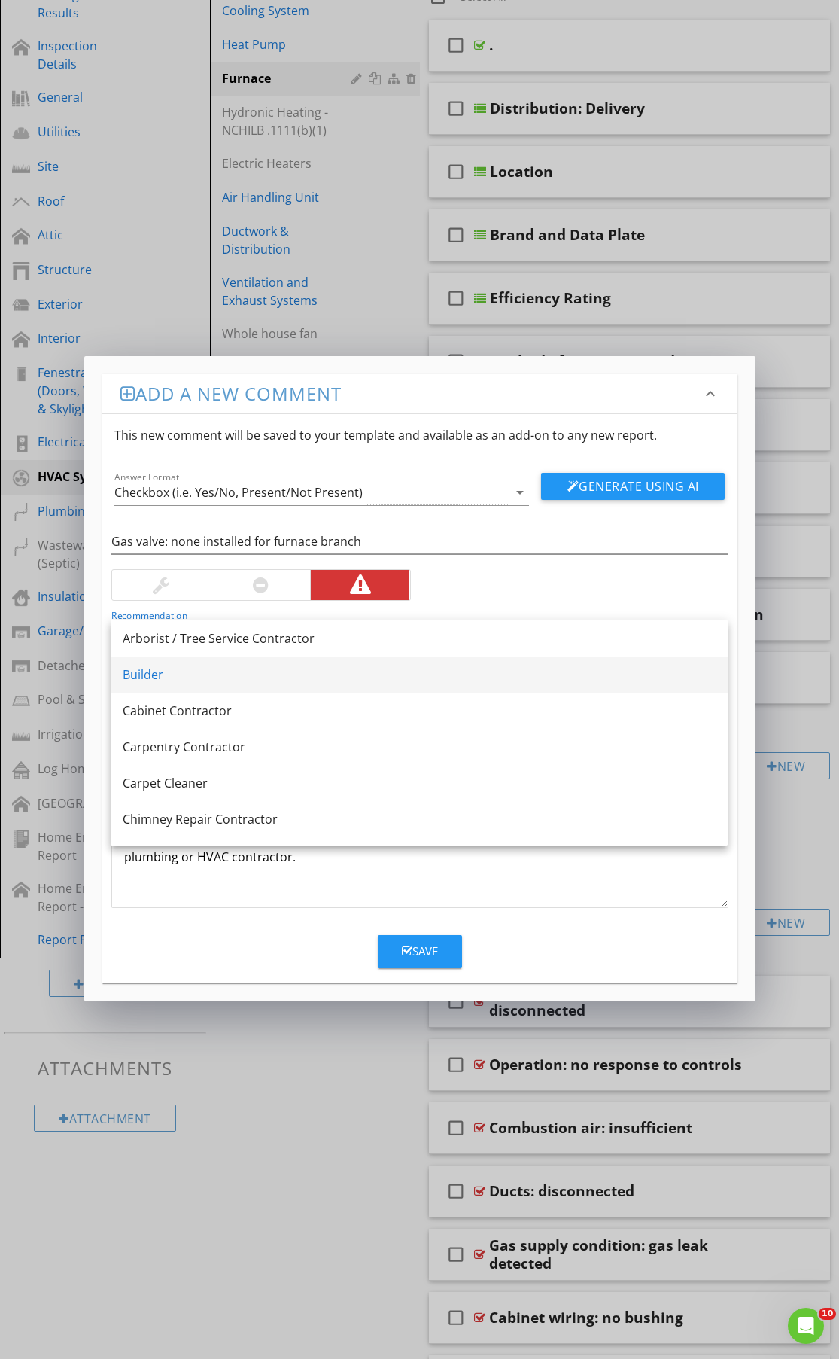
click at [160, 678] on div "Builder" at bounding box center [419, 674] width 593 height 18
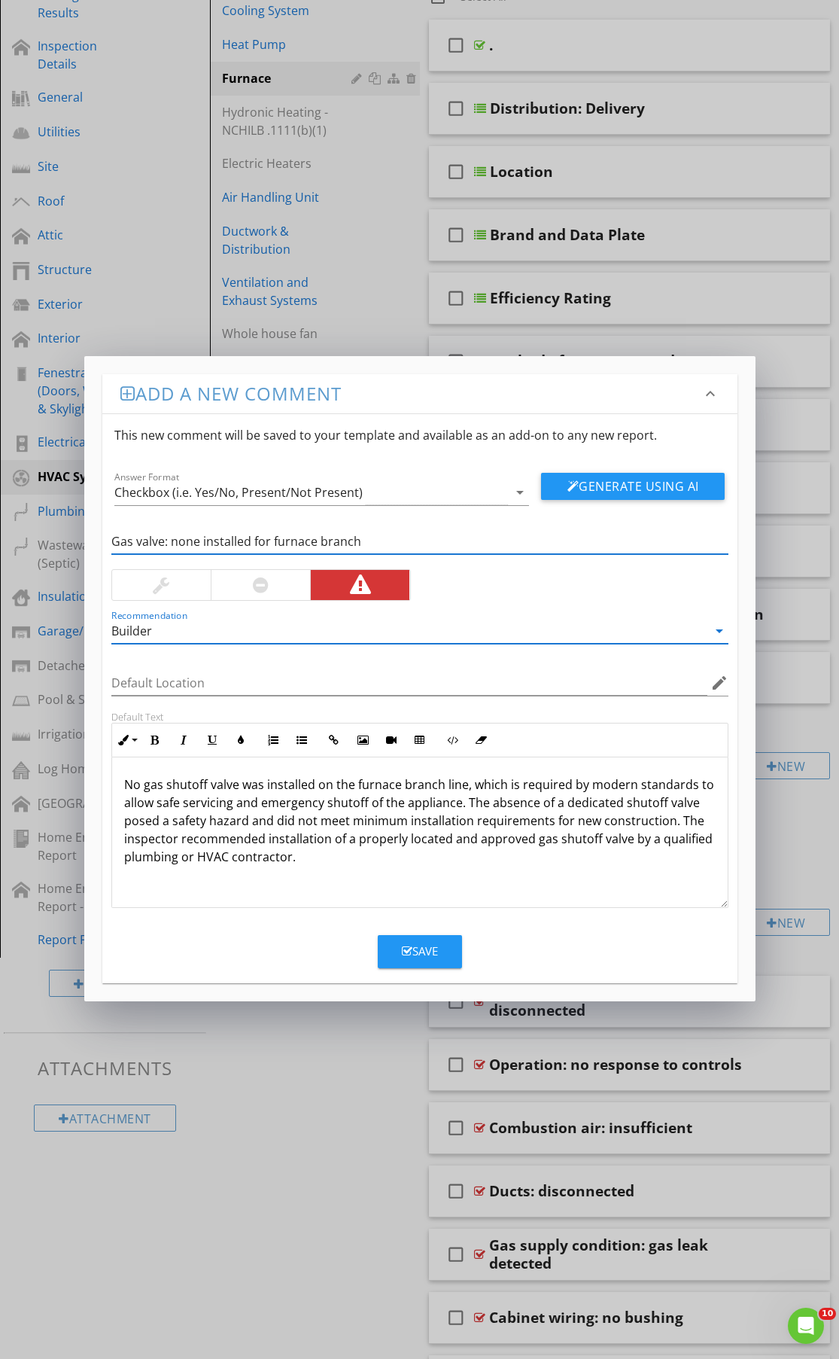
click at [401, 552] on input "Gas valve: none installed for furnace branch" at bounding box center [419, 541] width 617 height 25
type input "Gas valve: none installed for furnace branch"
click at [164, 631] on div "Builder" at bounding box center [409, 631] width 596 height 25
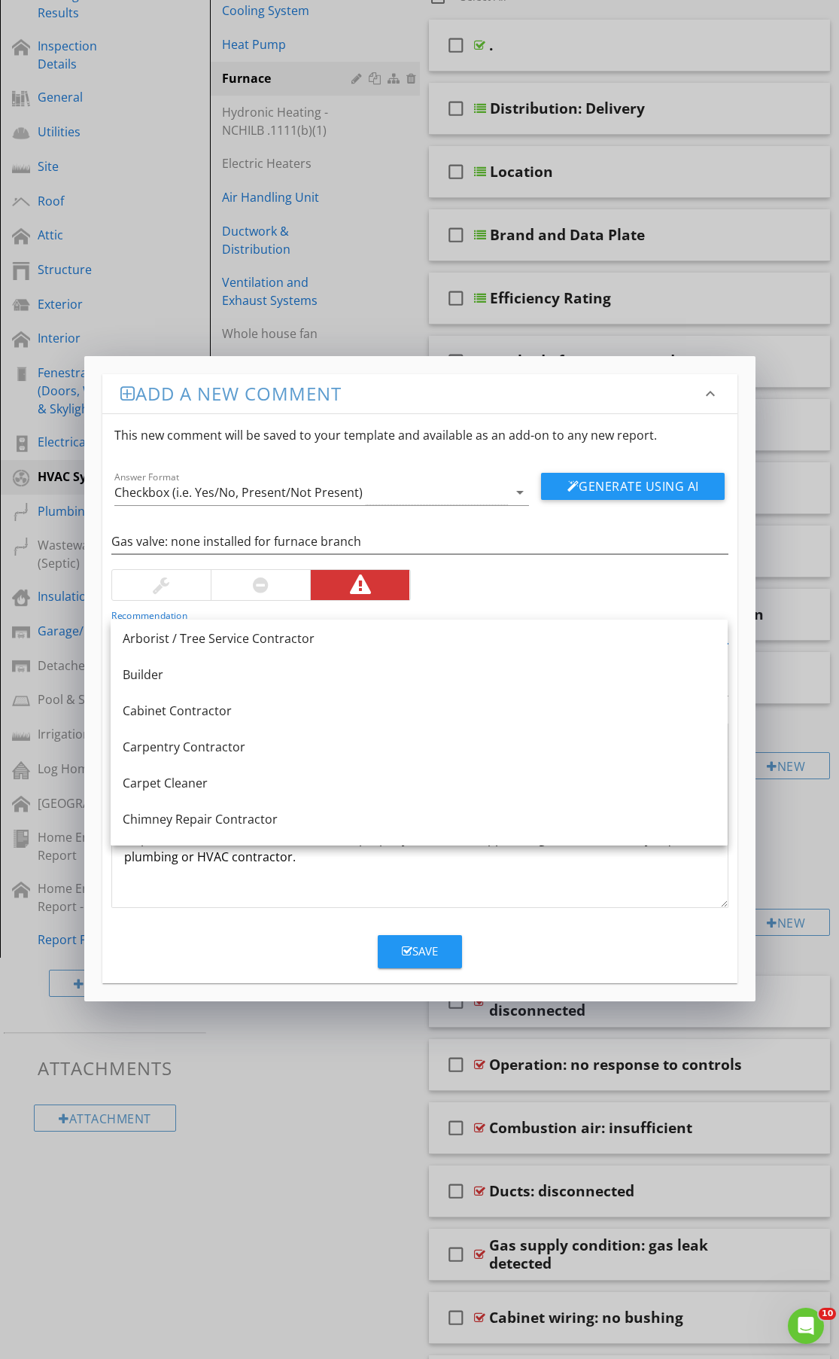
click button "Generate Using AI" at bounding box center [633, 486] width 184 height 27
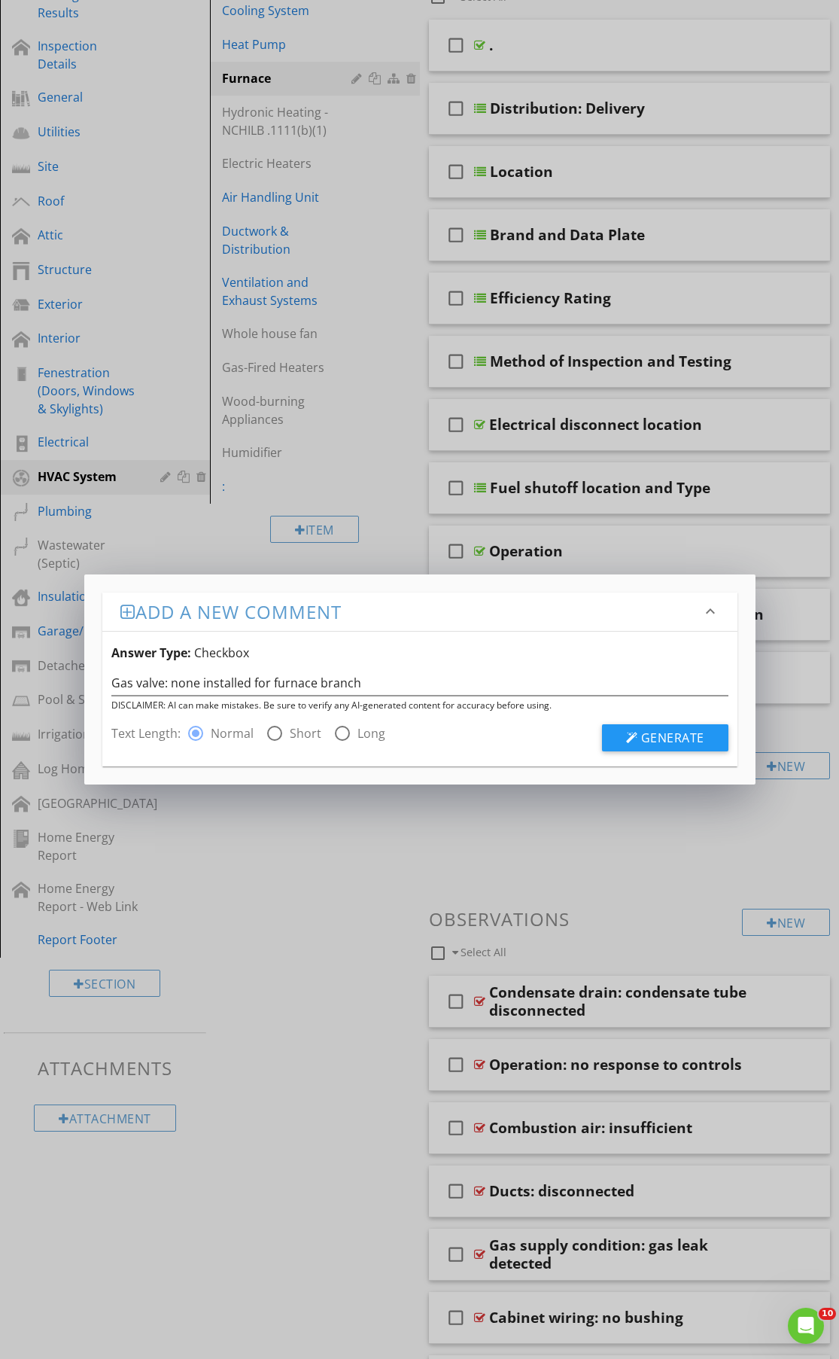
click at [224, 958] on div "Add a new comment keyboard_arrow_down Answer Type: Checkbox Gas valve: none ins…" at bounding box center [419, 679] width 839 height 1359
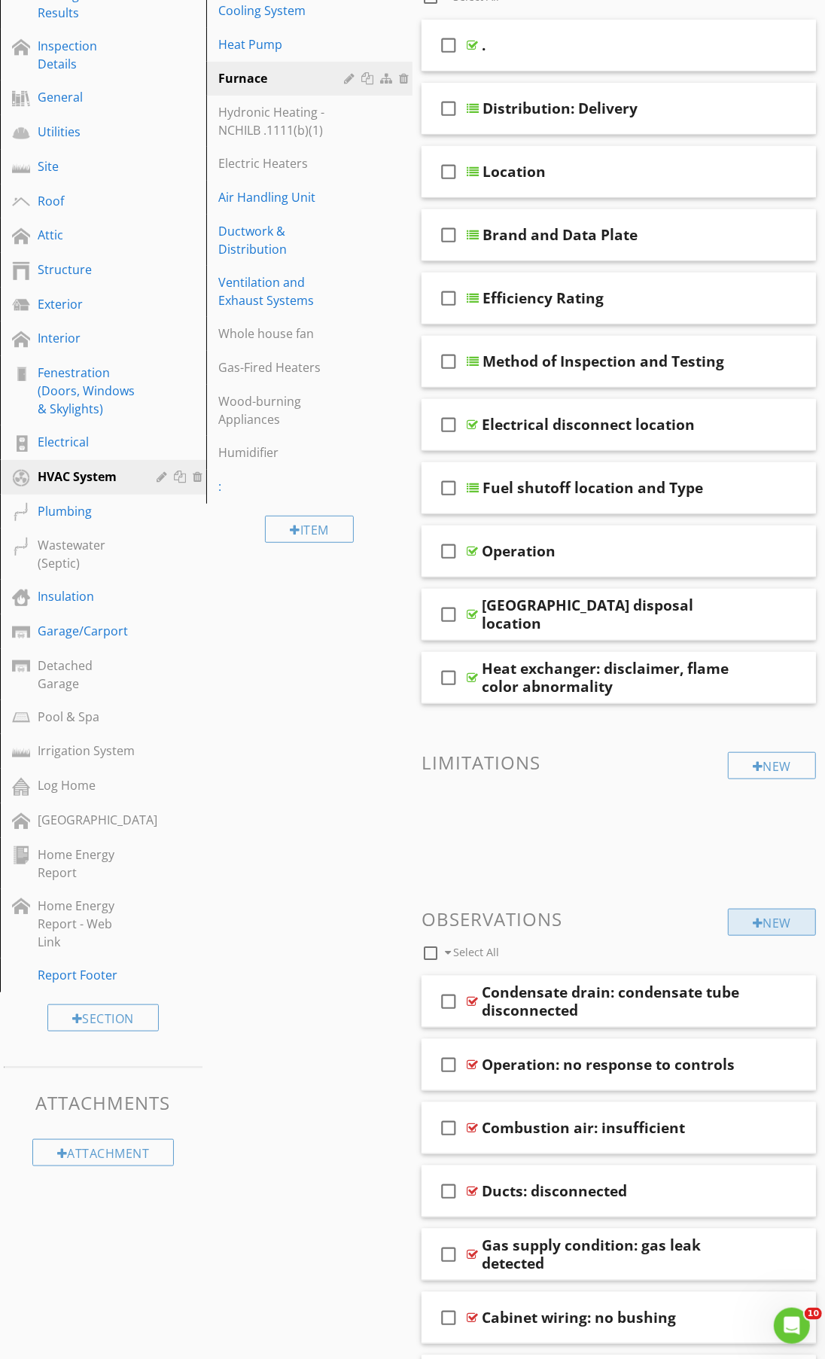
click at [735, 933] on div "New" at bounding box center [772, 922] width 88 height 27
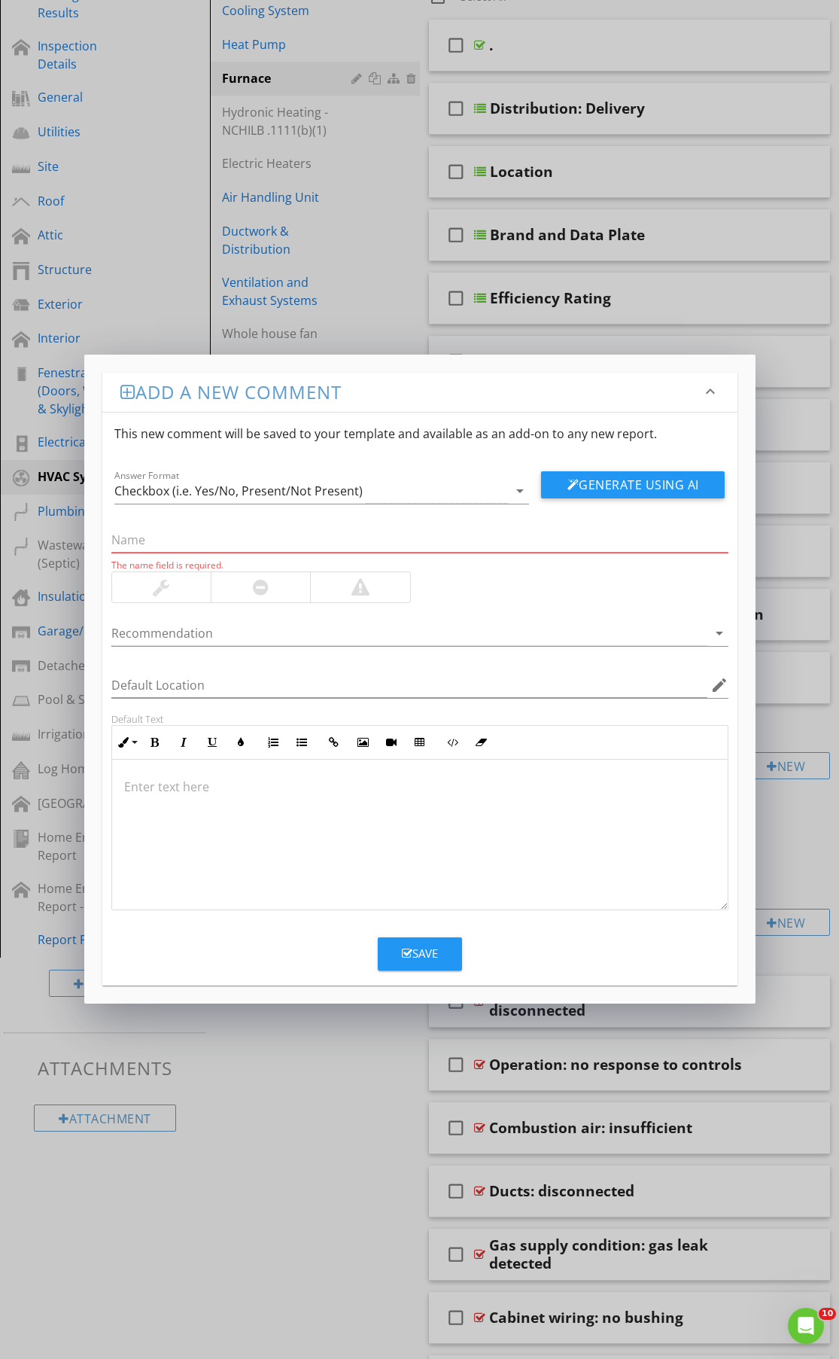
click at [245, 833] on div at bounding box center [420, 835] width 616 height 151
click at [173, 535] on input "text" at bounding box center [419, 540] width 617 height 25
paste input "Gas valve: none installed for furnace branch"
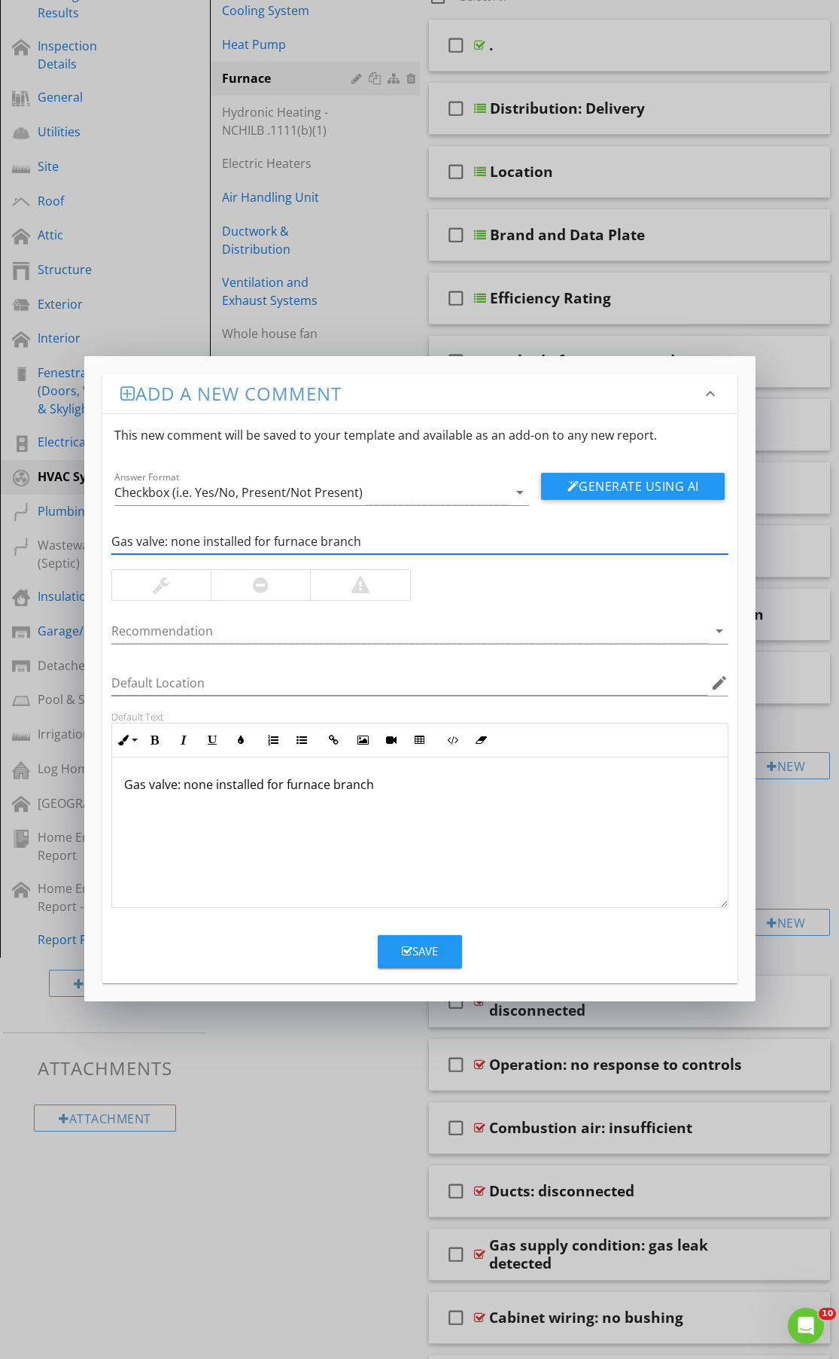
type input "Gas valve: none installed for furnace branch"
click at [373, 576] on div at bounding box center [359, 585] width 99 height 30
click at [154, 635] on div at bounding box center [409, 631] width 596 height 25
click at [281, 830] on div "Gas valve: none installed for furnace branch" at bounding box center [420, 832] width 616 height 151
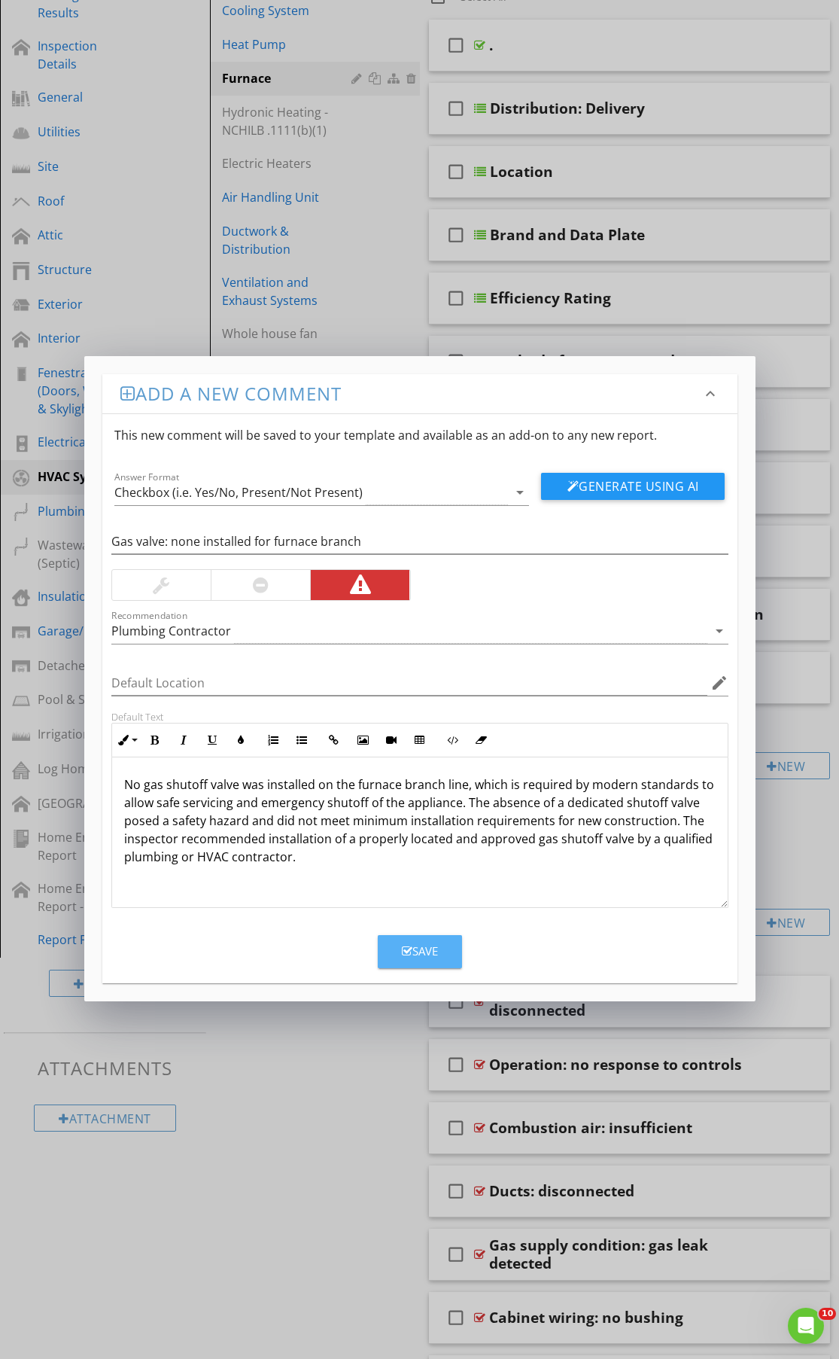
click at [446, 958] on button "Save" at bounding box center [420, 951] width 84 height 33
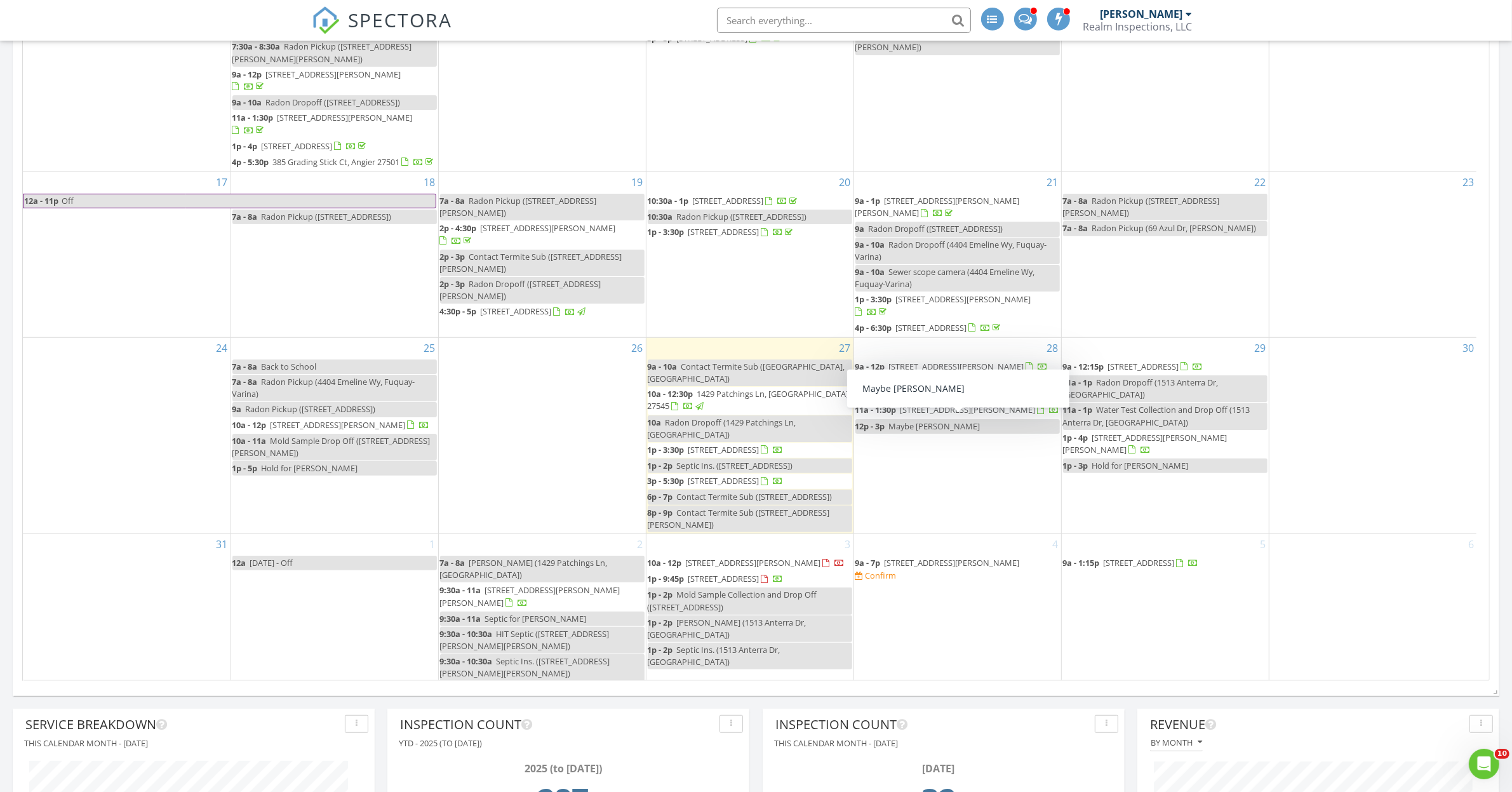
scroll to position [1190, 0]
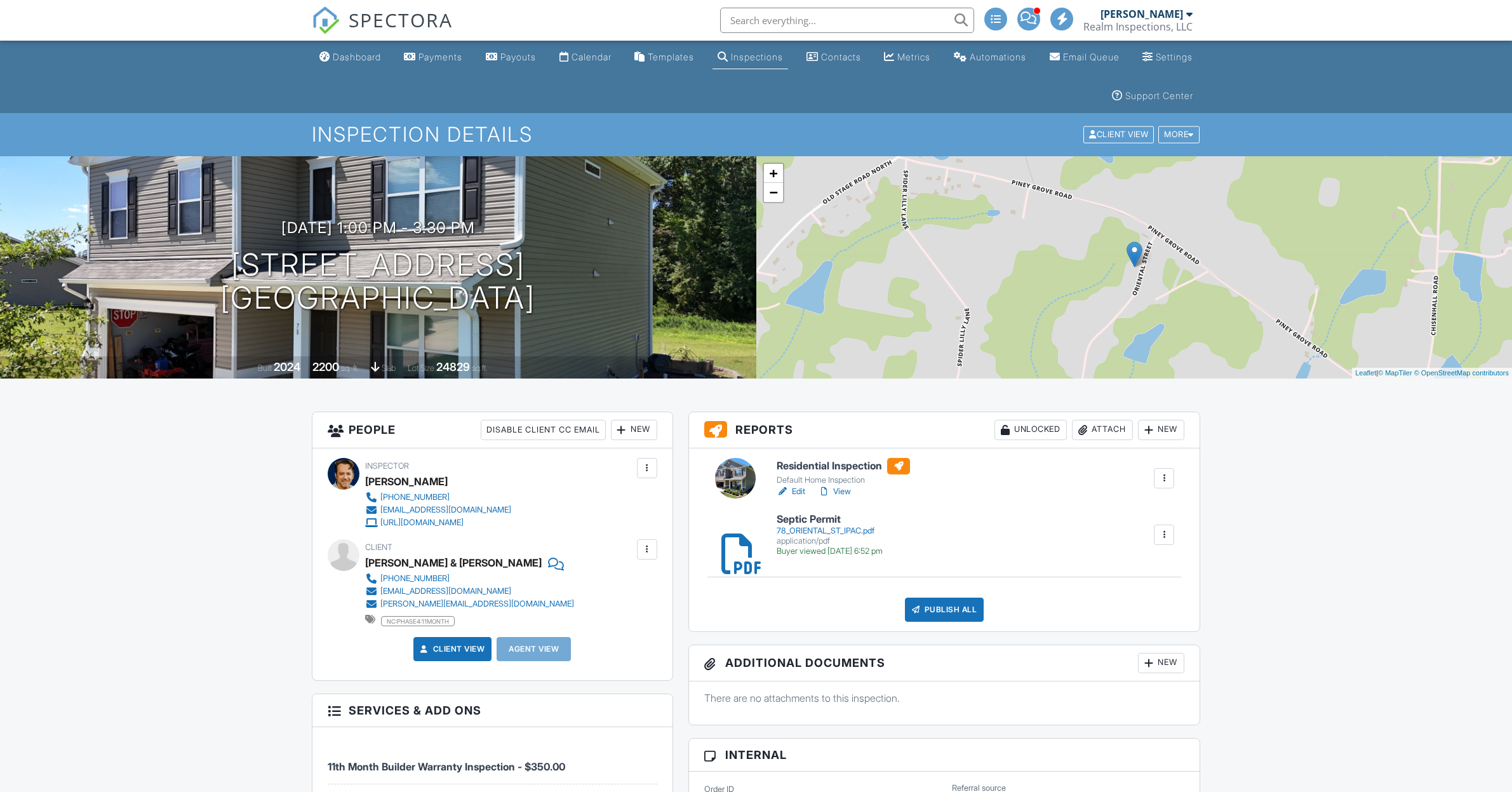
click at [801, 485] on link "Edit" at bounding box center [791, 491] width 29 height 13
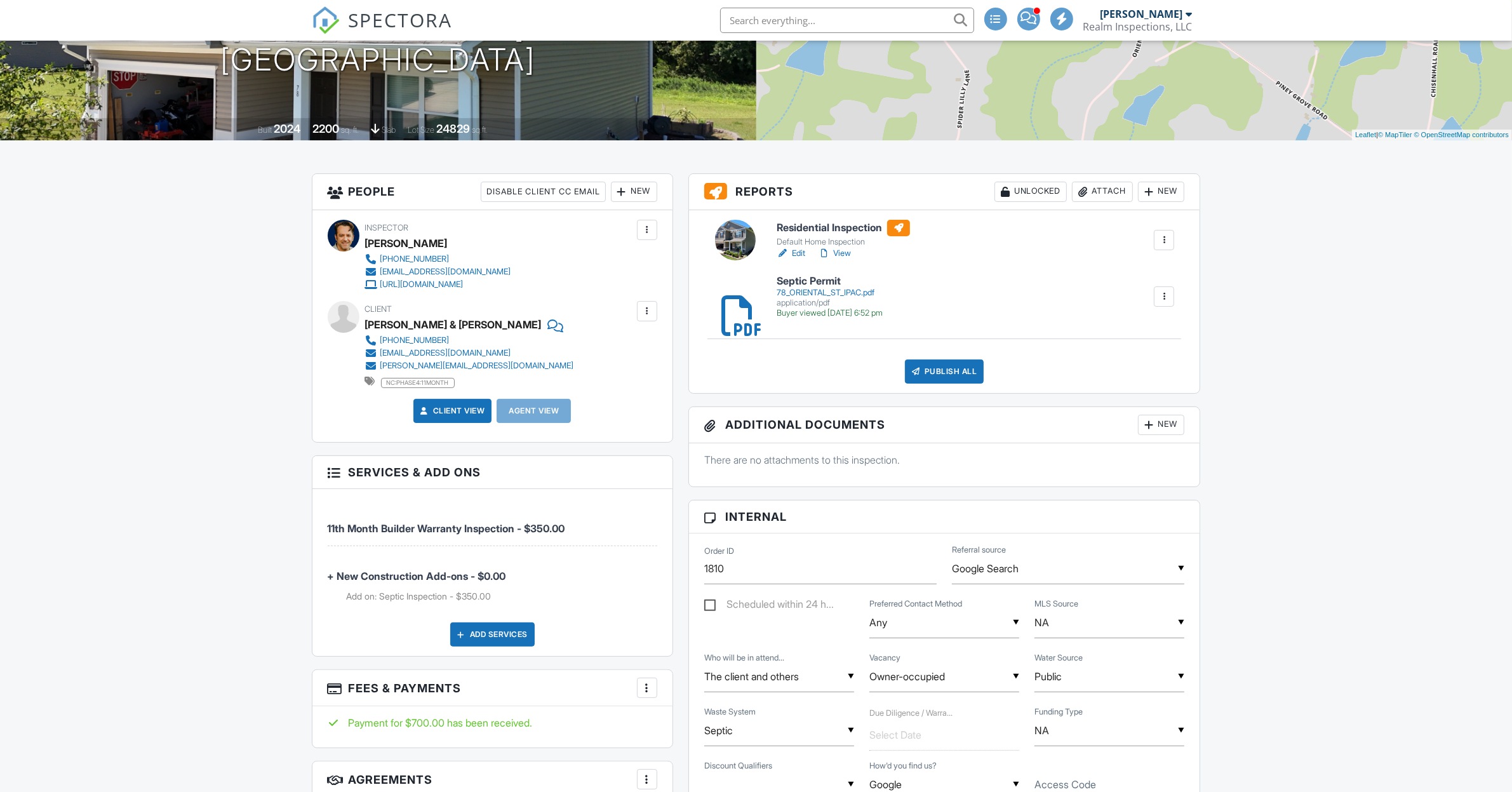
scroll to position [238, 0]
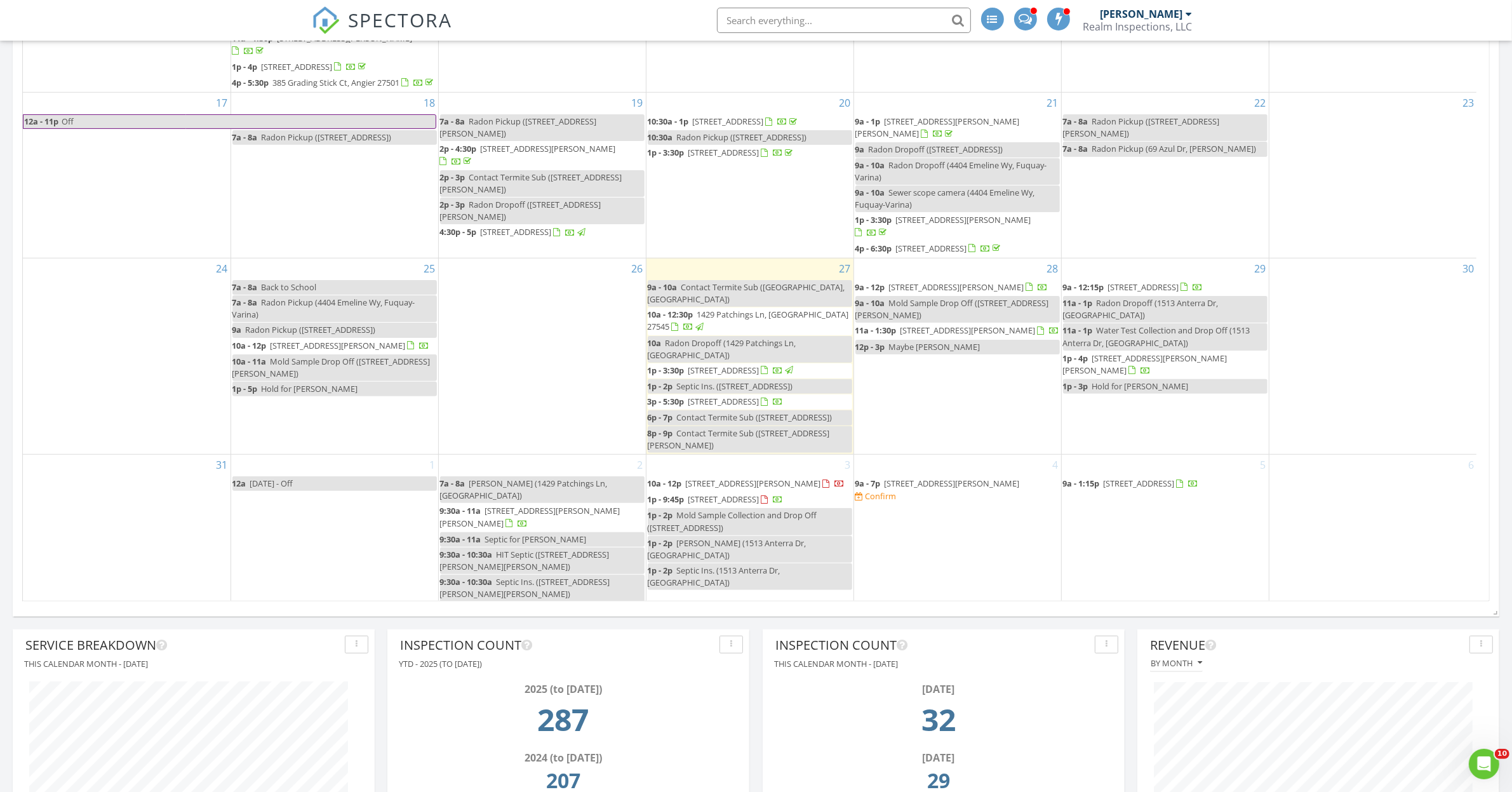
scroll to position [1270, 0]
